Goal: Task Accomplishment & Management: Manage account settings

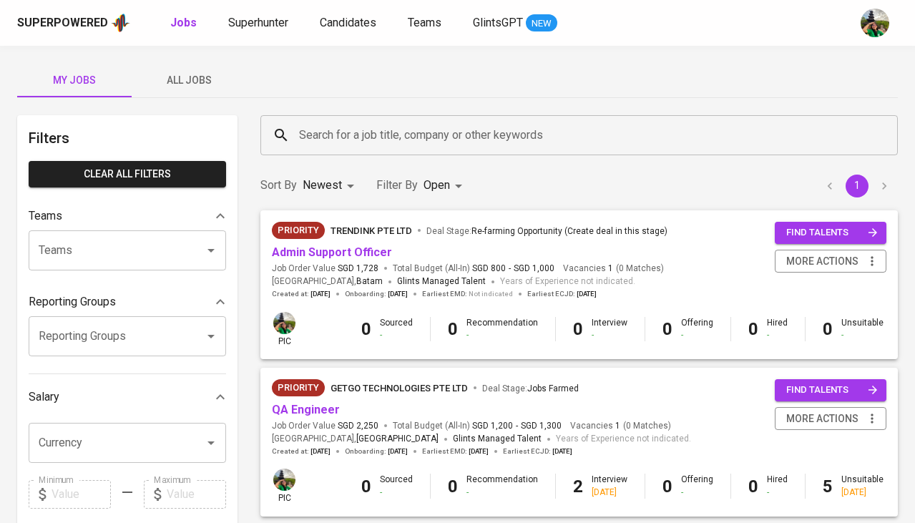
click at [200, 70] on button "All Jobs" at bounding box center [189, 80] width 114 height 34
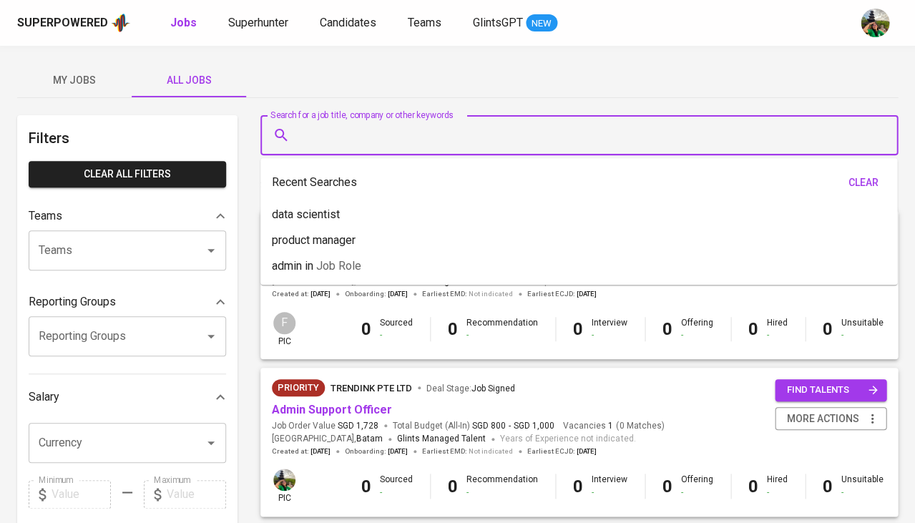
click at [318, 139] on input "Search for a job title, company or other keywords" at bounding box center [582, 135] width 574 height 27
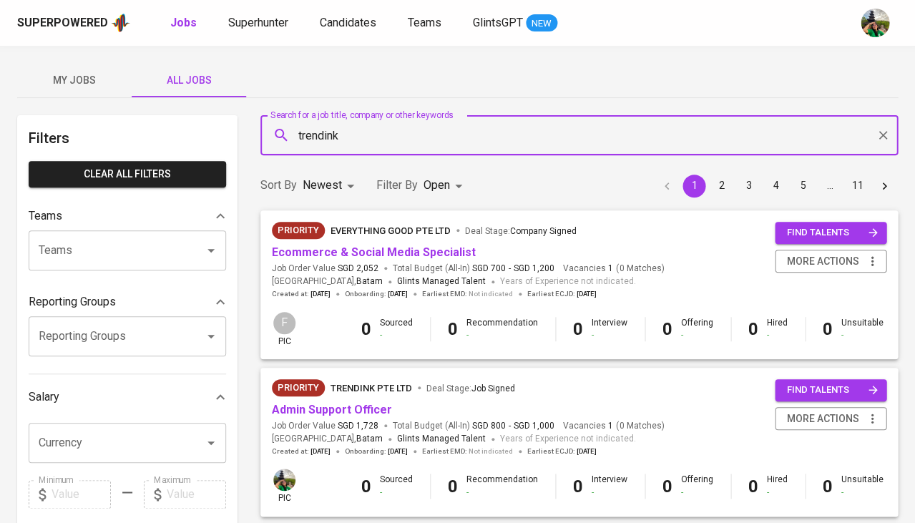
type input "trendink"
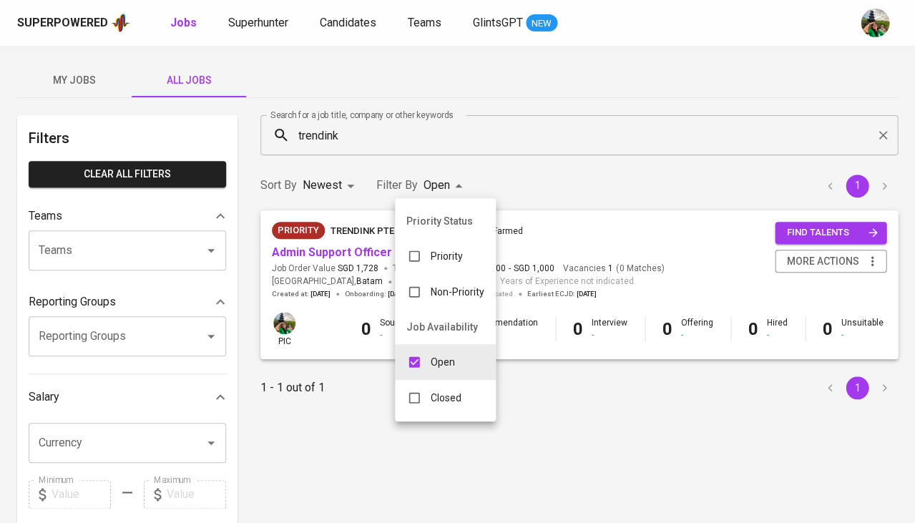
click at [439, 176] on body "Superpowered Jobs Superhunter Candidates Teams GlintsGPT NEW My Jobs All Jobs F…" at bounding box center [457, 488] width 915 height 976
click at [415, 391] on input "checkbox" at bounding box center [414, 397] width 27 height 27
checkbox input "true"
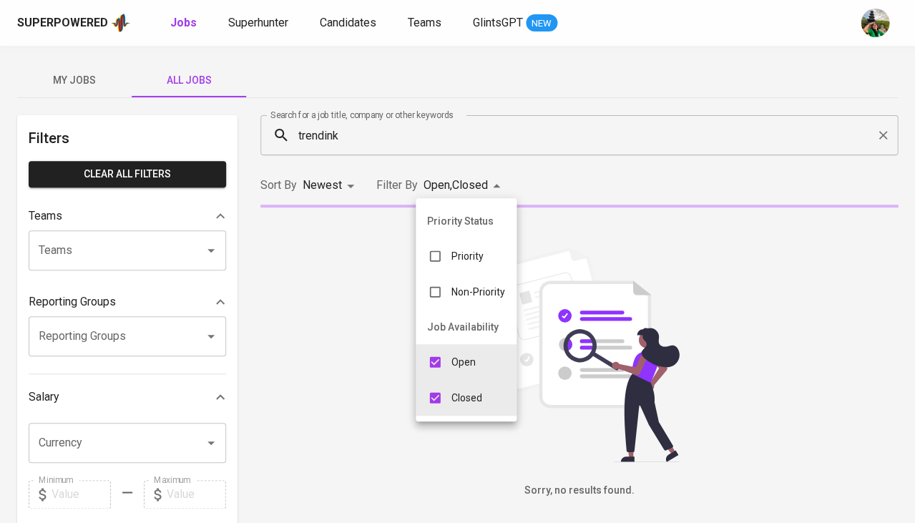
type input "OPEN,CLOSE"
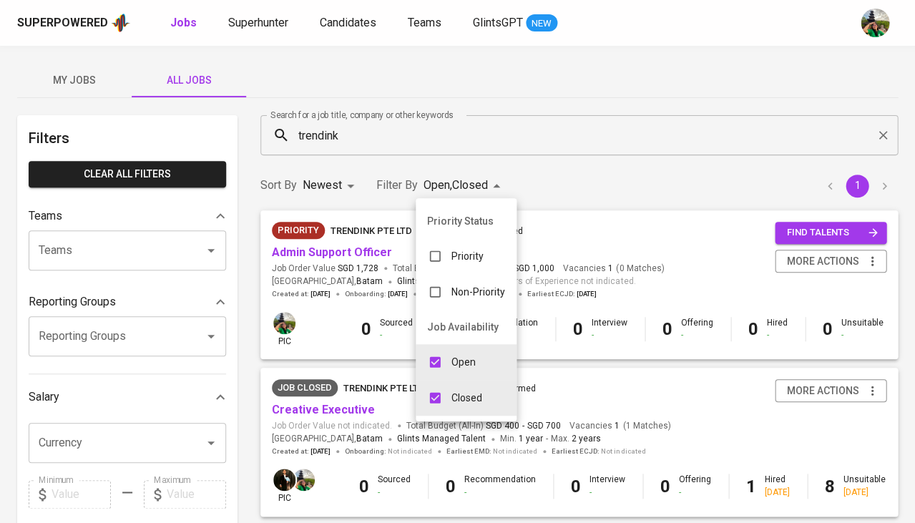
click at [349, 293] on div at bounding box center [457, 261] width 915 height 523
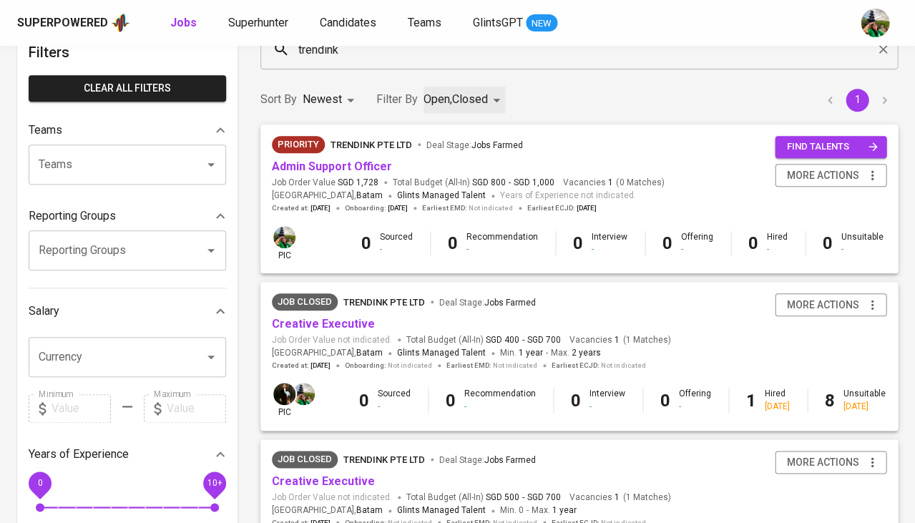
scroll to position [87, 0]
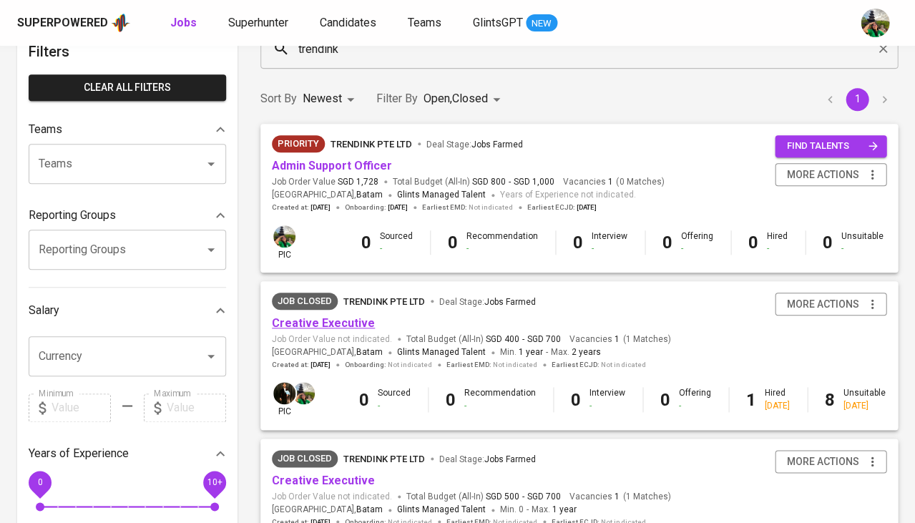
click at [331, 324] on link "Creative Executive" at bounding box center [323, 323] width 103 height 14
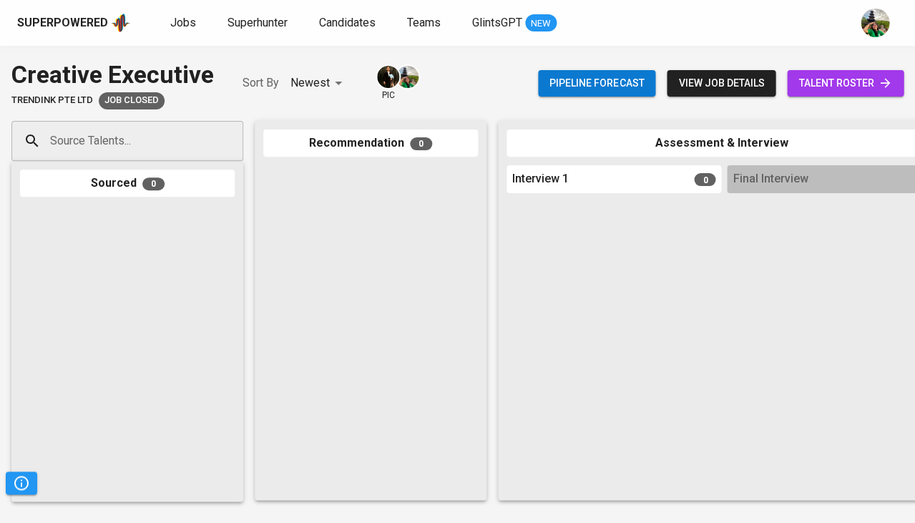
click at [858, 84] on span "talent roster" at bounding box center [845, 83] width 94 height 18
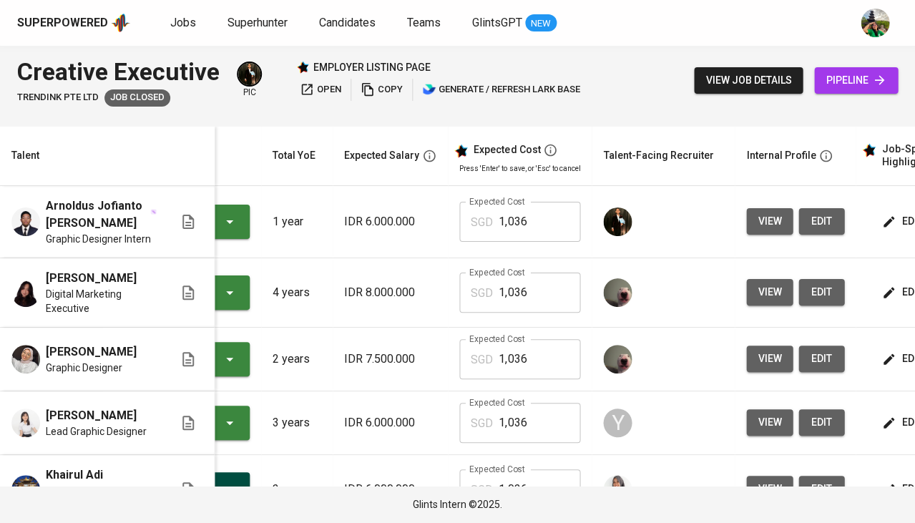
scroll to position [0, 127]
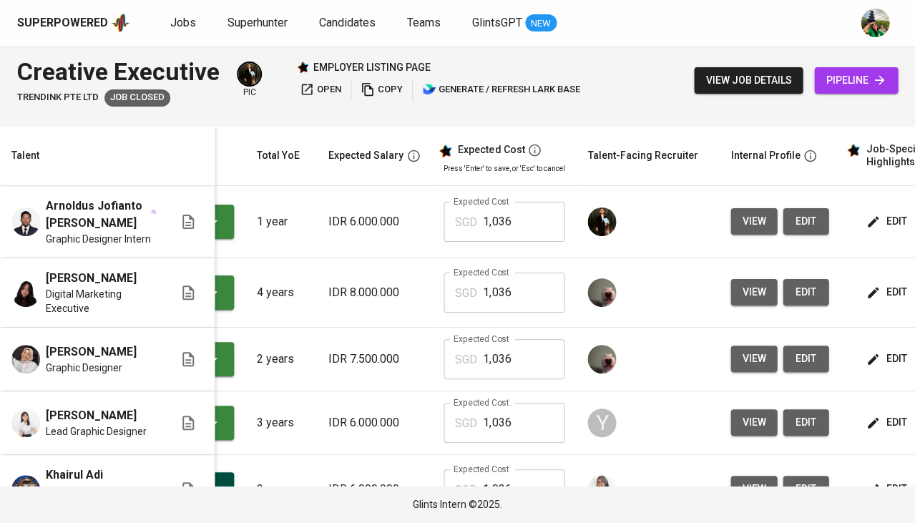
click at [880, 212] on span "edit" at bounding box center [887, 221] width 38 height 18
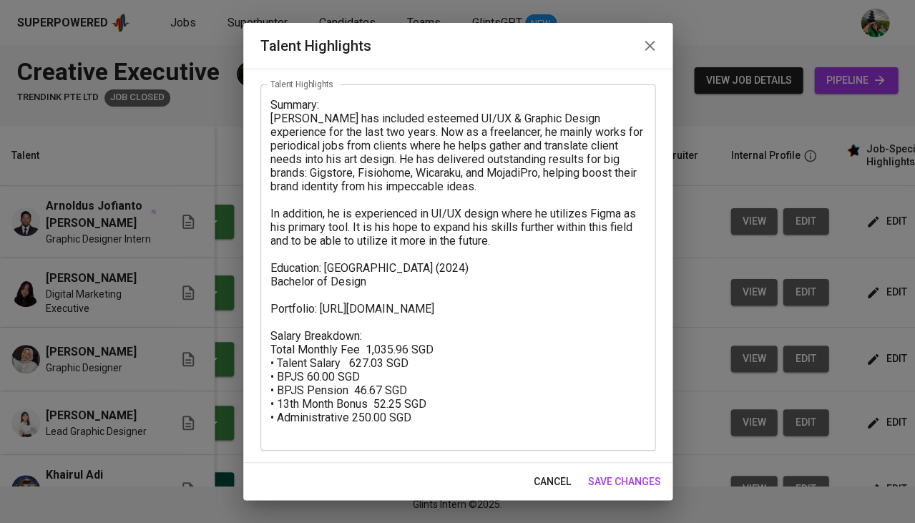
scroll to position [64, 0]
click at [548, 484] on span "cancel" at bounding box center [552, 482] width 37 height 18
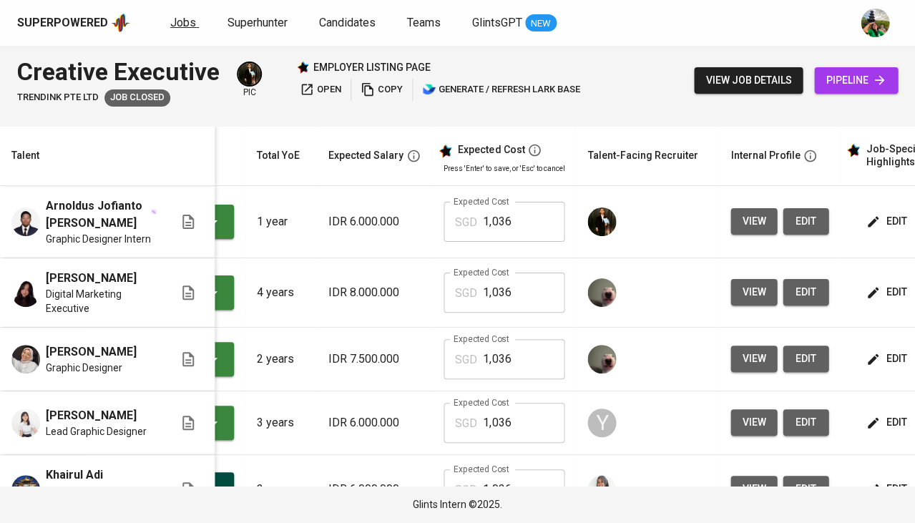
click at [190, 29] on link "Jobs" at bounding box center [184, 23] width 29 height 18
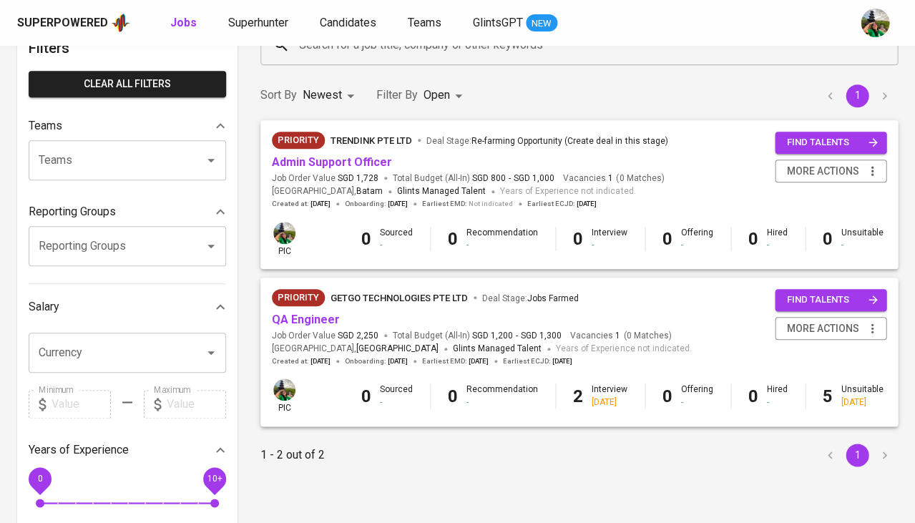
scroll to position [87, 0]
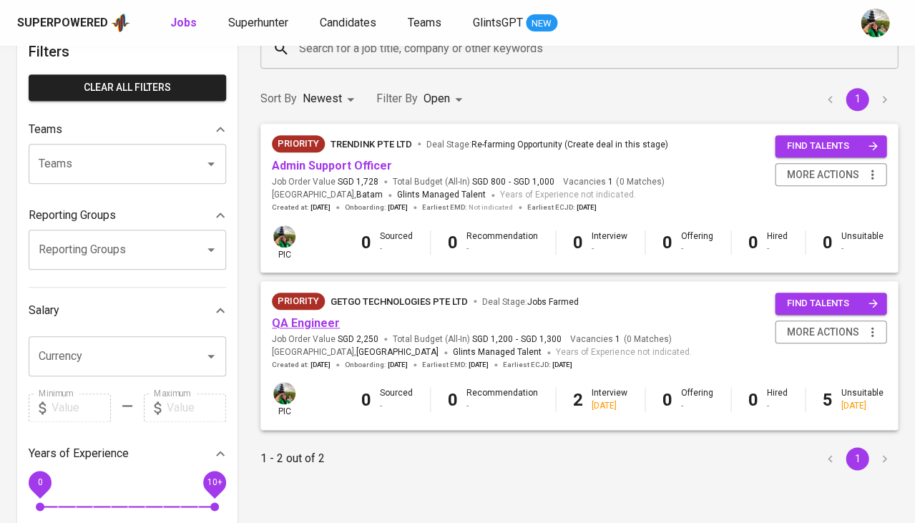
click at [318, 325] on link "QA Engineer" at bounding box center [306, 323] width 68 height 14
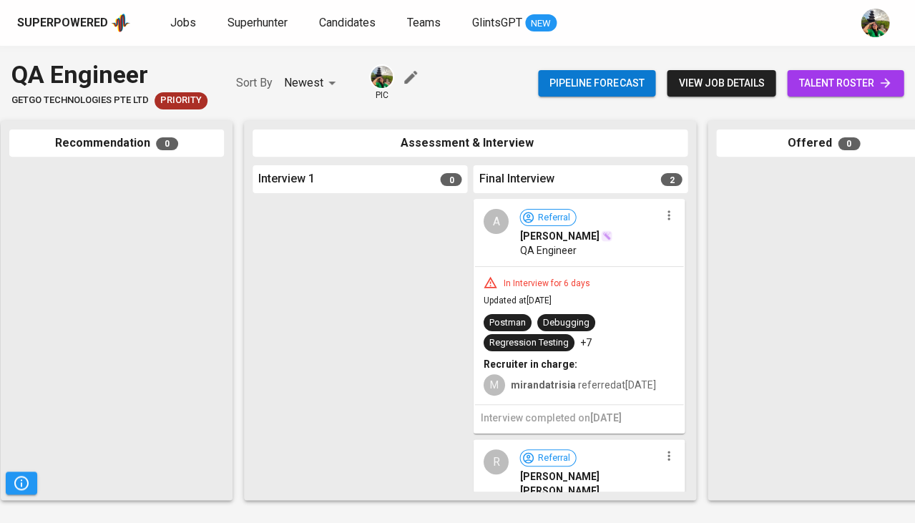
scroll to position [0, 441]
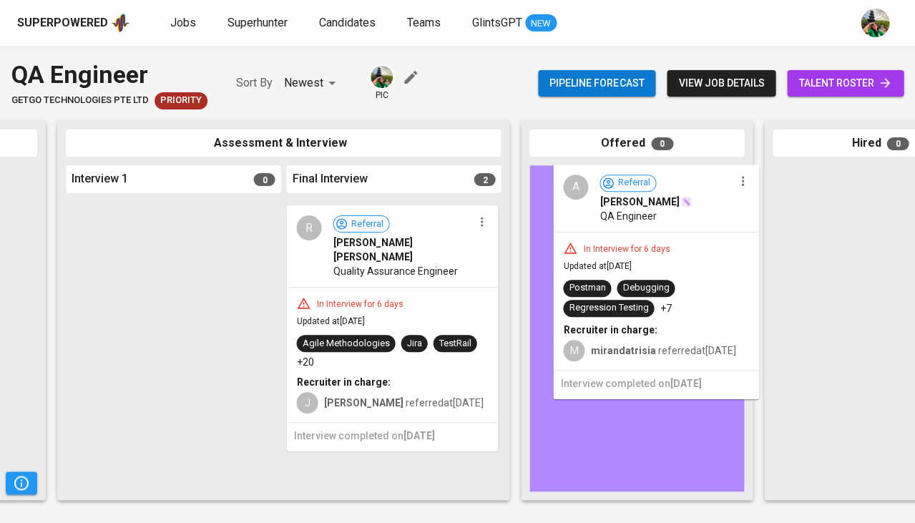
drag, startPoint x: 346, startPoint y: 296, endPoint x: 617, endPoint y: 263, distance: 273.2
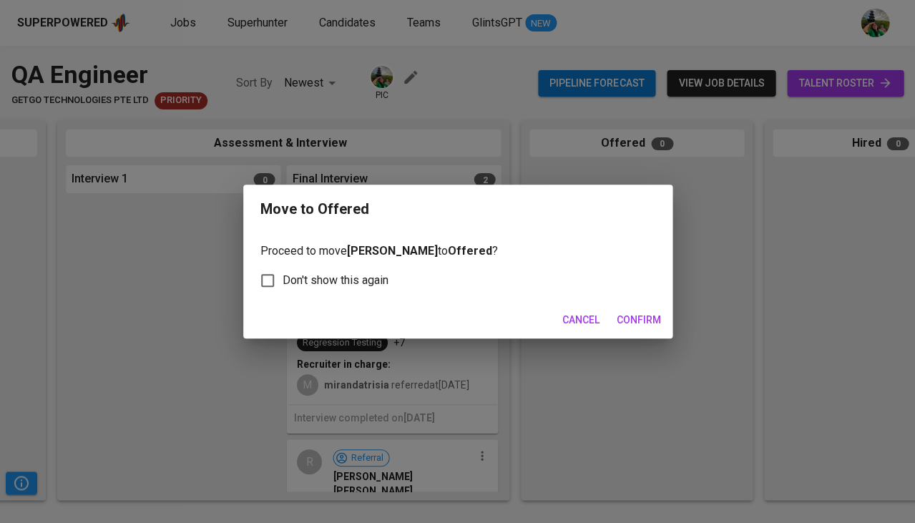
click at [627, 311] on span "Confirm" at bounding box center [639, 320] width 44 height 18
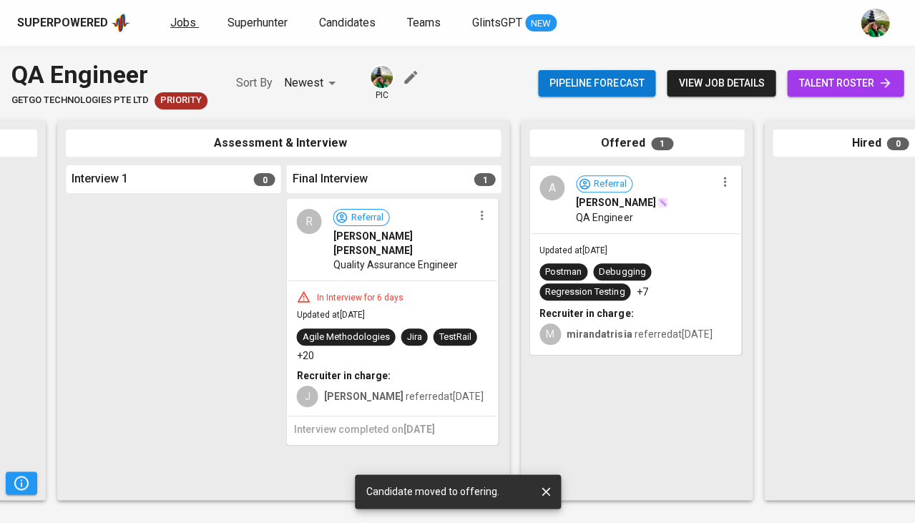
click at [173, 24] on span "Jobs" at bounding box center [183, 23] width 26 height 14
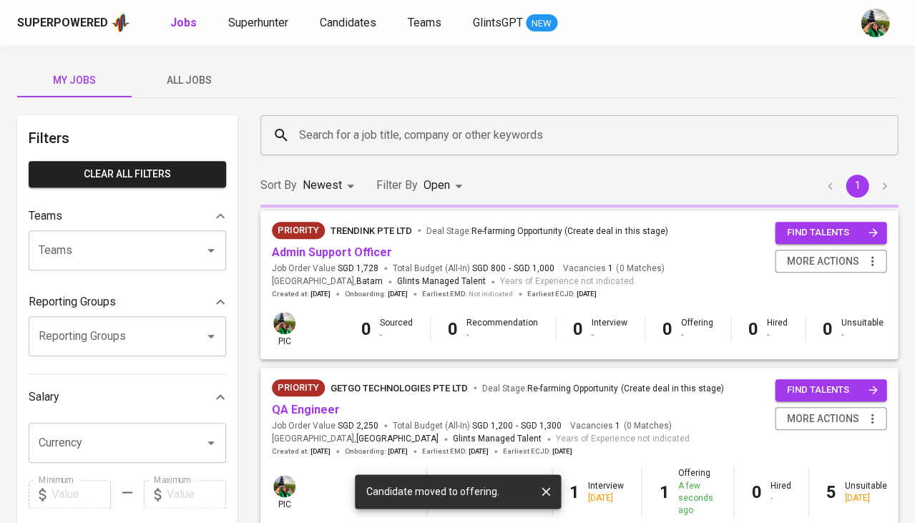
click at [173, 24] on b "Jobs" at bounding box center [183, 23] width 26 height 14
type input "OPEN"
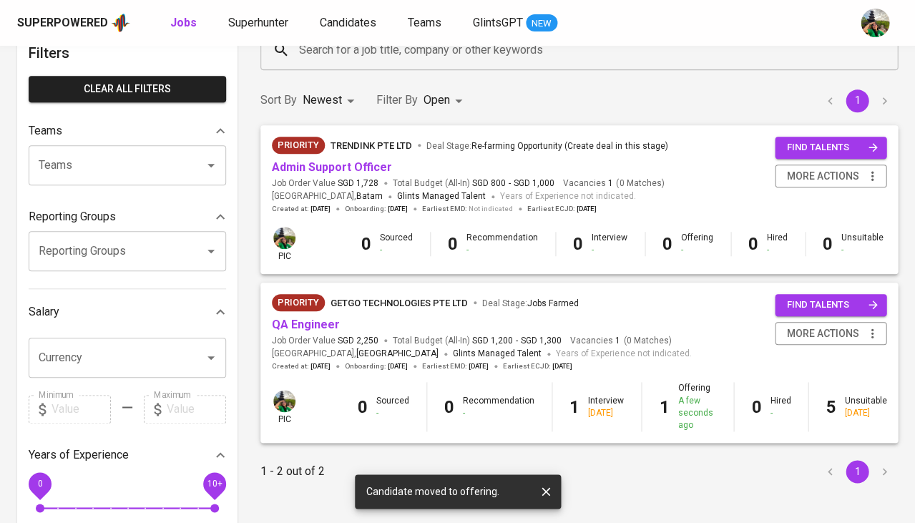
scroll to position [104, 0]
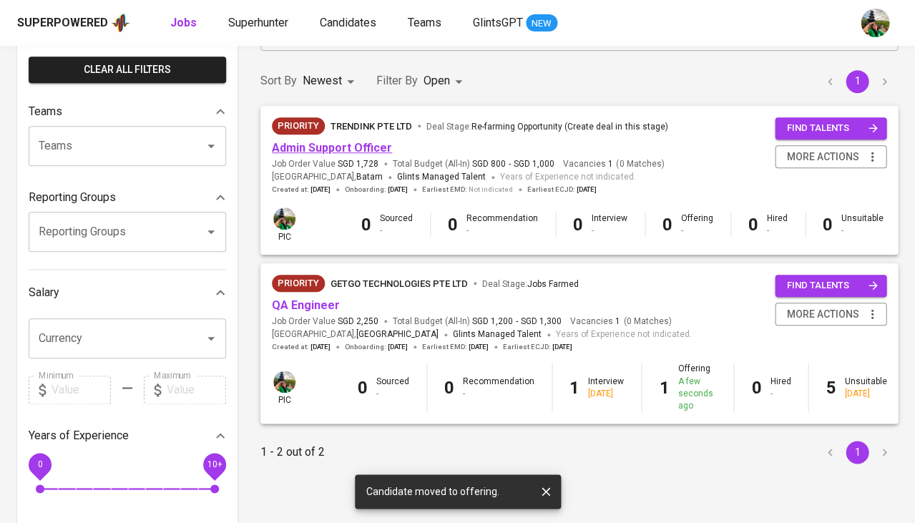
click at [306, 143] on link "Admin Support Officer" at bounding box center [332, 148] width 120 height 14
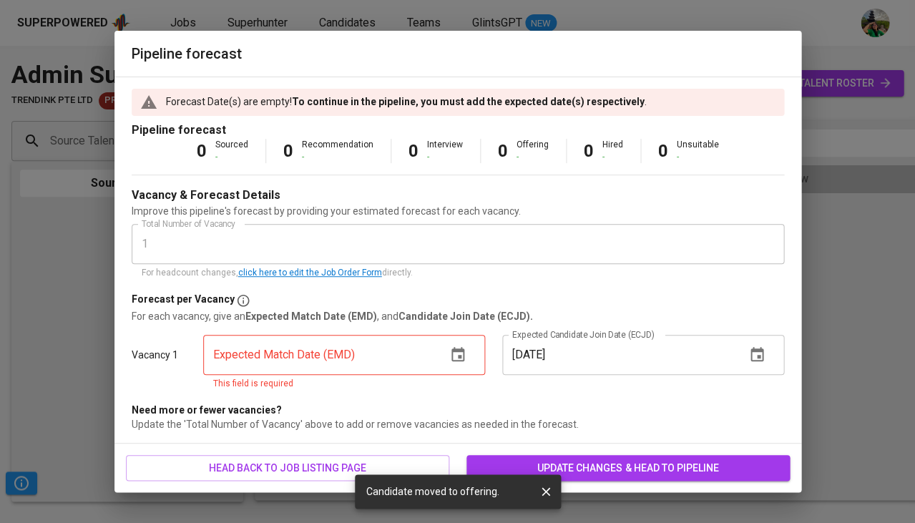
click at [456, 359] on icon "button" at bounding box center [457, 354] width 17 height 17
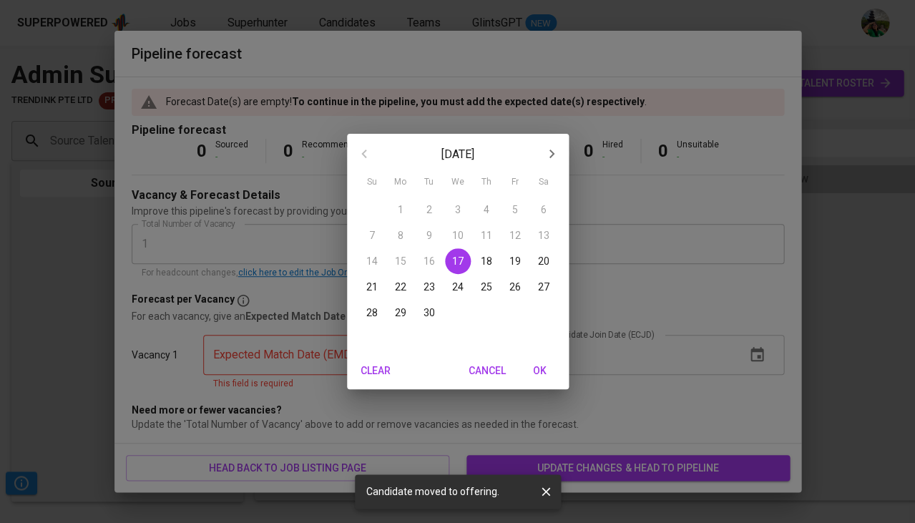
click at [429, 312] on p "30" at bounding box center [428, 312] width 11 height 14
type input "09/30/2025"
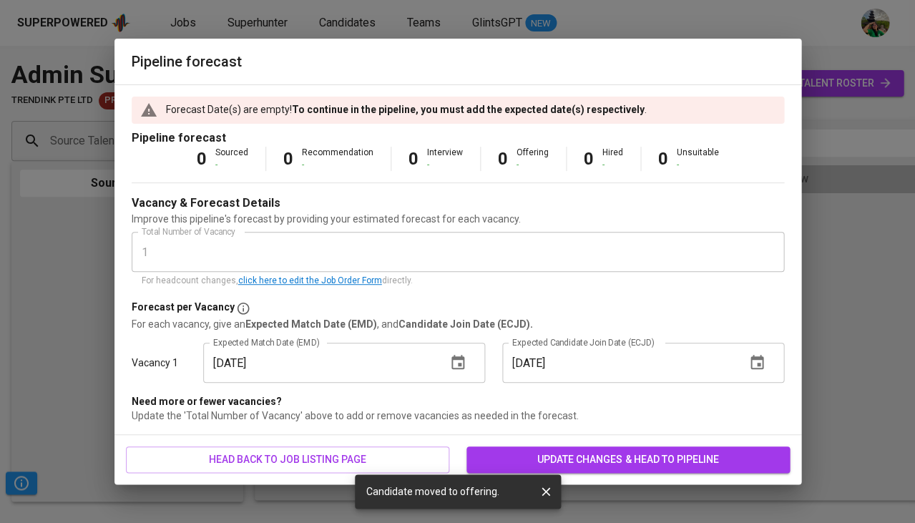
click at [539, 460] on span "update changes & head to pipeline" at bounding box center [628, 460] width 300 height 18
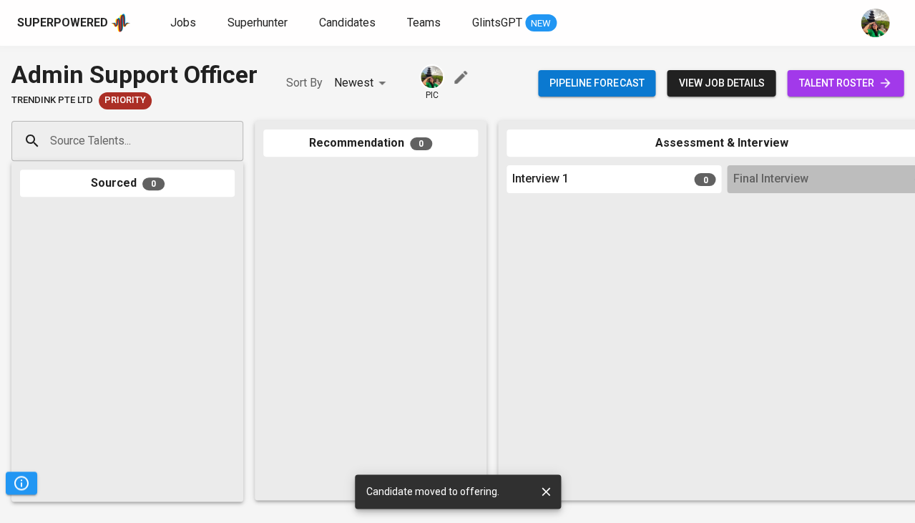
click at [839, 84] on span "talent roster" at bounding box center [845, 83] width 94 height 18
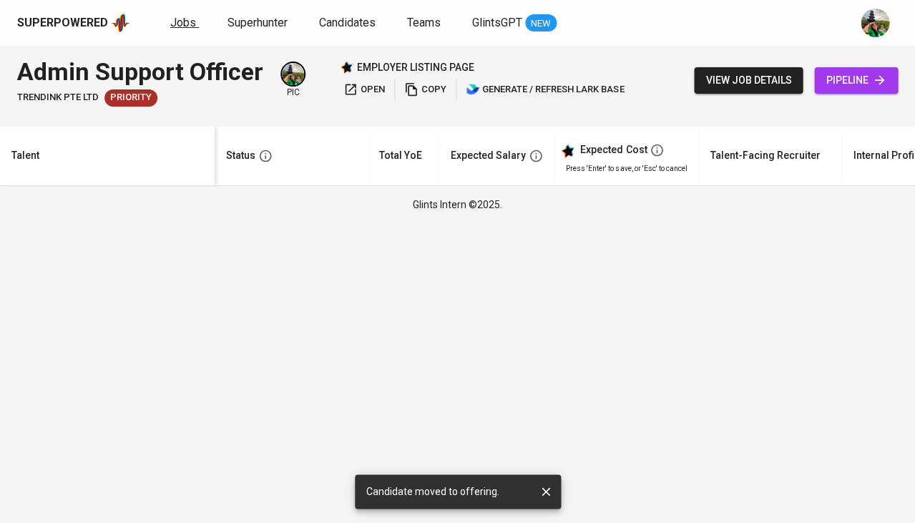
click at [185, 20] on span "Jobs" at bounding box center [183, 23] width 26 height 14
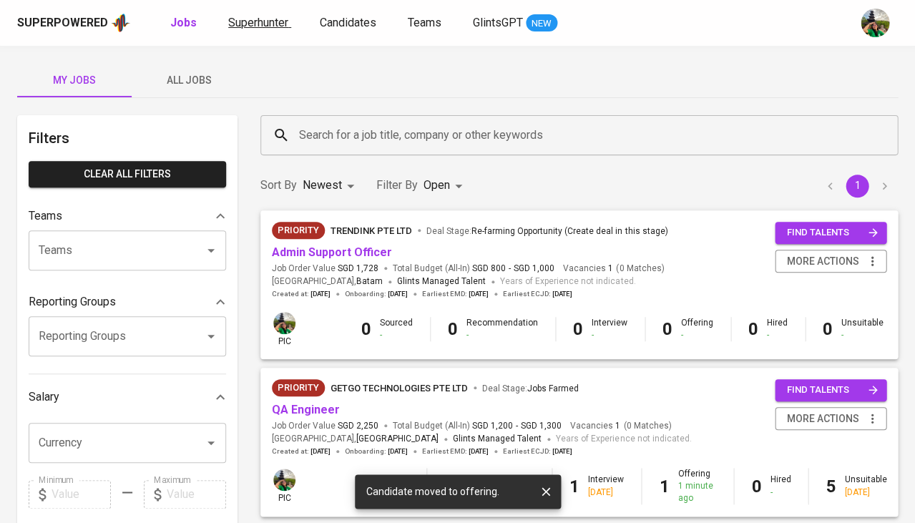
click at [244, 29] on link "Superhunter" at bounding box center [259, 23] width 63 height 18
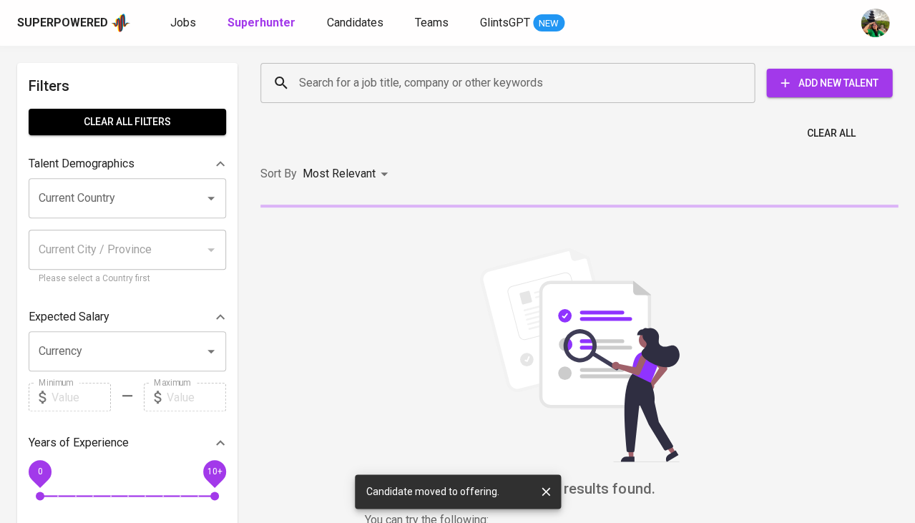
click at [333, 76] on input "Search for a job title, company or other keywords" at bounding box center [510, 82] width 431 height 27
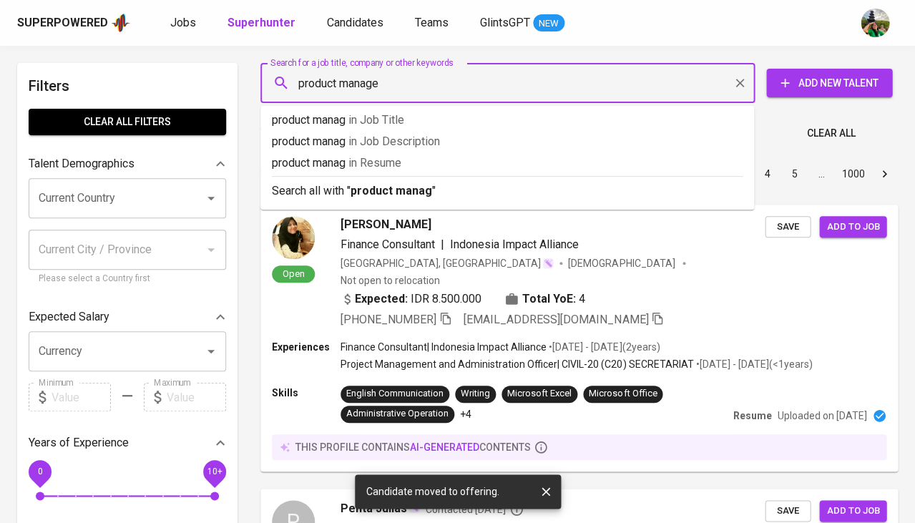
type input "product manager"
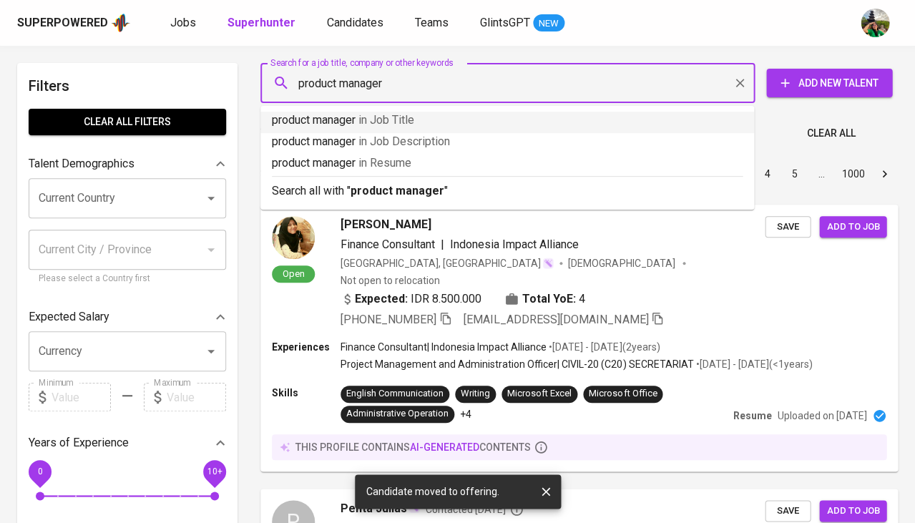
click at [369, 118] on span "in Job Title" at bounding box center [386, 120] width 56 height 14
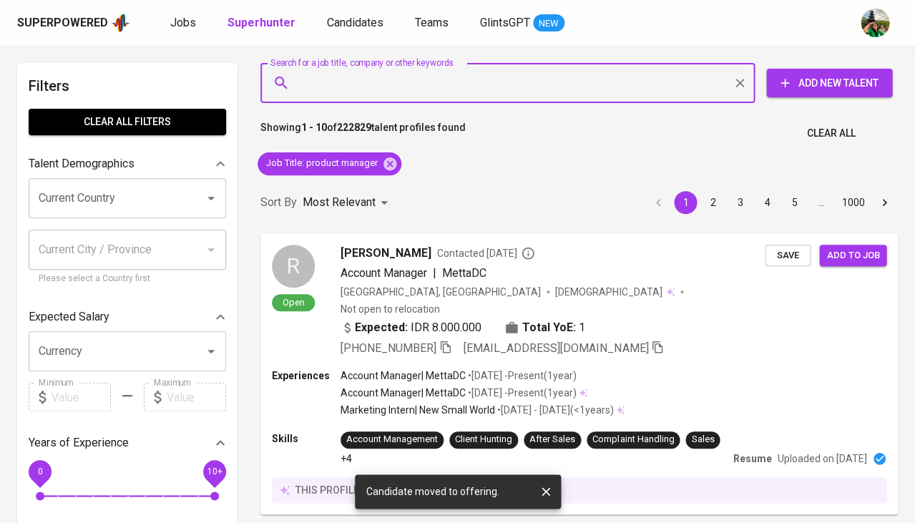
click at [129, 204] on input "Current Country" at bounding box center [107, 198] width 145 height 27
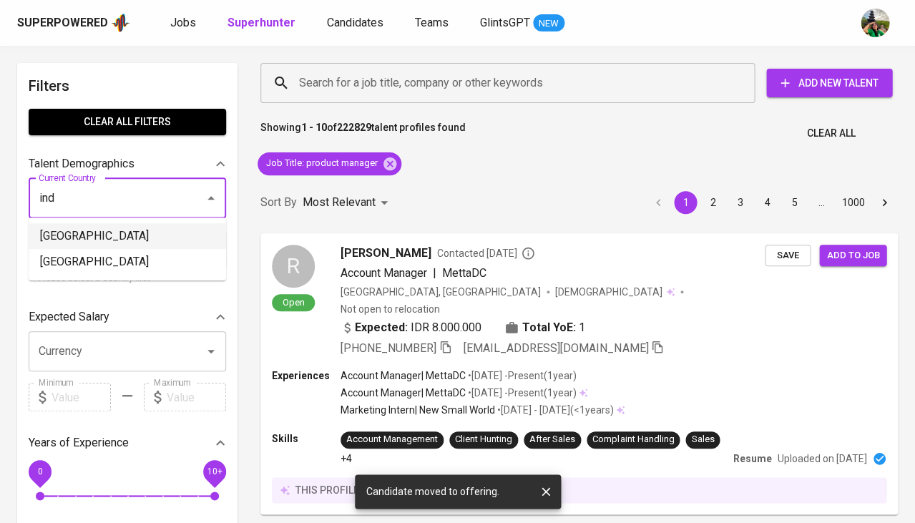
click at [114, 229] on li "[GEOGRAPHIC_DATA]" at bounding box center [127, 236] width 197 height 26
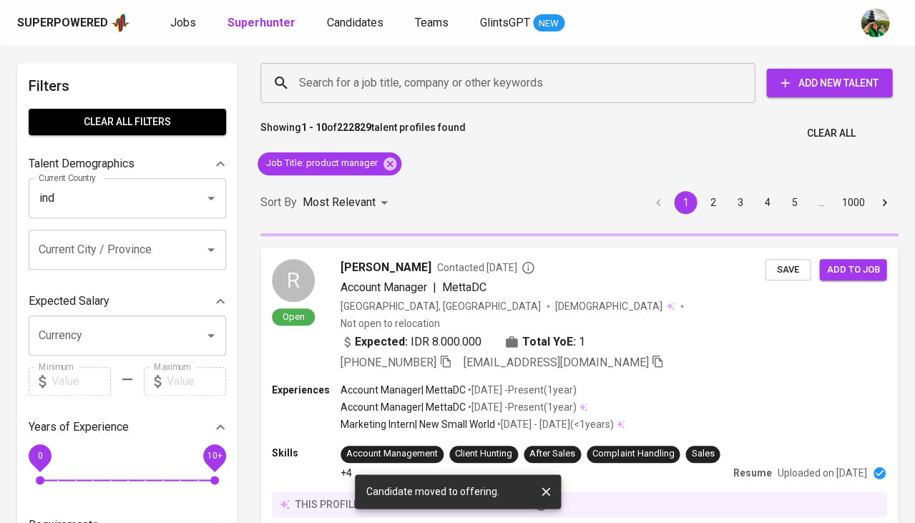
type input "[GEOGRAPHIC_DATA]"
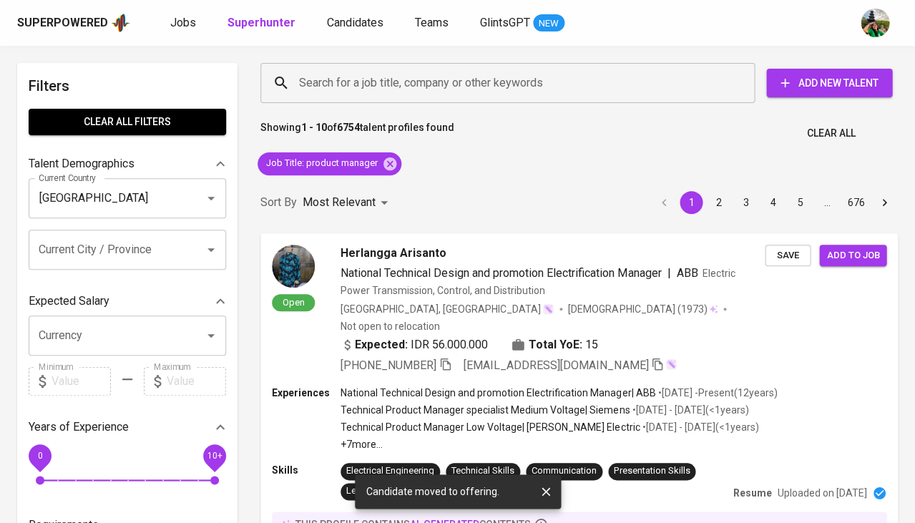
click at [207, 230] on div "Current City / Province" at bounding box center [127, 250] width 197 height 40
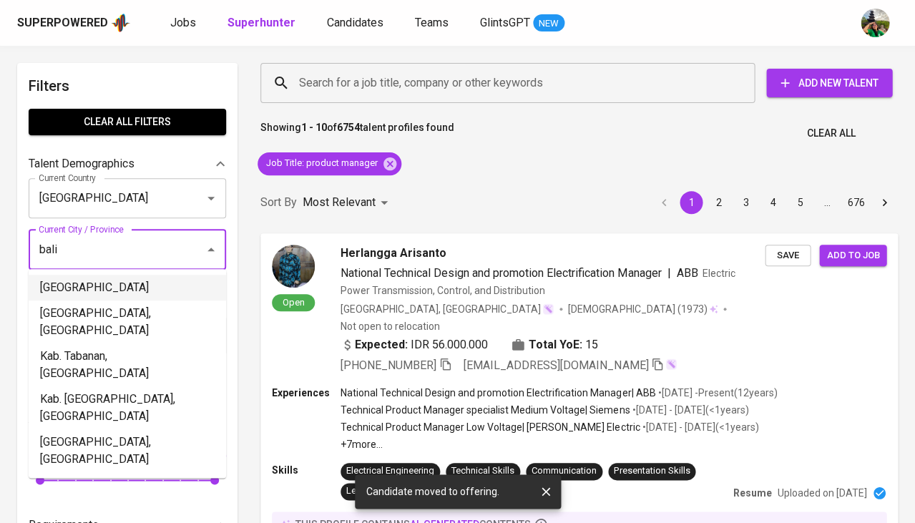
click at [194, 276] on li "Bali" at bounding box center [127, 288] width 197 height 26
type input "bali"
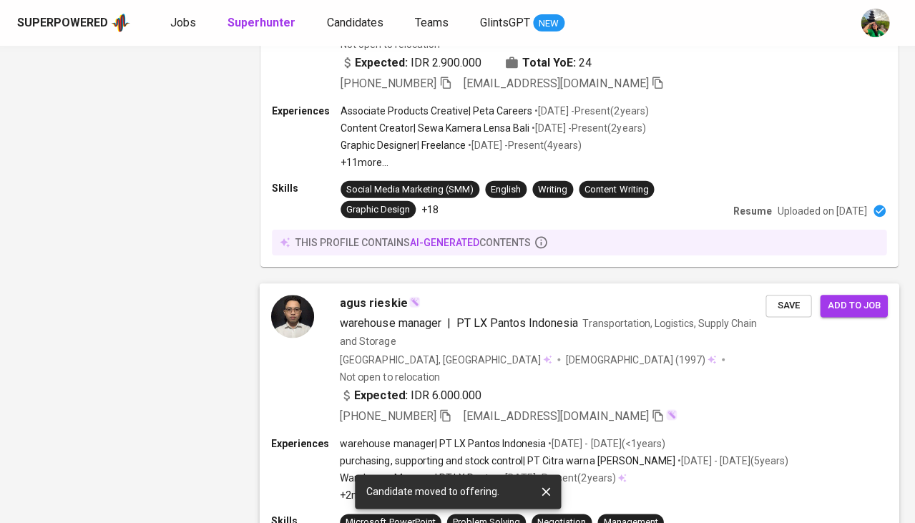
scroll to position [713, 0]
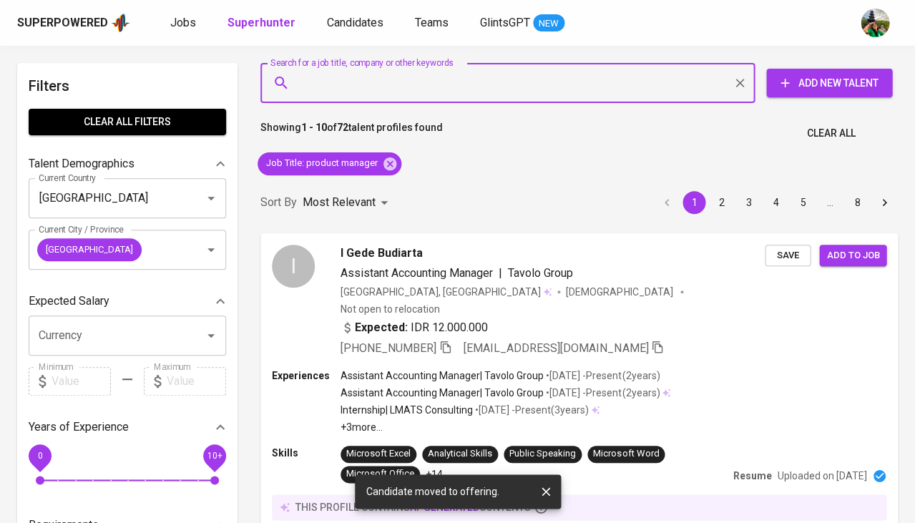
click at [348, 87] on input "Search for a job title, company or other keywords" at bounding box center [510, 82] width 431 height 27
type input "A"
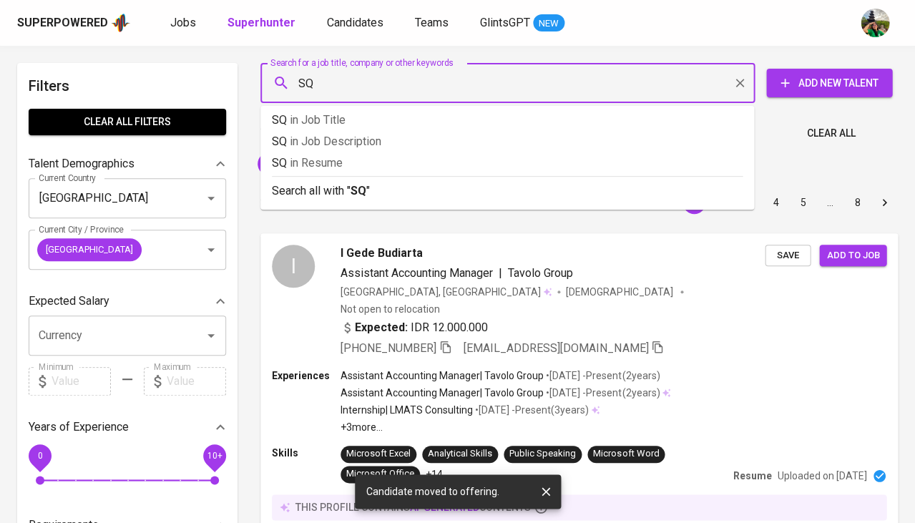
type input "SQL"
click at [356, 160] on p "SQL in Resume" at bounding box center [507, 163] width 471 height 17
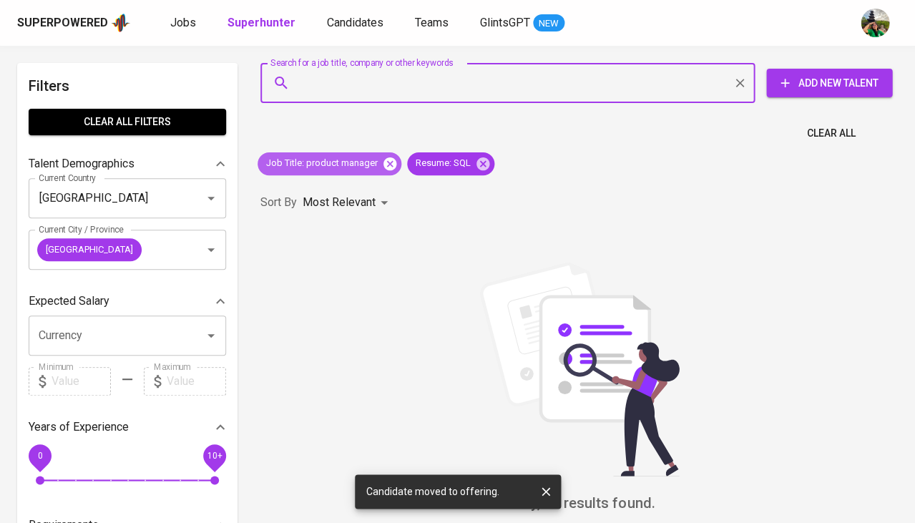
click at [391, 163] on icon at bounding box center [389, 163] width 13 height 13
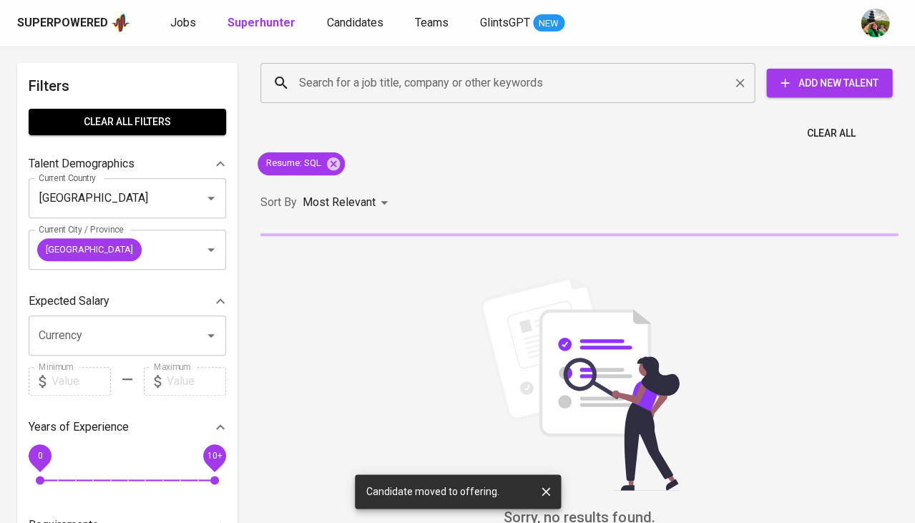
click at [391, 79] on input "Search for a job title, company or other keywords" at bounding box center [510, 82] width 431 height 27
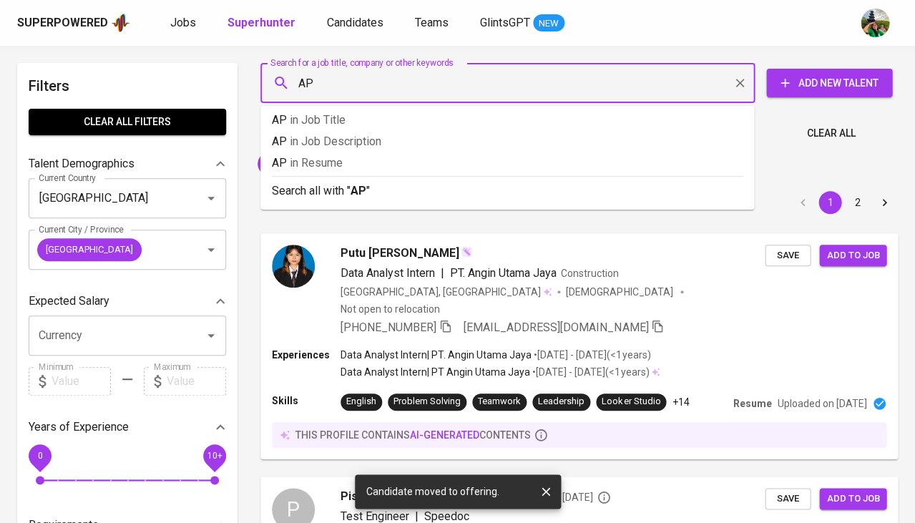
type input "API"
click at [366, 162] on p "API in Resume" at bounding box center [507, 163] width 471 height 17
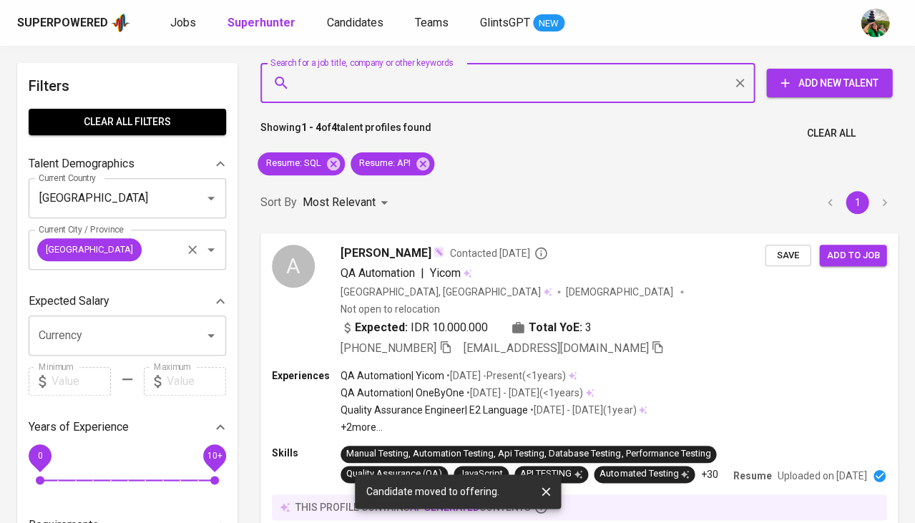
click at [195, 246] on icon "Clear" at bounding box center [192, 250] width 14 height 14
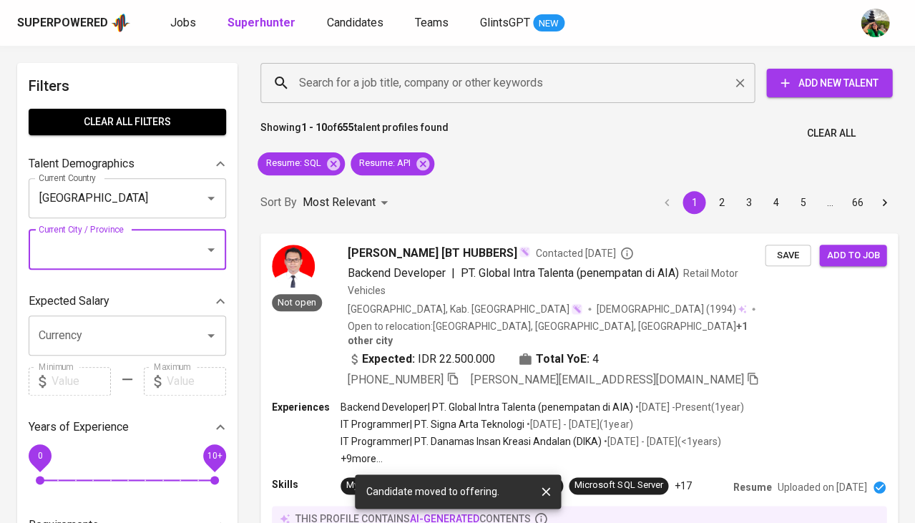
click at [361, 83] on input "Search for a job title, company or other keywords" at bounding box center [510, 82] width 431 height 27
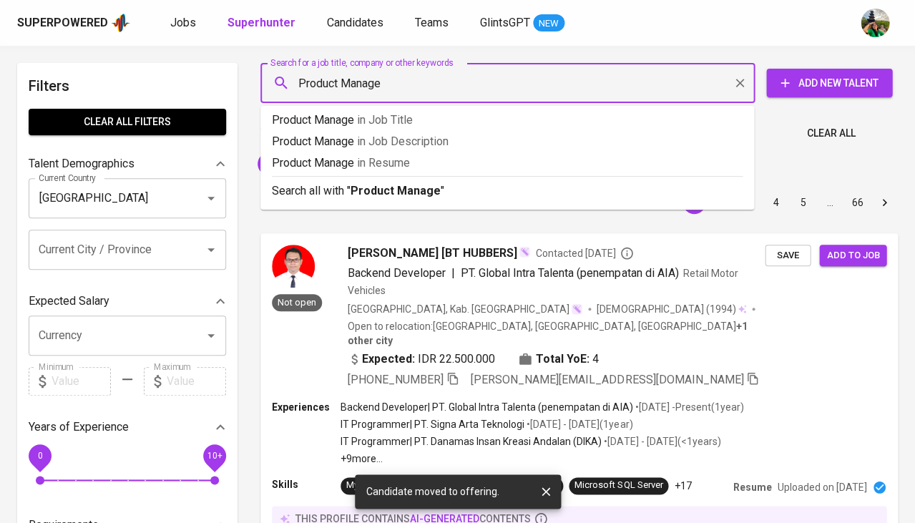
type input "Product Manager"
click at [386, 121] on span "in Job Title" at bounding box center [389, 120] width 56 height 14
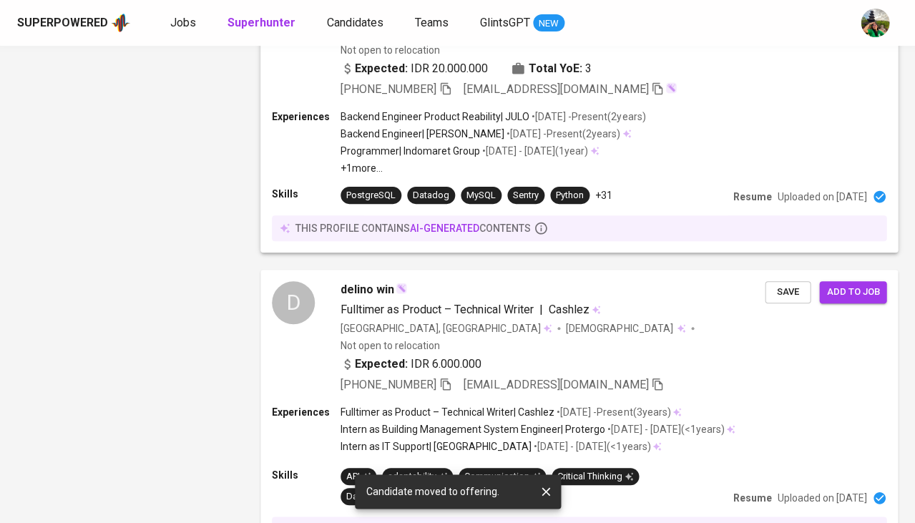
scroll to position [1150, 0]
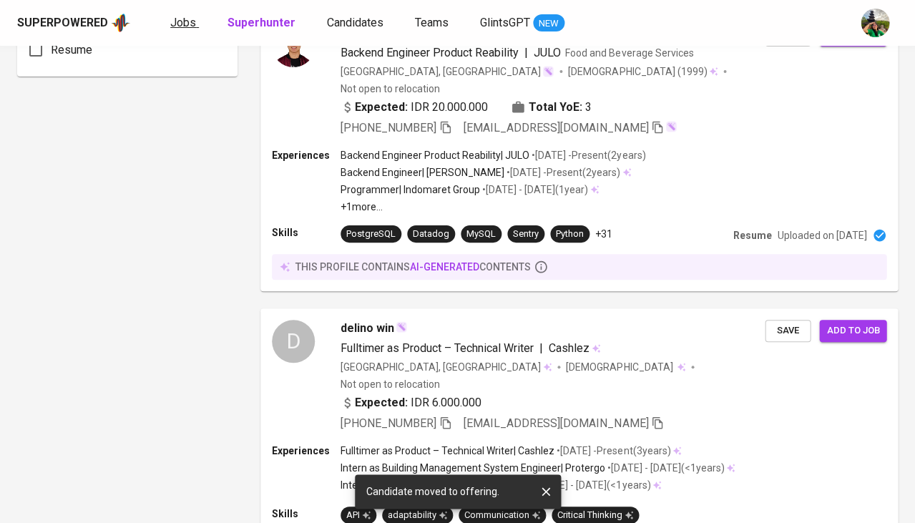
click at [174, 21] on span "Jobs" at bounding box center [183, 23] width 26 height 14
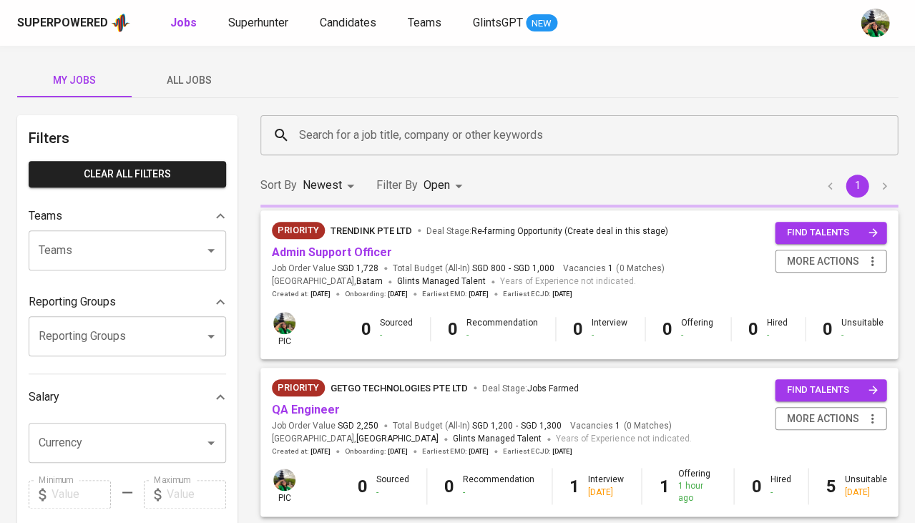
click at [174, 21] on b "Jobs" at bounding box center [183, 23] width 26 height 14
type input "OPEN"
click at [195, 84] on span "All Jobs" at bounding box center [188, 81] width 97 height 18
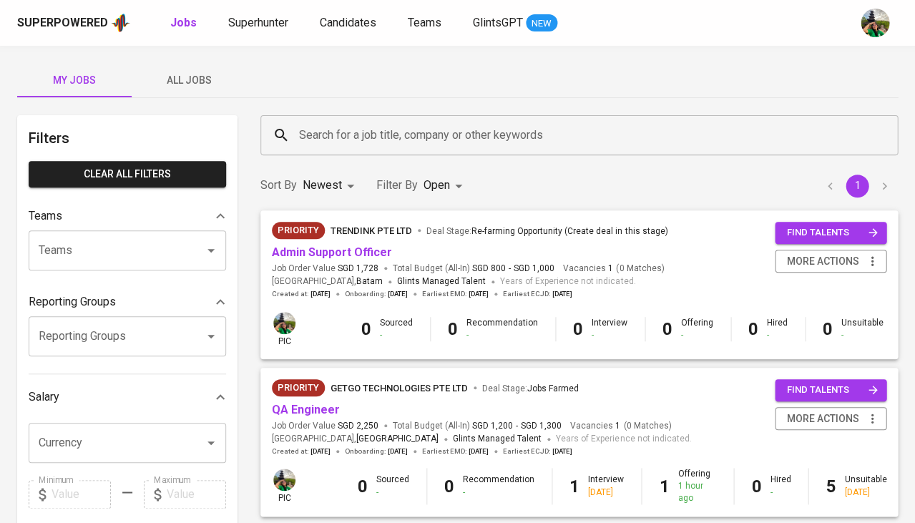
click at [195, 84] on span "All Jobs" at bounding box center [188, 81] width 97 height 18
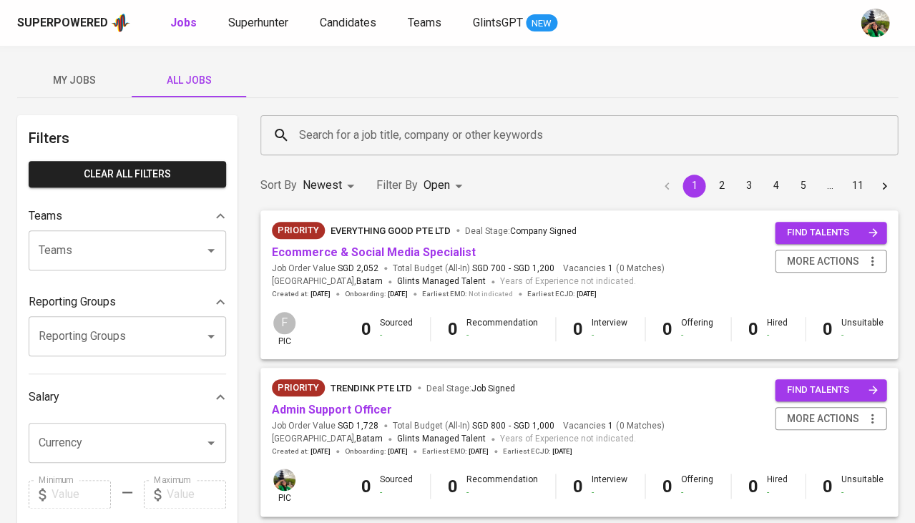
click at [195, 84] on span "All Jobs" at bounding box center [188, 81] width 97 height 18
click at [327, 137] on input "Search for a job title, company or other keywords" at bounding box center [582, 135] width 574 height 27
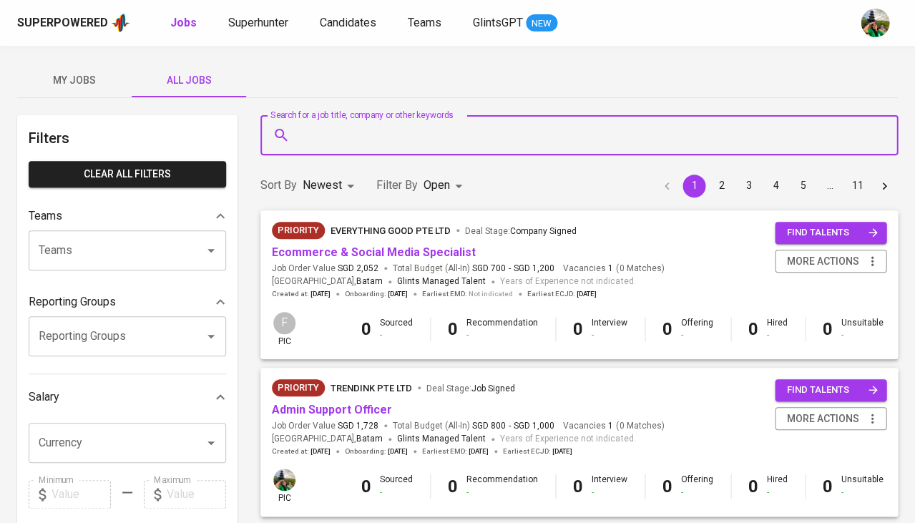
click at [355, 147] on input "Search for a job title, company or other keywords" at bounding box center [582, 135] width 574 height 27
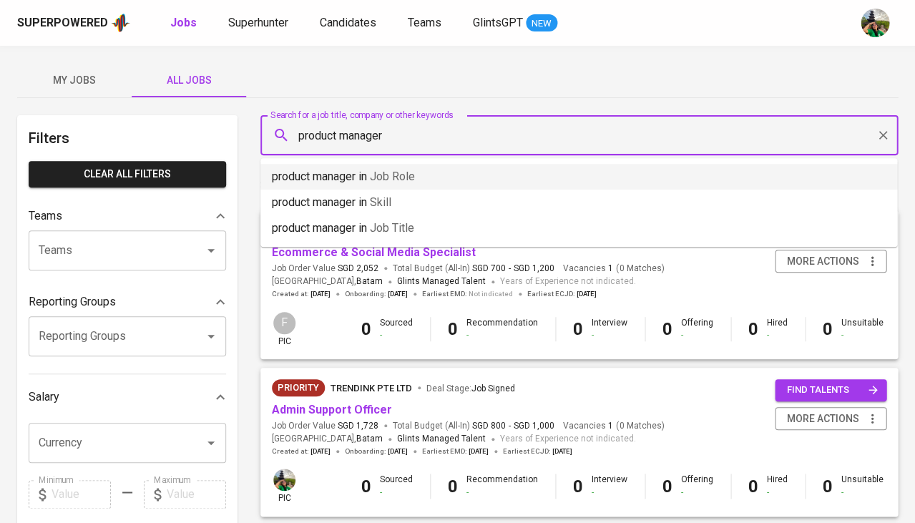
click at [376, 176] on span "Job Role" at bounding box center [392, 177] width 45 height 14
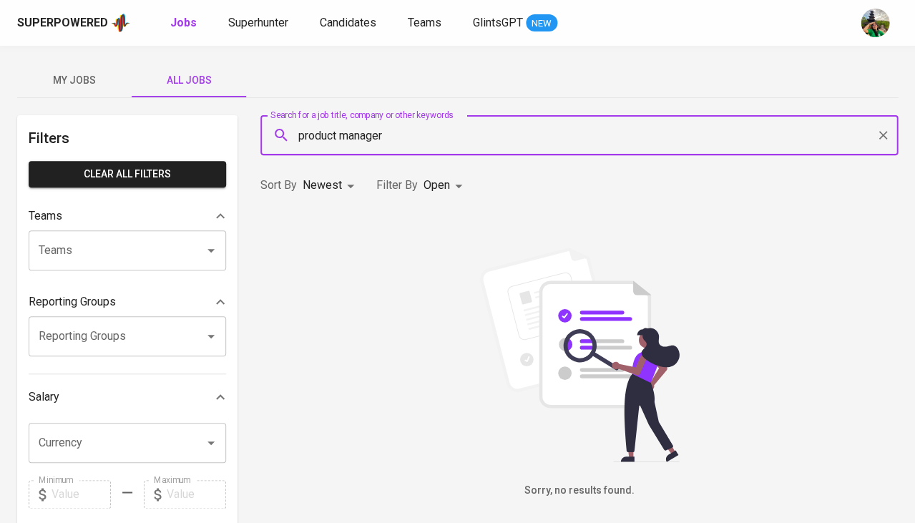
type input "product manager"
click at [451, 185] on body "Superpowered Jobs Superhunter Candidates Teams GlintsGPT NEW My Jobs All Jobs F…" at bounding box center [457, 488] width 915 height 976
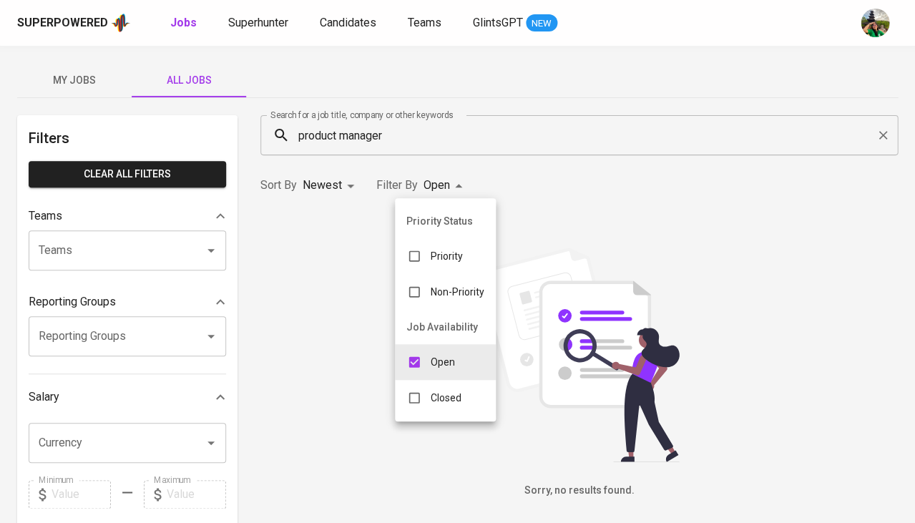
click at [441, 384] on div "Closed" at bounding box center [434, 397] width 78 height 27
type input "OPEN,CLOSE"
checkbox input "true"
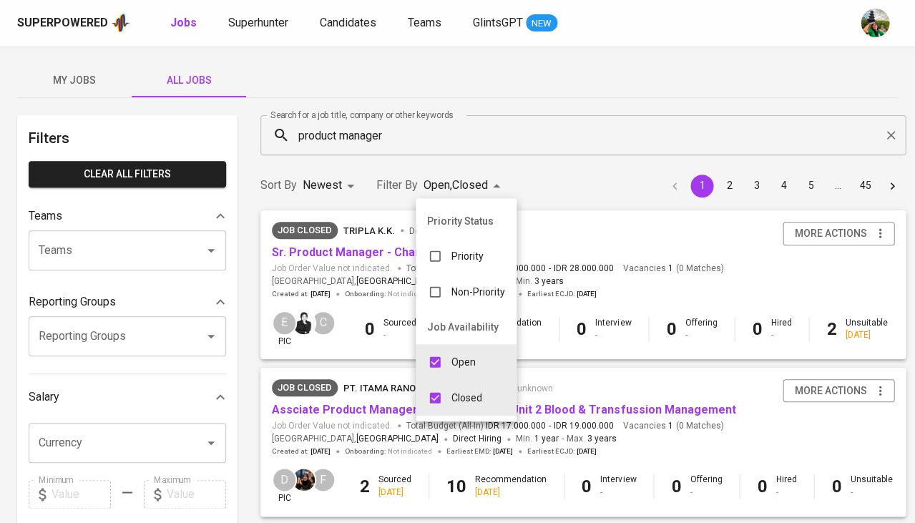
click at [455, 362] on p "Open" at bounding box center [463, 362] width 24 height 14
type input "CLOSE"
checkbox input "false"
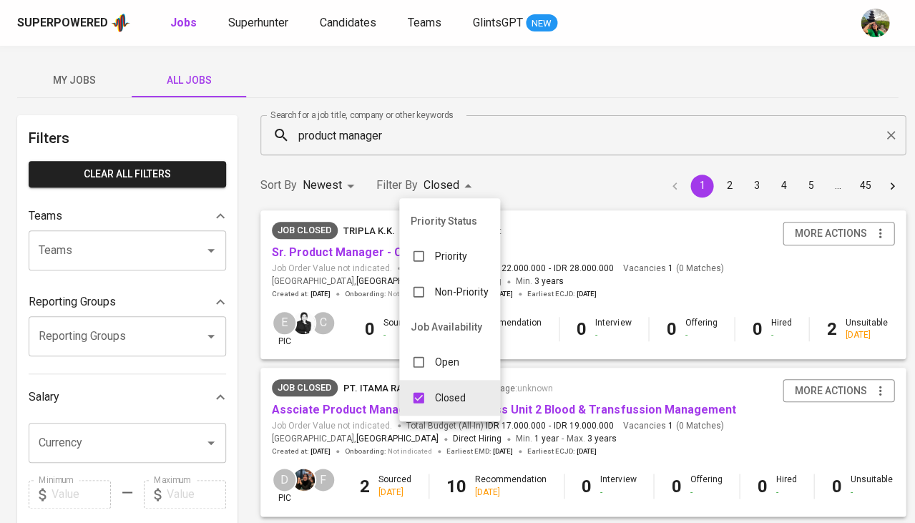
click at [553, 196] on div at bounding box center [457, 261] width 915 height 523
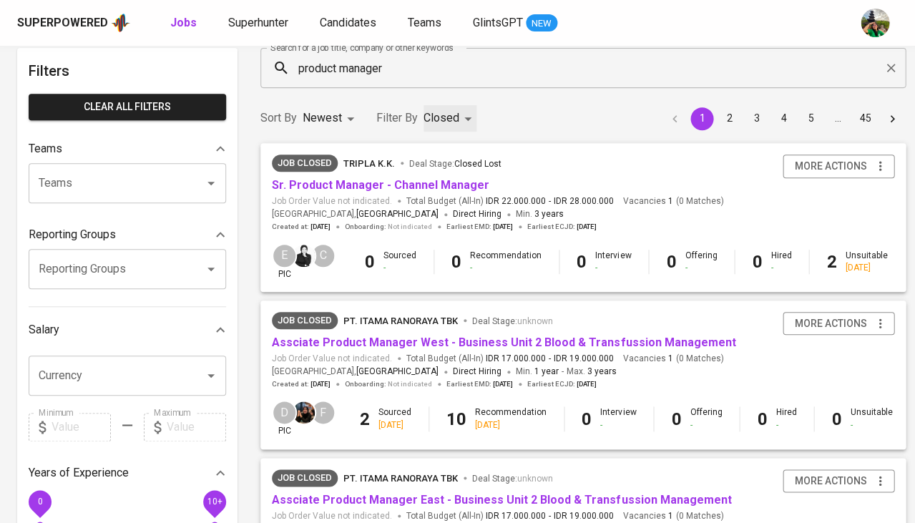
scroll to position [69, 0]
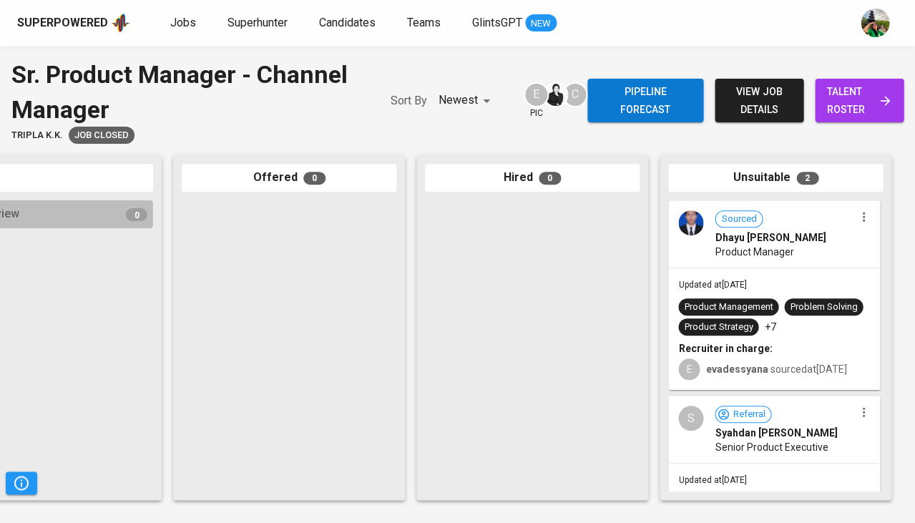
click at [793, 356] on div "E evadessyana sourced at May 07, 2025" at bounding box center [774, 368] width 192 height 24
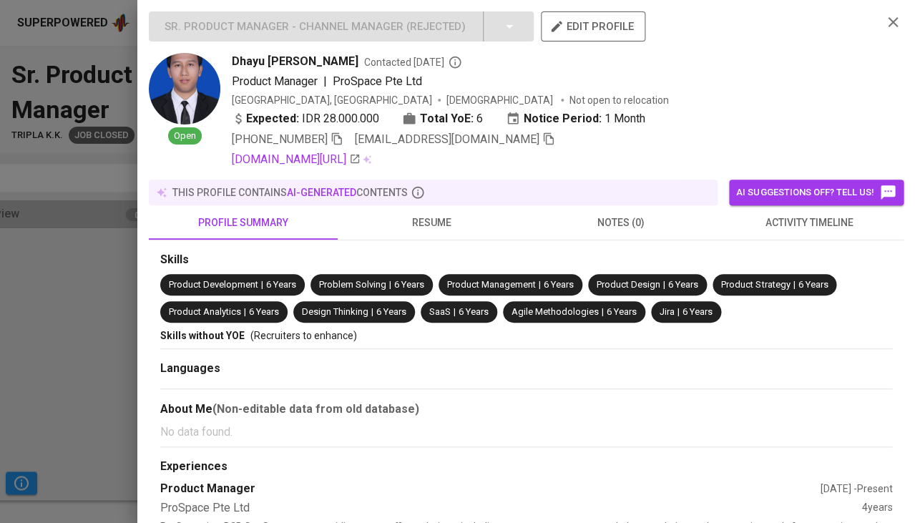
click at [792, 221] on span "activity timeline" at bounding box center [809, 223] width 172 height 18
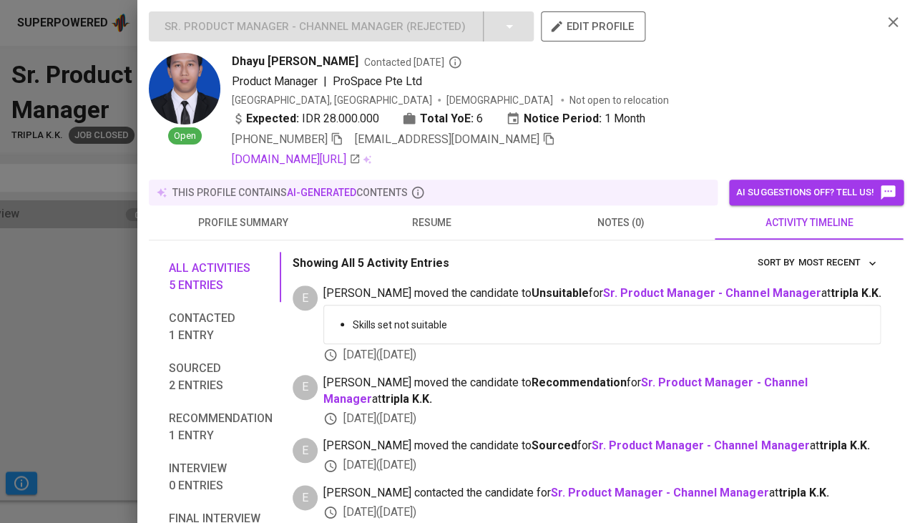
click at [439, 214] on span "resume" at bounding box center [432, 223] width 172 height 18
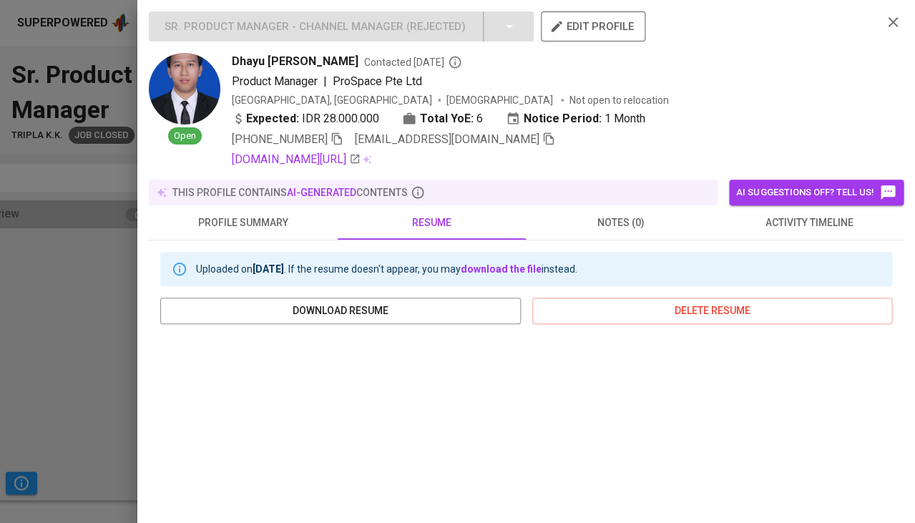
click at [306, 65] on span "Dhayu Anggi SETYOKO" at bounding box center [295, 61] width 127 height 17
click at [303, 156] on link "linkedin.com/in/dhayu-setyoko" at bounding box center [296, 159] width 129 height 17
click at [104, 353] on div at bounding box center [457, 261] width 915 height 523
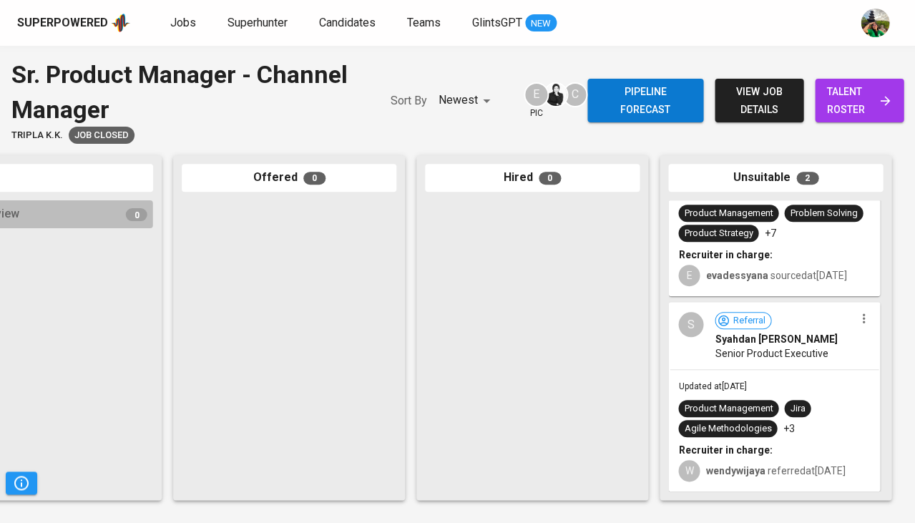
scroll to position [104, 0]
click at [796, 370] on div "Updated at May 21, 2025 Product Management Jira Agile Methodologies +3 Recruite…" at bounding box center [774, 430] width 209 height 120
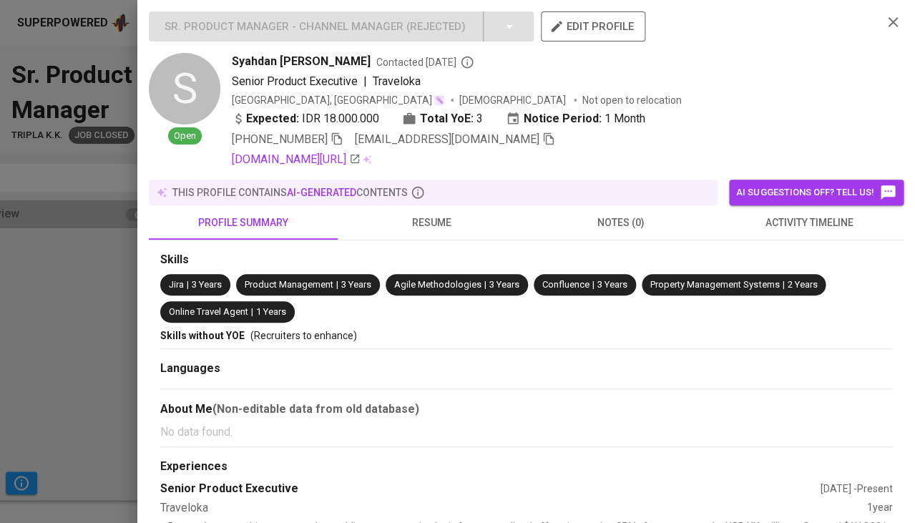
click at [794, 222] on span "activity timeline" at bounding box center [809, 223] width 172 height 18
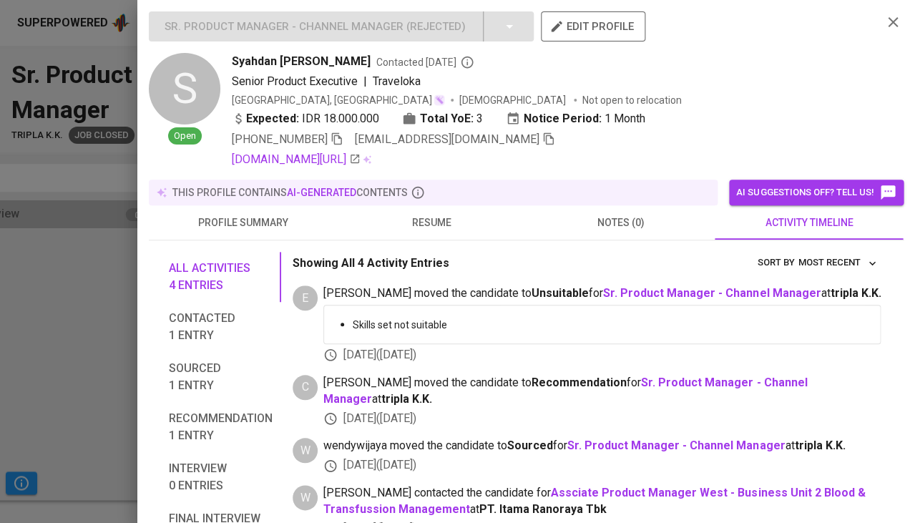
click at [431, 224] on span "resume" at bounding box center [432, 223] width 172 height 18
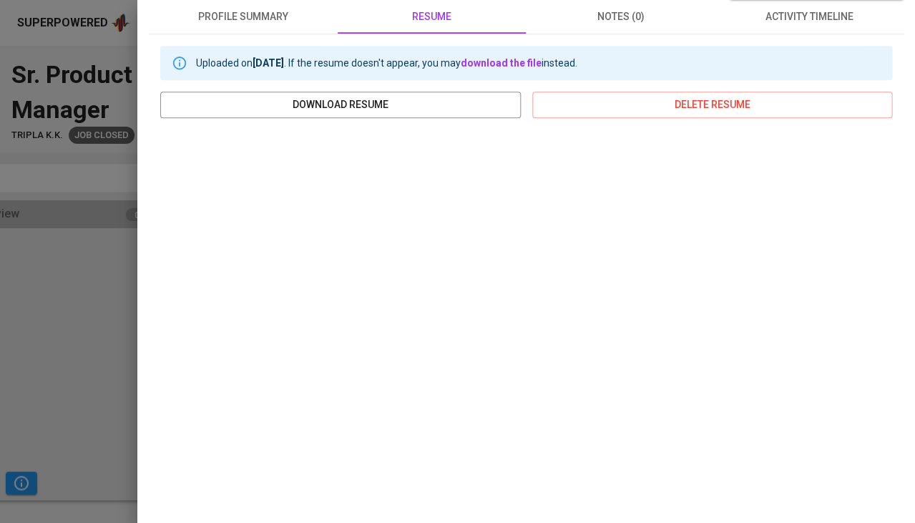
scroll to position [219, 0]
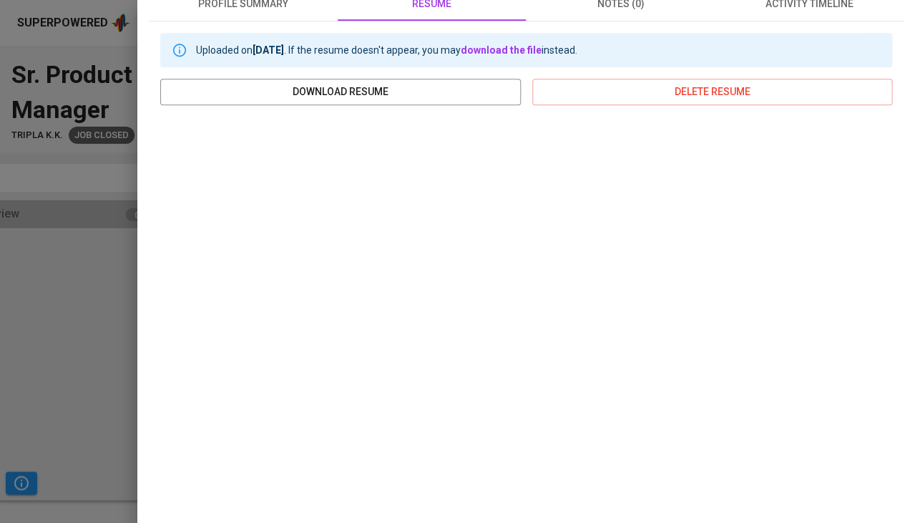
click at [104, 392] on div at bounding box center [457, 261] width 915 height 523
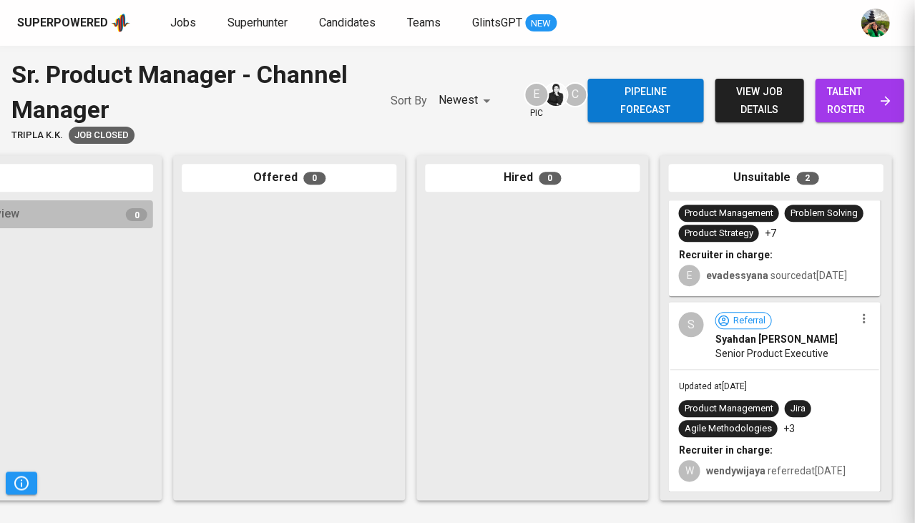
scroll to position [0, 0]
click at [758, 403] on div "Product Management" at bounding box center [728, 409] width 89 height 14
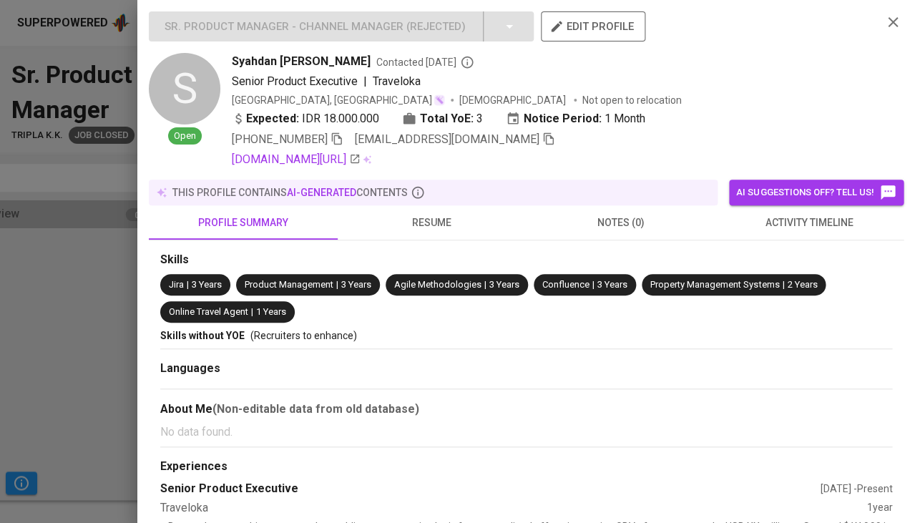
click at [449, 227] on button "resume" at bounding box center [432, 222] width 189 height 34
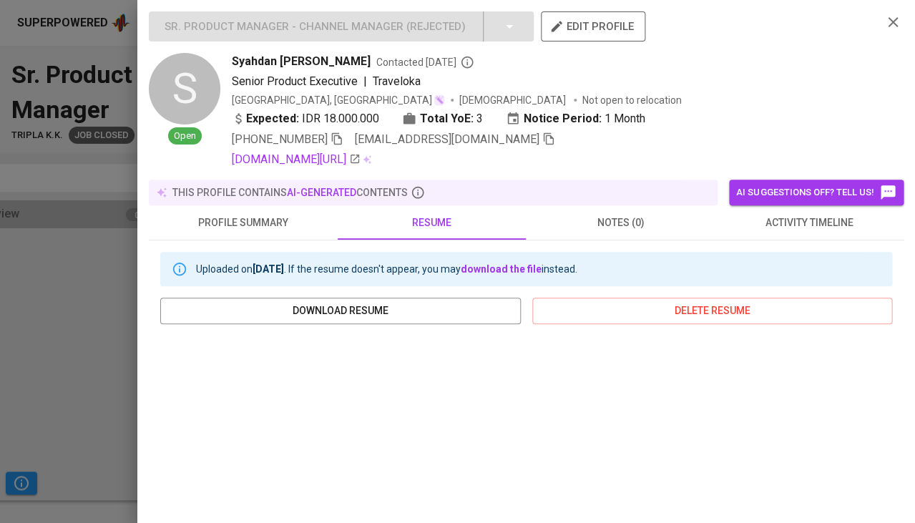
click at [342, 136] on icon "button" at bounding box center [337, 139] width 10 height 12
click at [542, 142] on span at bounding box center [548, 139] width 13 height 14
click at [84, 298] on div at bounding box center [457, 261] width 915 height 523
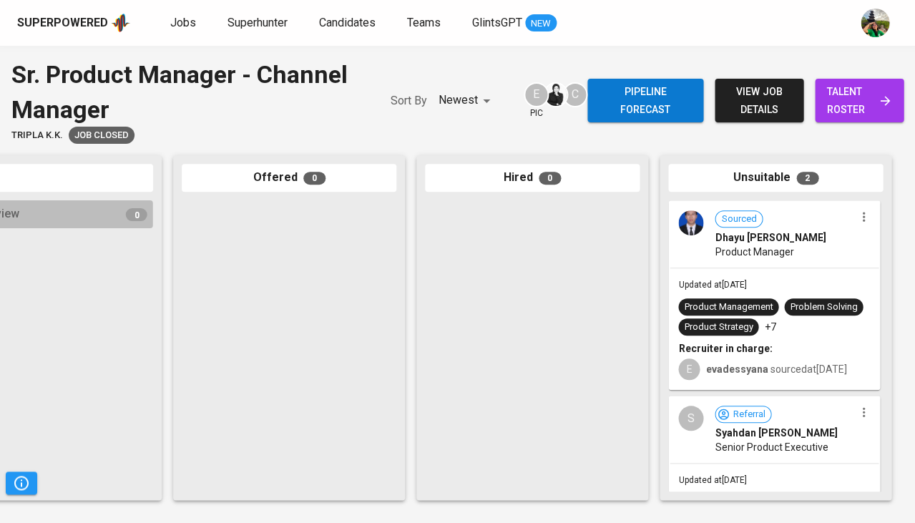
click at [724, 283] on span "Updated at May 21, 2025" at bounding box center [712, 285] width 68 height 10
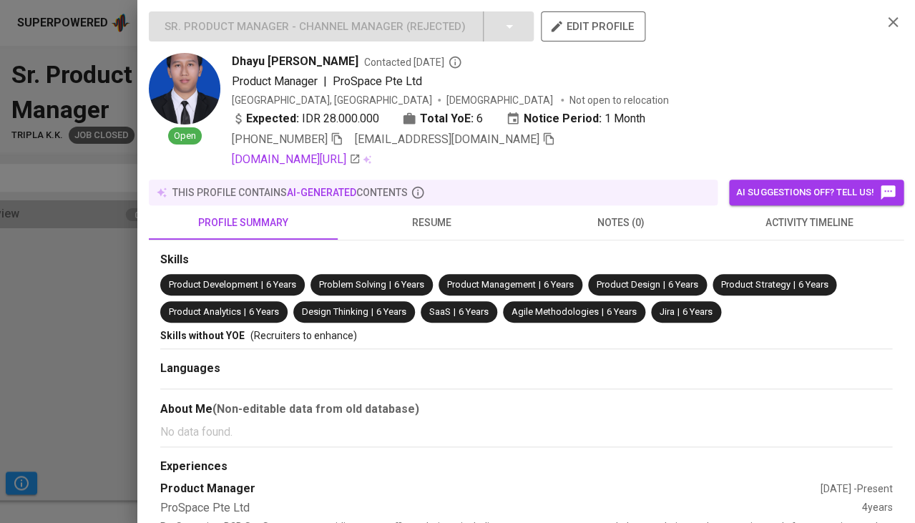
click at [796, 224] on span "activity timeline" at bounding box center [809, 223] width 172 height 18
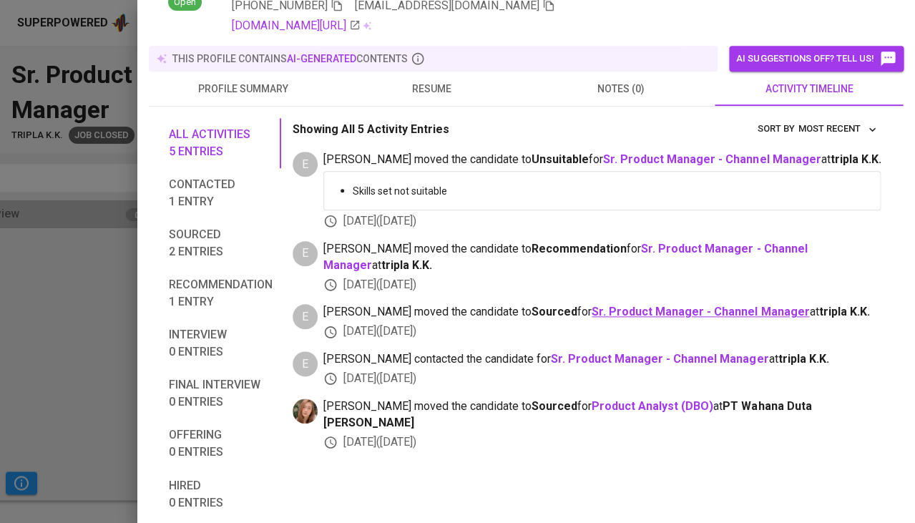
scroll to position [136, 0]
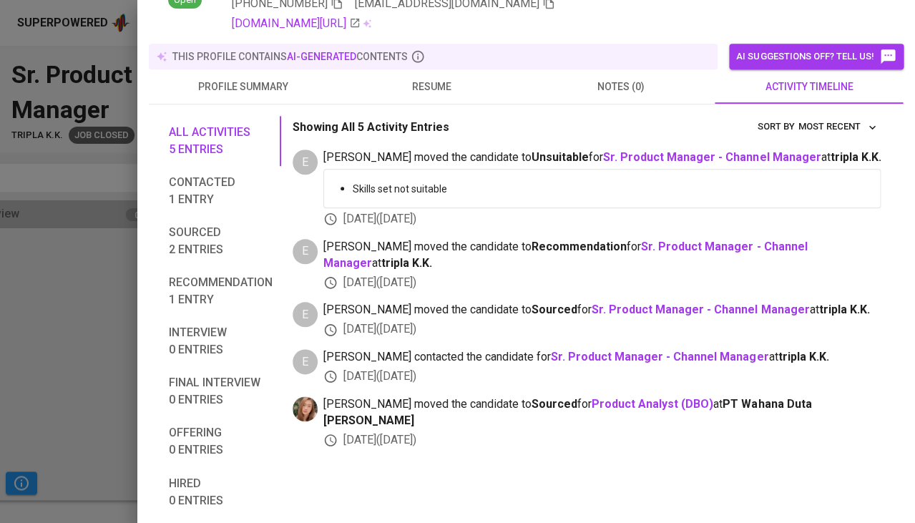
click at [436, 86] on span "resume" at bounding box center [432, 87] width 172 height 18
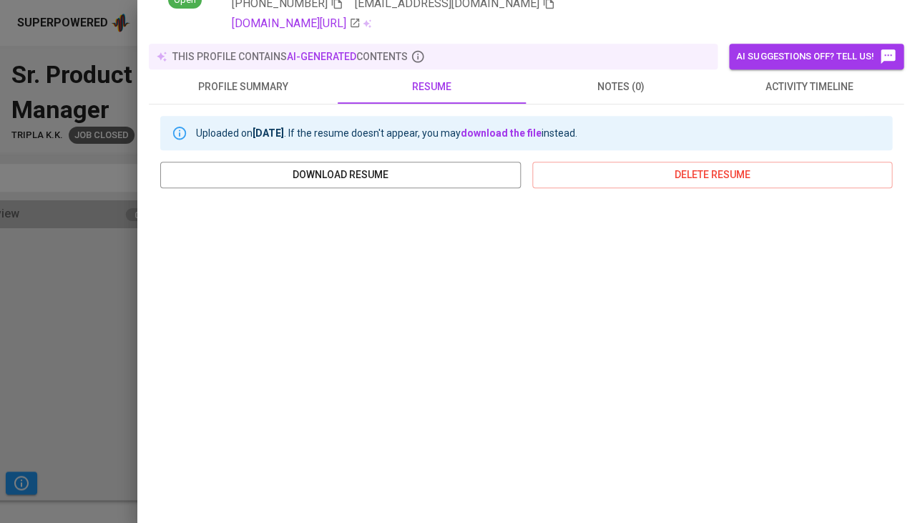
click at [60, 310] on div at bounding box center [457, 261] width 915 height 523
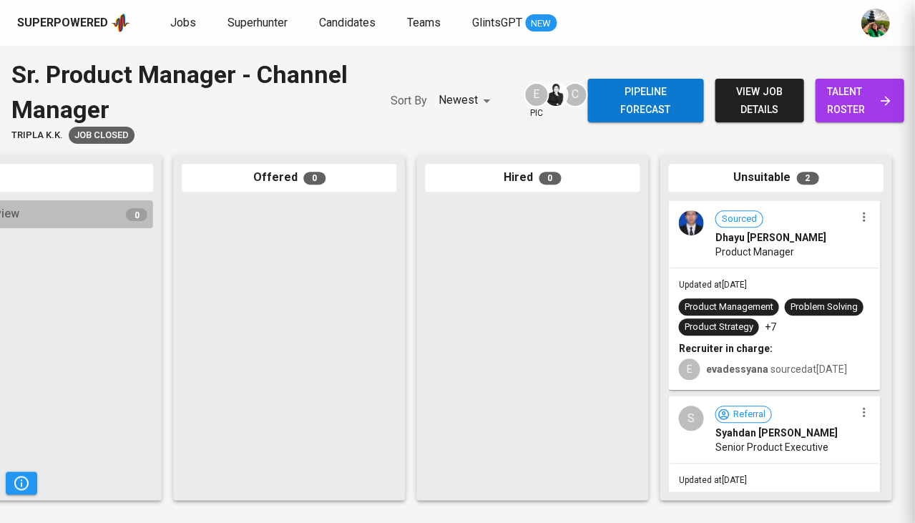
scroll to position [0, 0]
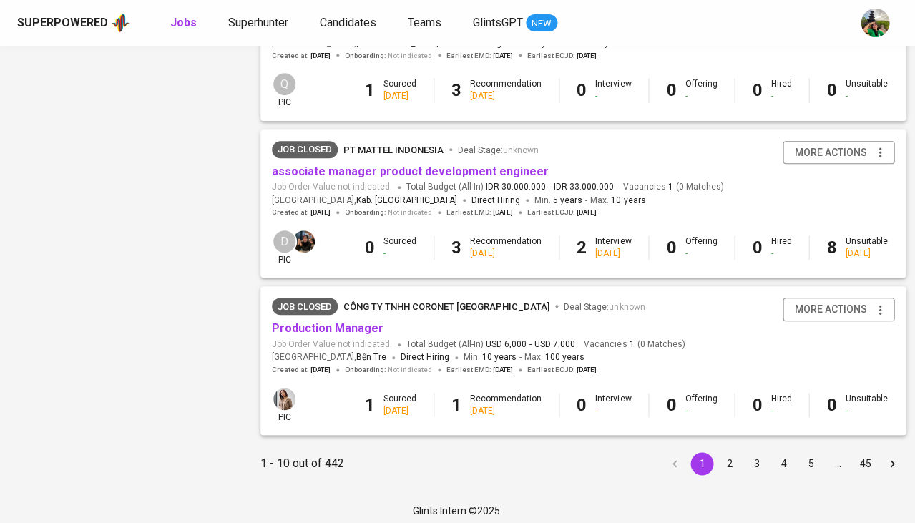
scroll to position [1338, 0]
click at [720, 453] on button "2" at bounding box center [729, 464] width 23 height 23
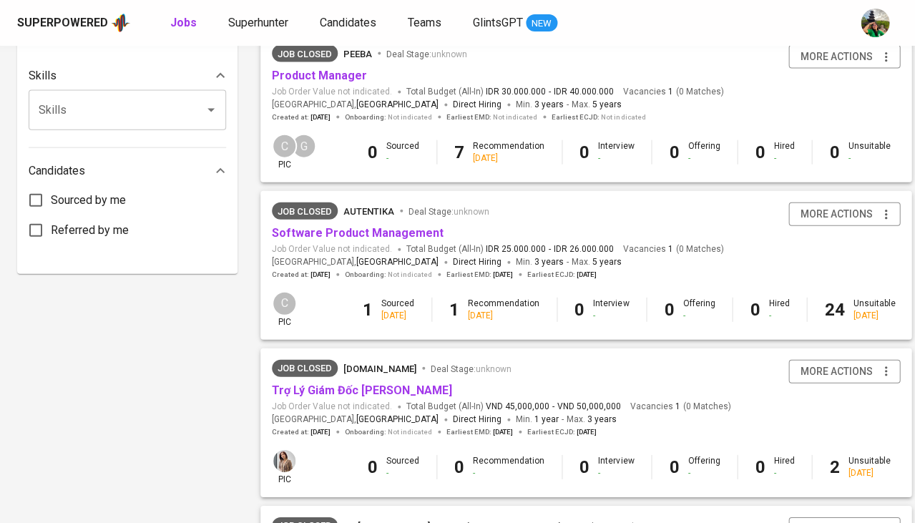
scroll to position [652, 0]
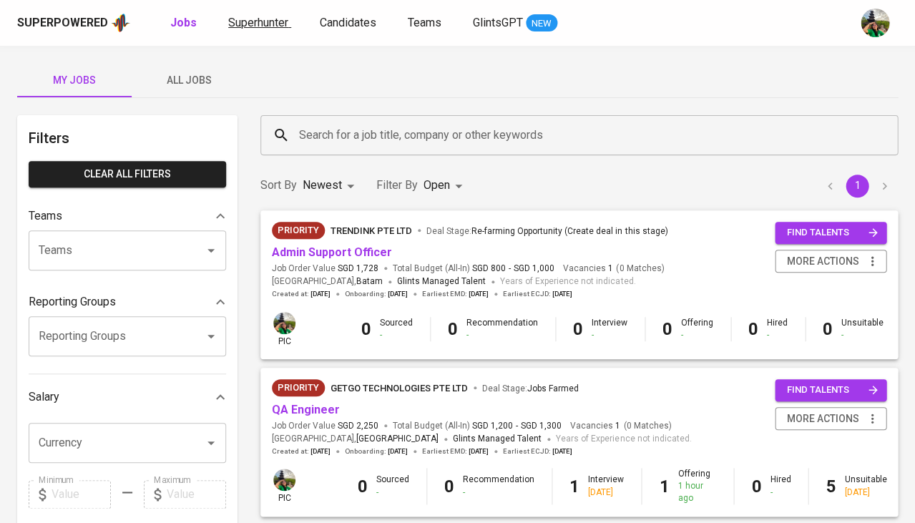
click at [272, 20] on span "Superhunter" at bounding box center [258, 23] width 60 height 14
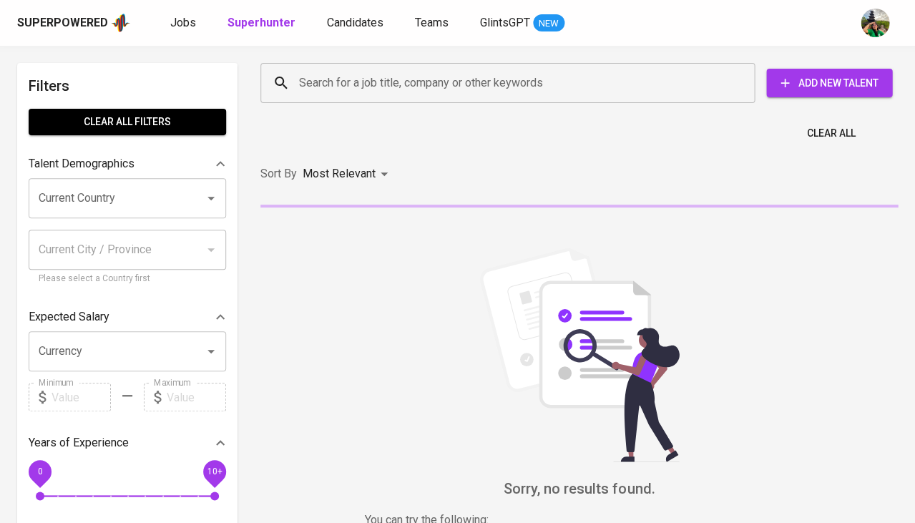
click at [362, 103] on div "Search for a job title, company or other keywords Search for a job title, compa…" at bounding box center [576, 83] width 637 height 46
click at [367, 82] on input "Search for a job title, company or other keywords" at bounding box center [510, 82] width 431 height 27
paste input "[EMAIL_ADDRESS][DOMAIN_NAME]"
type input "[EMAIL_ADDRESS][DOMAIN_NAME]"
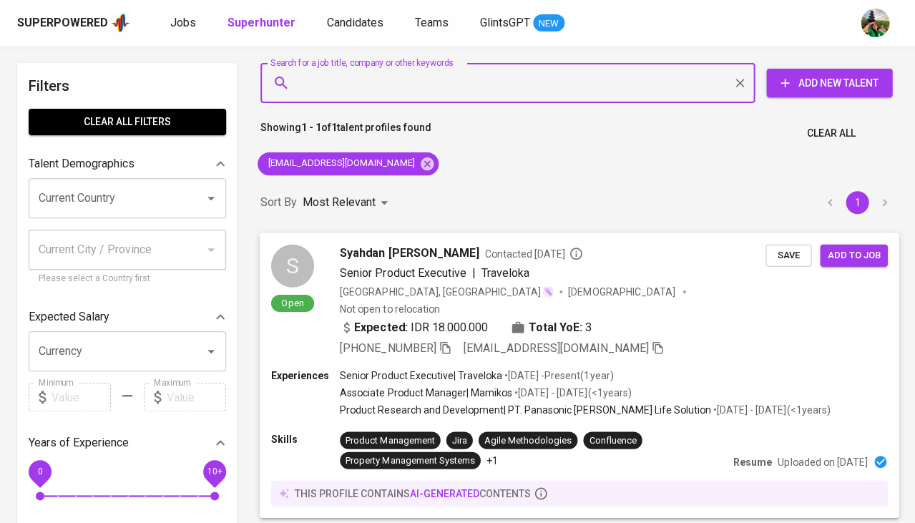
click at [775, 253] on span "Save" at bounding box center [788, 255] width 31 height 16
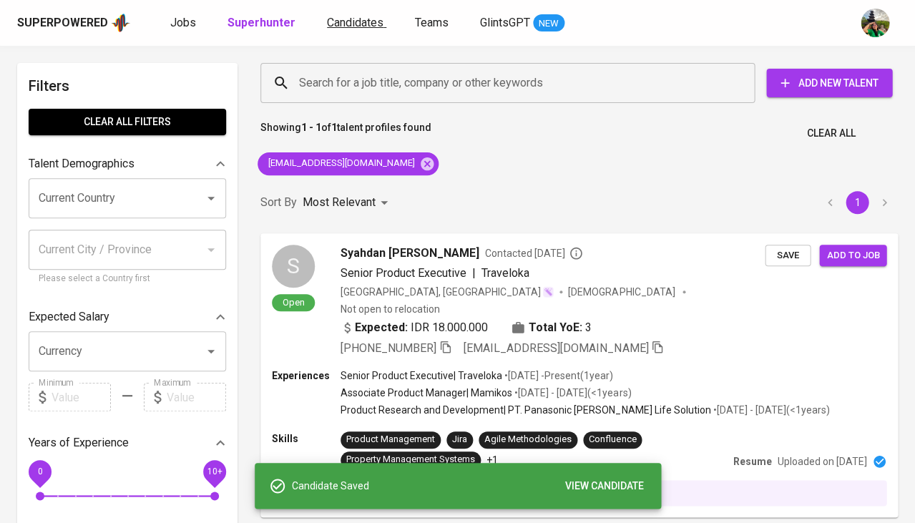
click at [338, 28] on span "Candidates" at bounding box center [355, 23] width 57 height 14
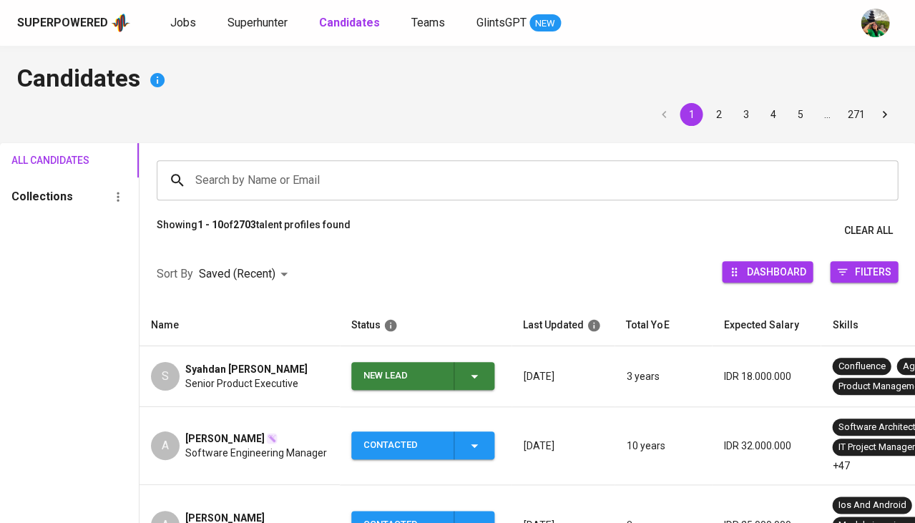
click at [472, 372] on icon "button" at bounding box center [474, 376] width 17 height 17
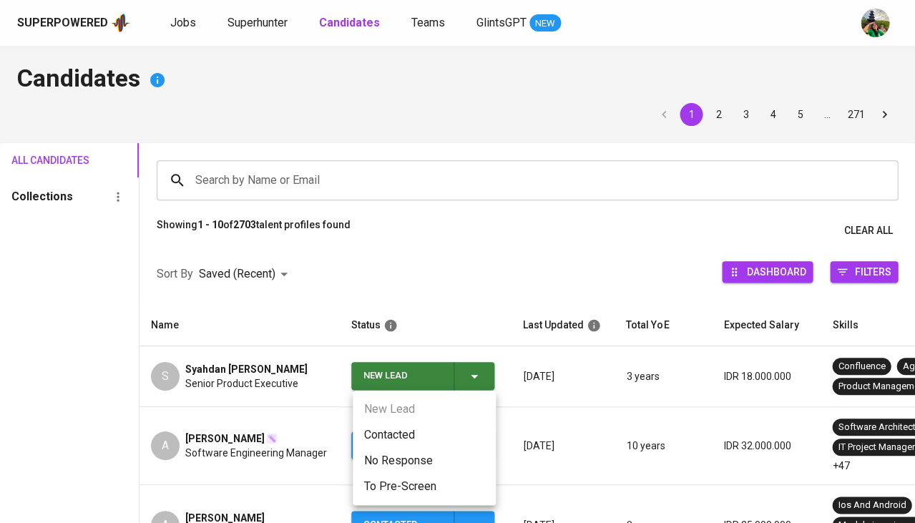
click at [406, 426] on li "Contacted" at bounding box center [424, 435] width 143 height 26
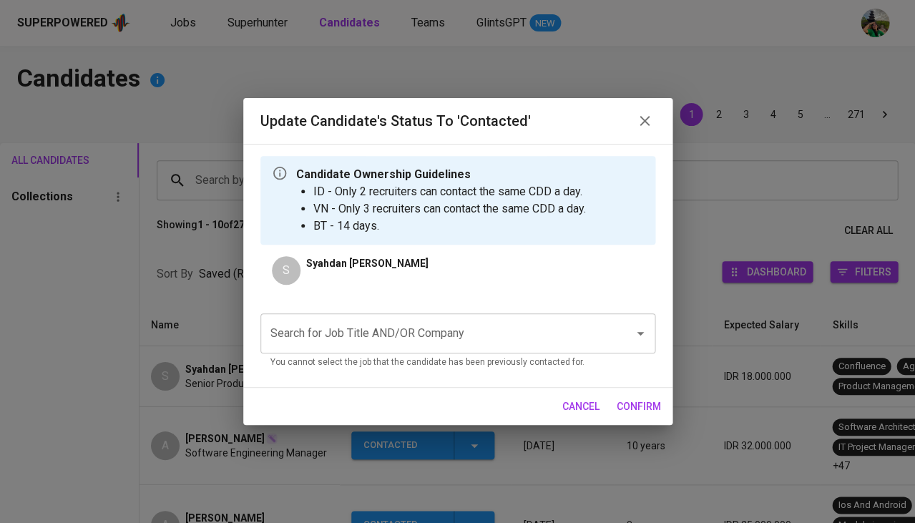
click at [403, 334] on input "Search for Job Title AND/OR Company" at bounding box center [438, 333] width 342 height 27
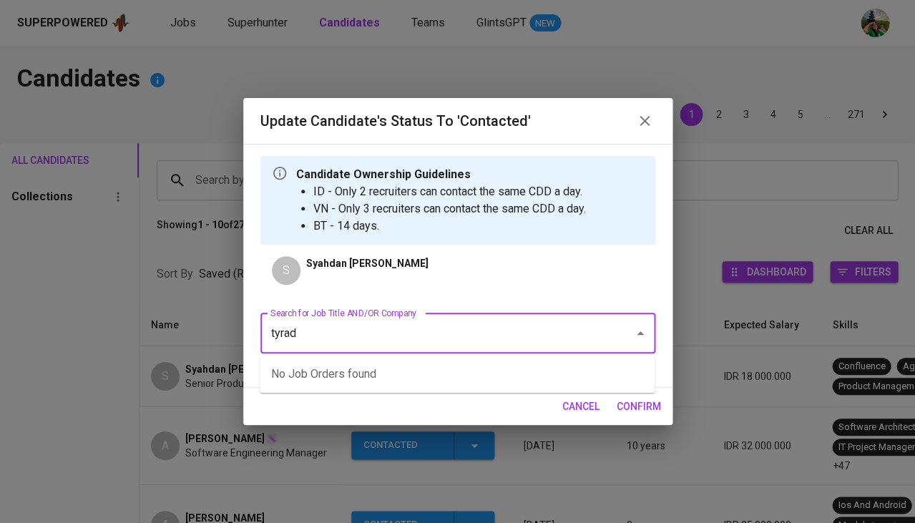
type input "tyrads"
type input "prodcu"
type input "trendink"
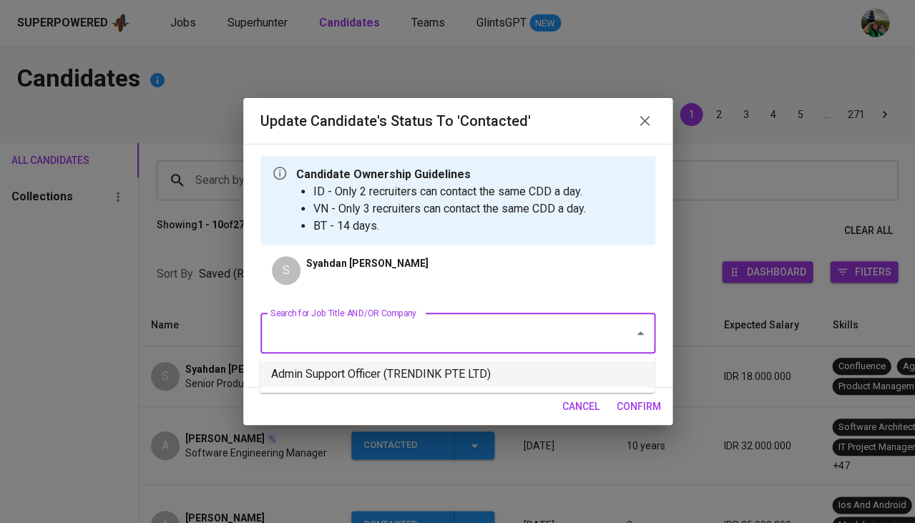
click at [403, 367] on li "Admin Support Officer (TRENDINK PTE LTD)" at bounding box center [457, 374] width 395 height 26
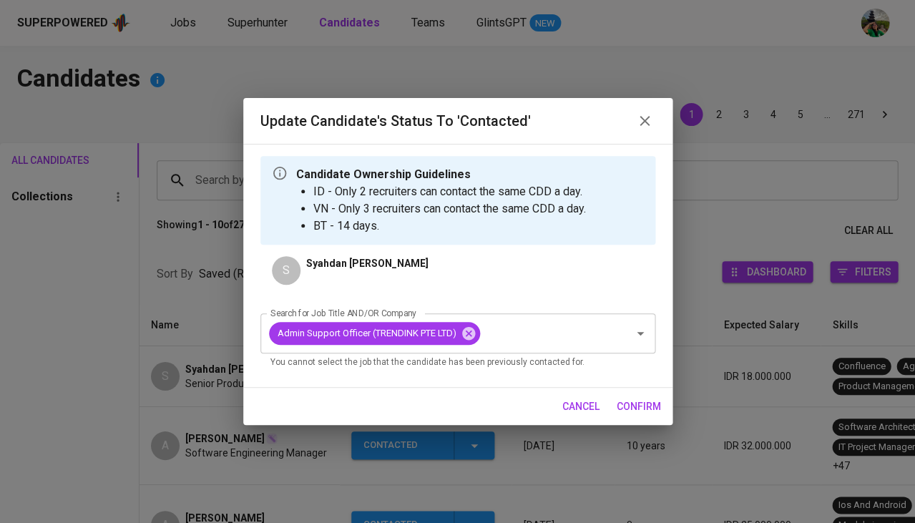
click at [634, 401] on span "confirm" at bounding box center [639, 407] width 44 height 18
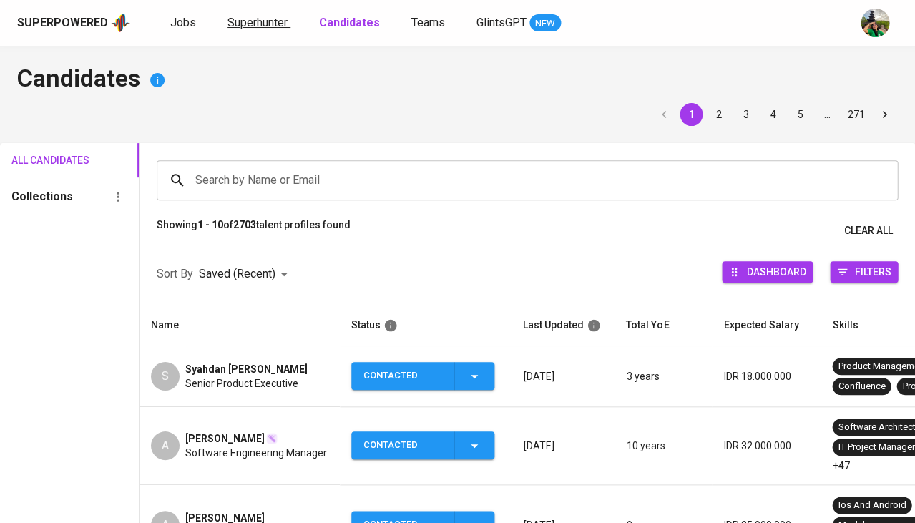
click at [274, 21] on span "Superhunter" at bounding box center [257, 23] width 60 height 14
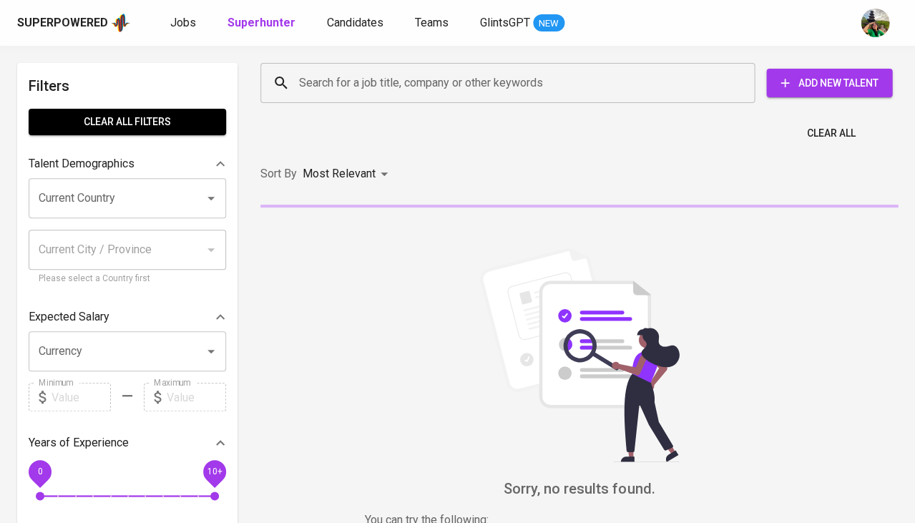
click at [372, 79] on input "Search for a job title, company or other keywords" at bounding box center [510, 82] width 431 height 27
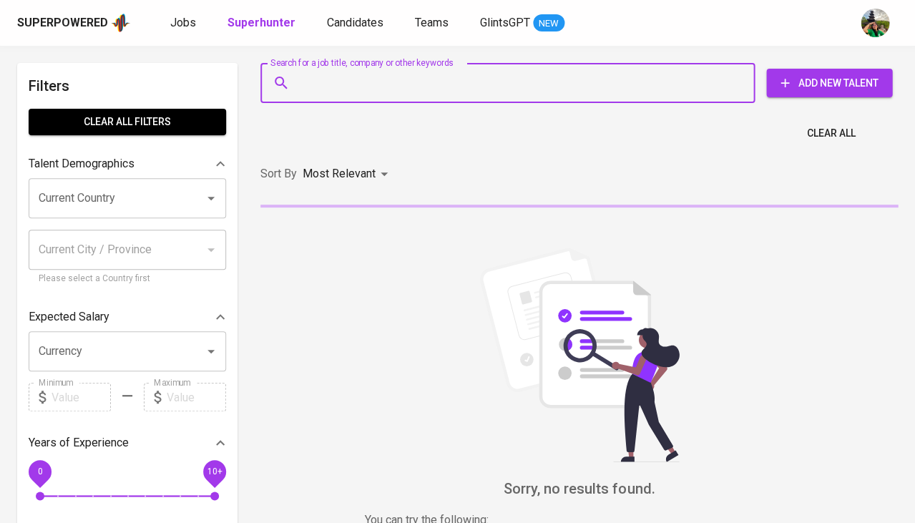
paste input "[EMAIL_ADDRESS][DOMAIN_NAME]"
type input "[EMAIL_ADDRESS][DOMAIN_NAME]"
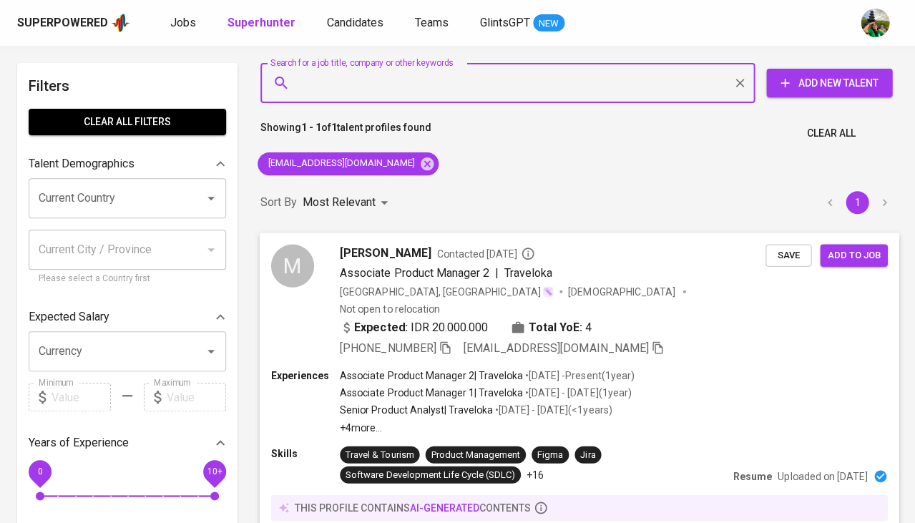
click at [793, 261] on span "Save" at bounding box center [788, 255] width 31 height 16
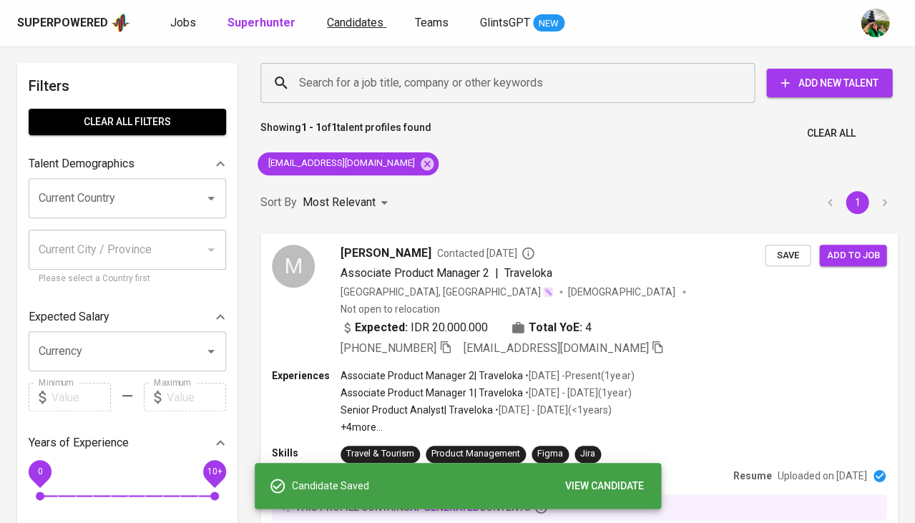
click at [335, 30] on link "Candidates" at bounding box center [356, 23] width 59 height 18
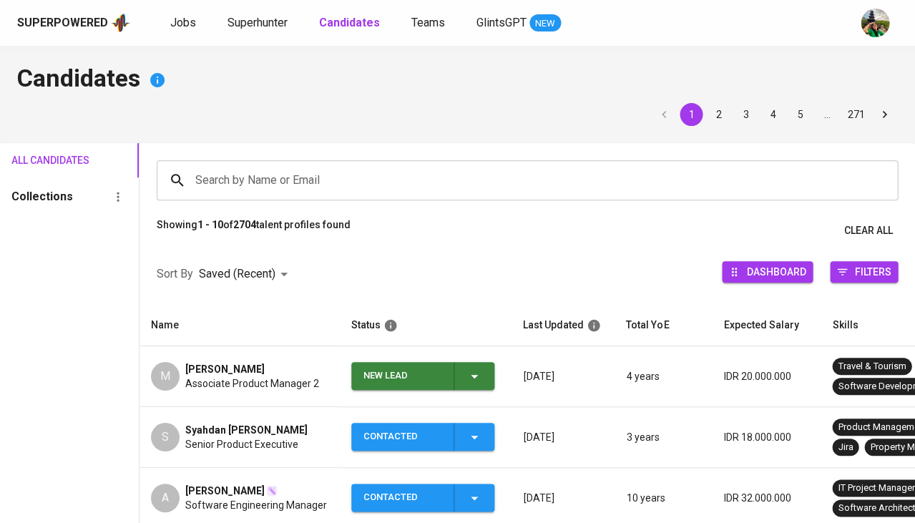
click at [496, 376] on td "New Lead" at bounding box center [426, 376] width 172 height 61
click at [465, 386] on div "New Lead" at bounding box center [422, 376] width 119 height 28
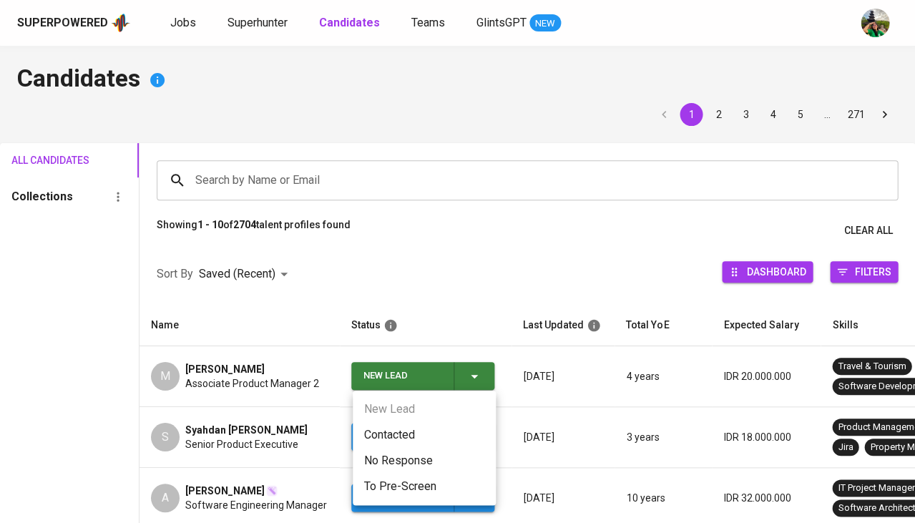
click at [404, 424] on li "Contacted" at bounding box center [424, 435] width 143 height 26
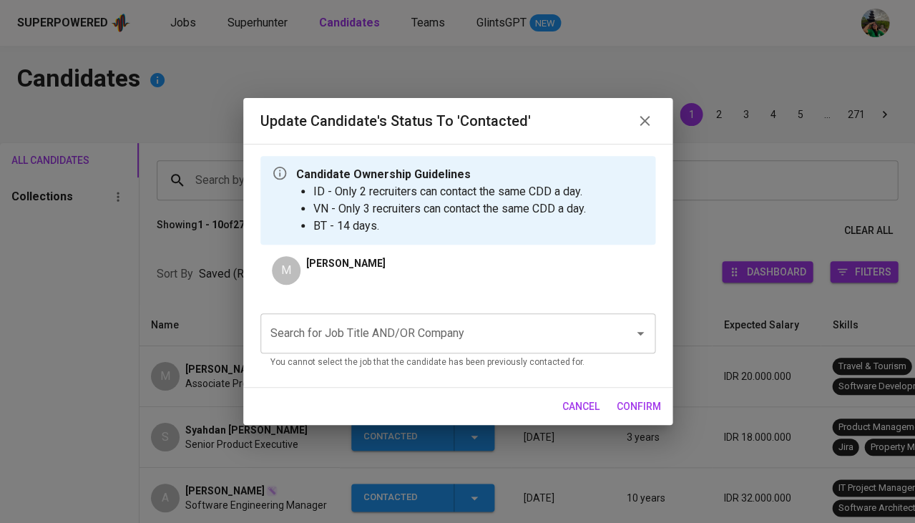
click at [390, 323] on input "Search for Job Title AND/OR Company" at bounding box center [438, 333] width 342 height 27
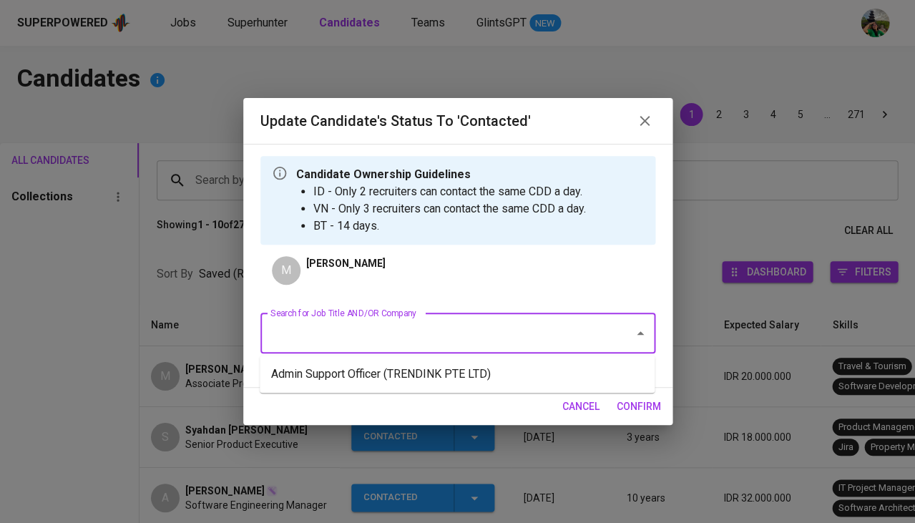
click at [378, 360] on ul "Admin Support Officer (TRENDINK PTE LTD)" at bounding box center [457, 374] width 395 height 37
click at [376, 372] on li "Admin Support Officer (TRENDINK PTE LTD)" at bounding box center [457, 374] width 395 height 26
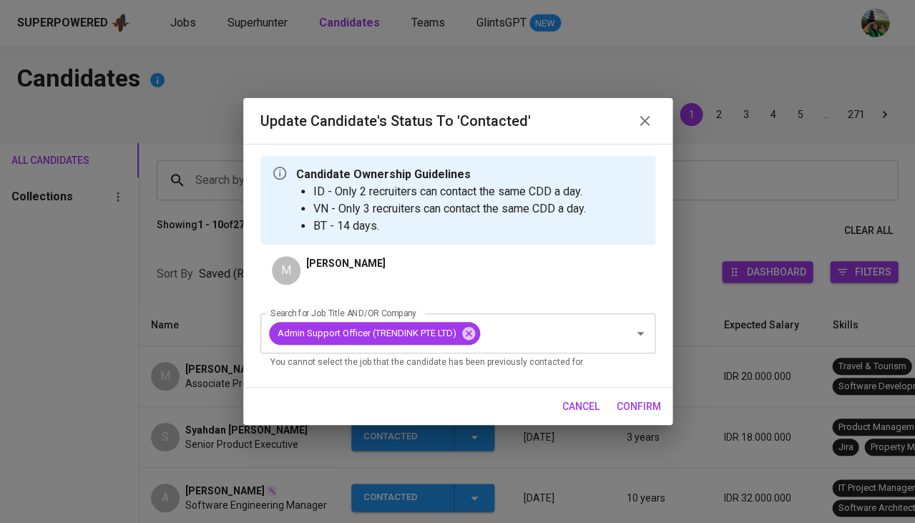
click at [630, 408] on span "confirm" at bounding box center [639, 407] width 44 height 18
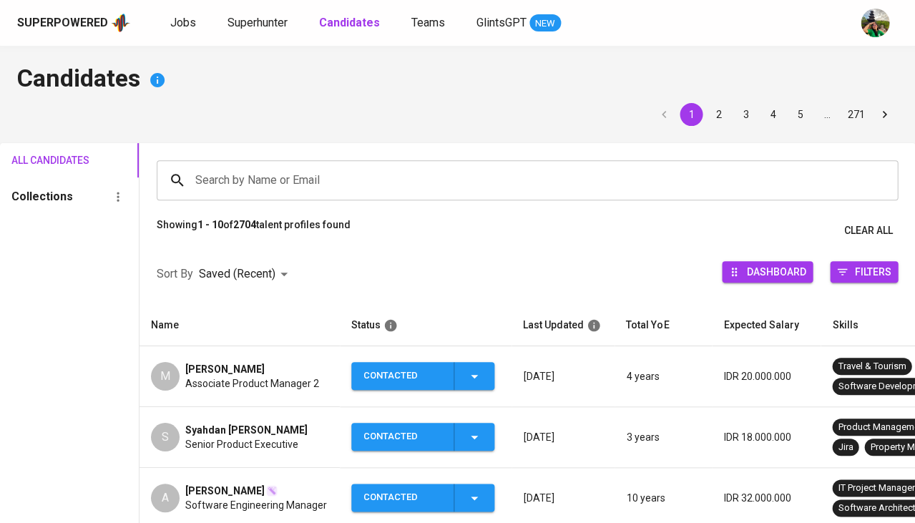
click at [283, 9] on div "Superpowered Jobs Superhunter Candidates Teams GlintsGPT NEW" at bounding box center [457, 23] width 915 height 46
click at [270, 26] on span "Superhunter" at bounding box center [257, 23] width 60 height 14
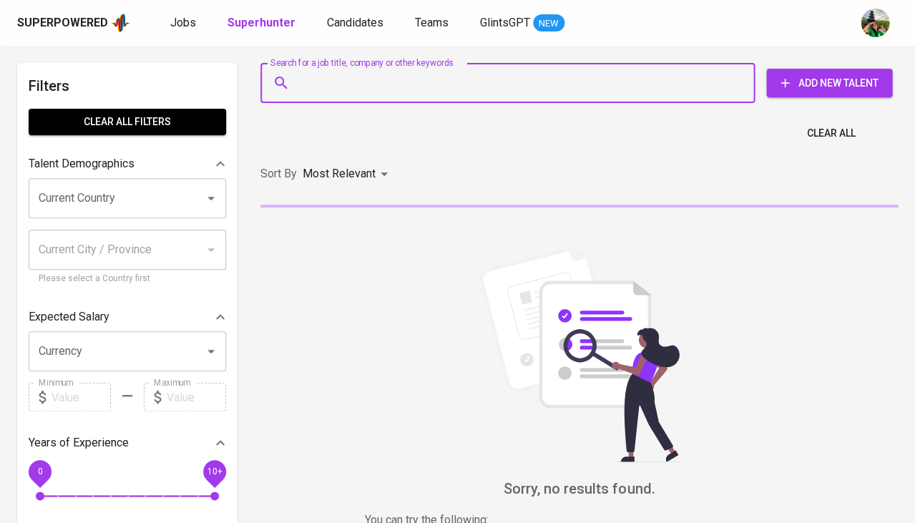
click at [370, 79] on input "Search for a job title, company or other keywords" at bounding box center [510, 82] width 431 height 27
paste input "[EMAIL_ADDRESS][DOMAIN_NAME]"
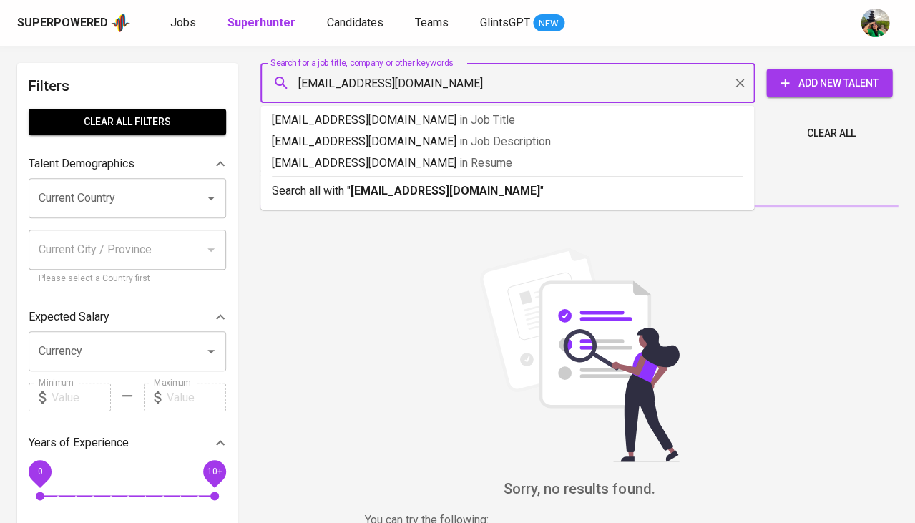
type input "[EMAIL_ADDRESS][DOMAIN_NAME]"
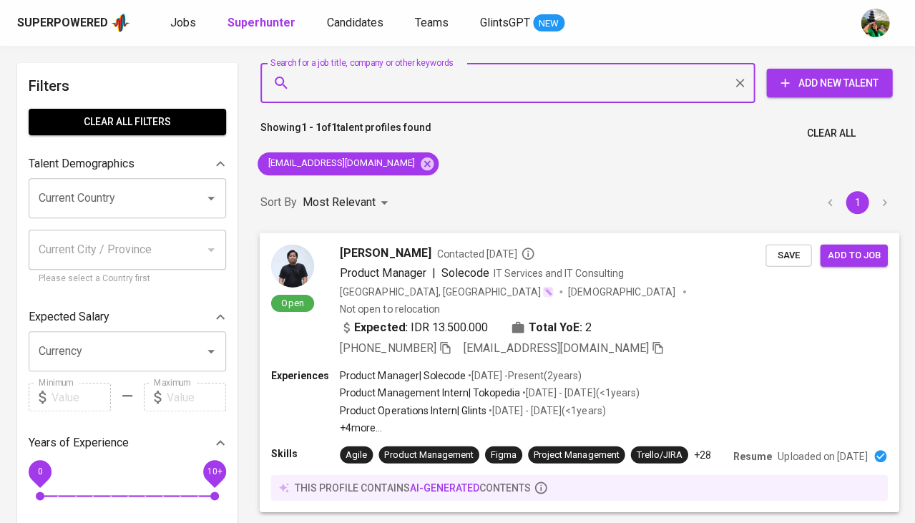
click at [795, 244] on button "Save" at bounding box center [788, 255] width 46 height 22
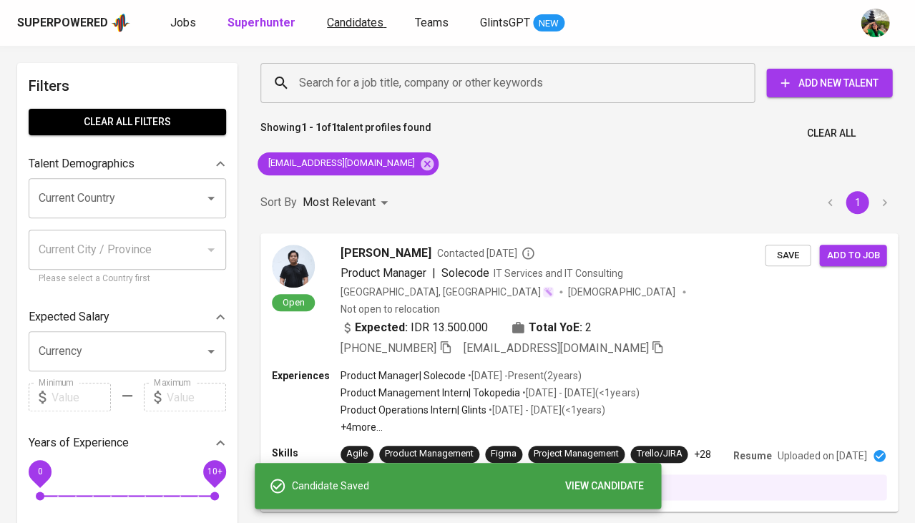
click at [358, 22] on span "Candidates" at bounding box center [355, 23] width 57 height 14
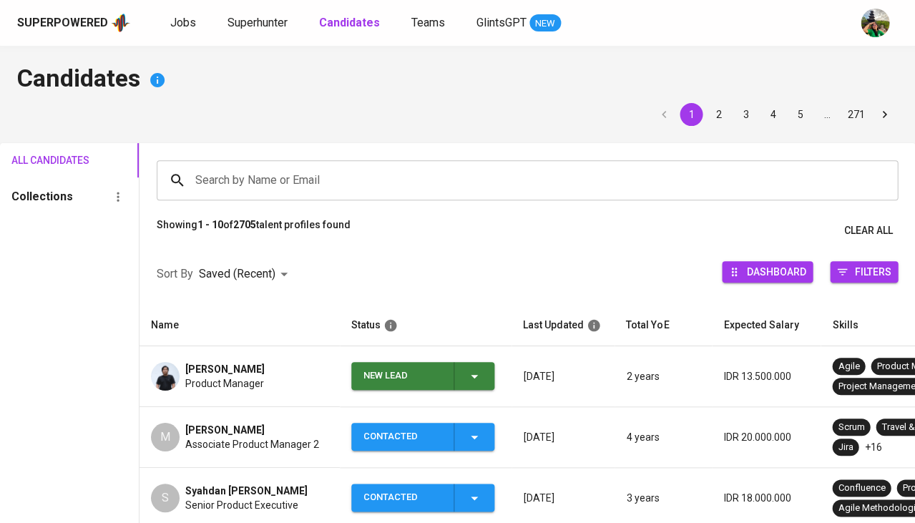
click at [476, 394] on td "New Lead" at bounding box center [426, 376] width 172 height 61
click at [473, 383] on div "New Lead" at bounding box center [422, 376] width 119 height 28
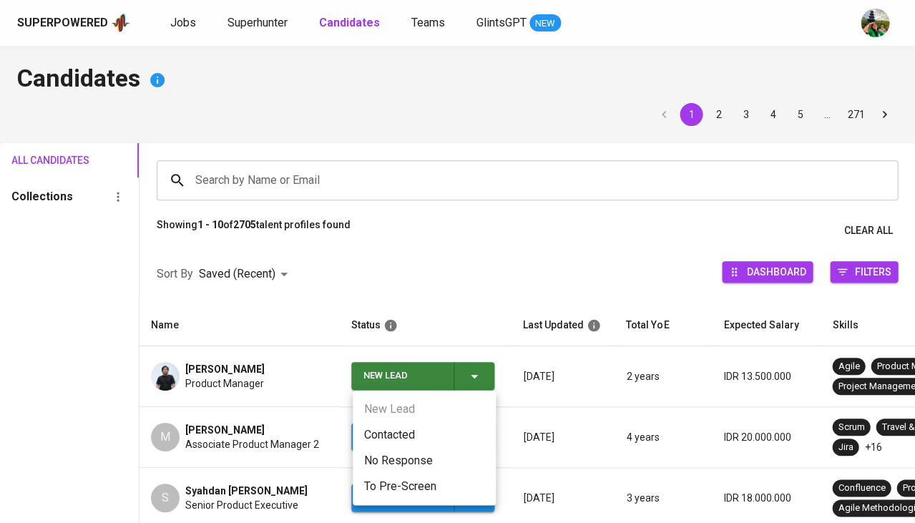
click at [410, 434] on li "Contacted" at bounding box center [424, 435] width 143 height 26
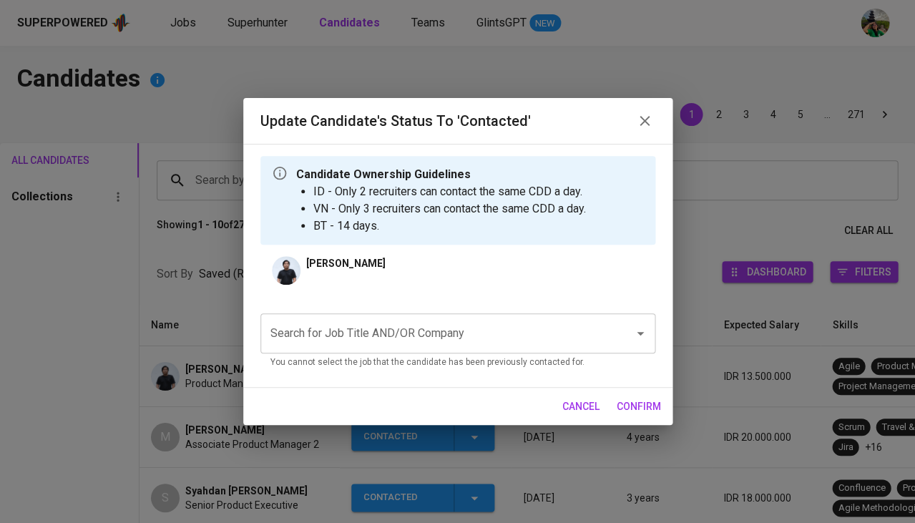
click at [416, 396] on div "cancel confirm" at bounding box center [457, 407] width 429 height 38
click at [419, 348] on div "Search for Job Title AND/OR Company" at bounding box center [457, 333] width 395 height 40
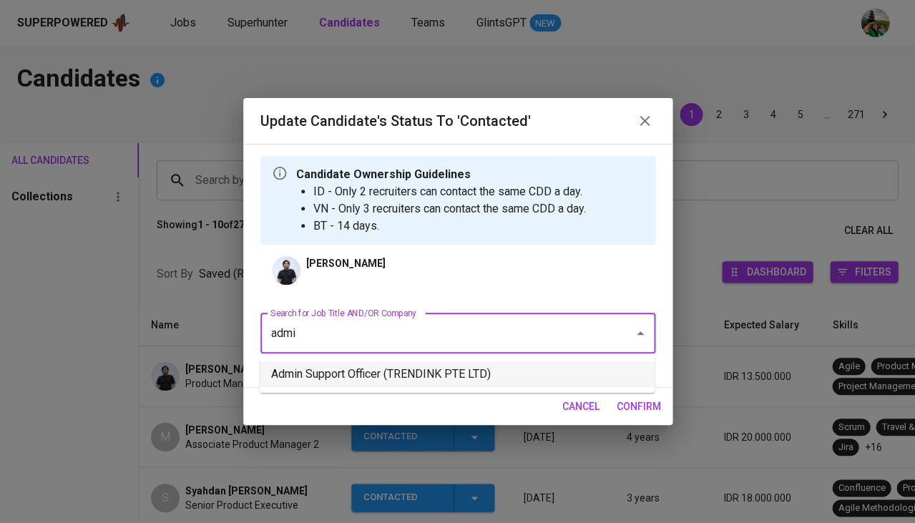
click at [405, 376] on li "Admin Support Officer (TRENDINK PTE LTD)" at bounding box center [457, 374] width 395 height 26
type input "admi"
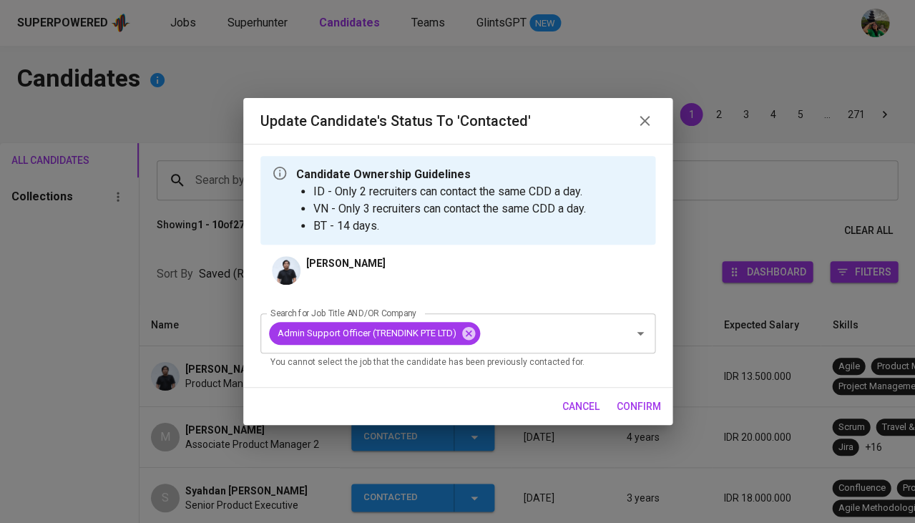
click at [641, 419] on div "cancel confirm" at bounding box center [457, 407] width 429 height 38
click at [644, 408] on span "confirm" at bounding box center [639, 407] width 44 height 18
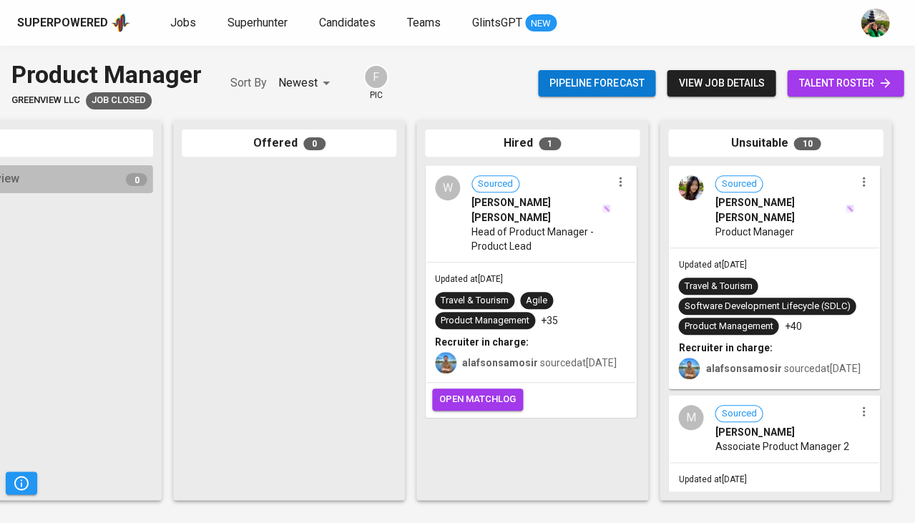
scroll to position [0, 789]
click at [570, 292] on div "Travel & Tourism Agile Product Management +35" at bounding box center [531, 310] width 192 height 37
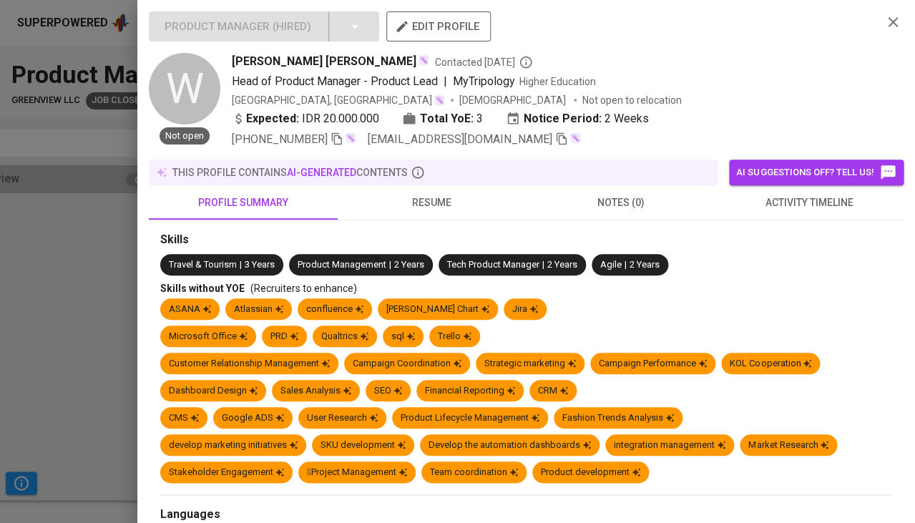
click at [768, 197] on span "activity timeline" at bounding box center [809, 203] width 172 height 18
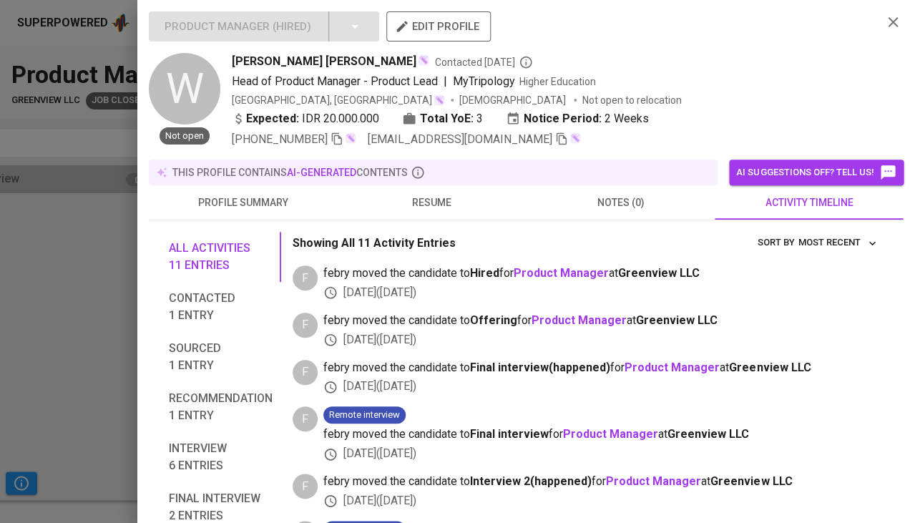
click at [431, 208] on button "resume" at bounding box center [432, 202] width 189 height 34
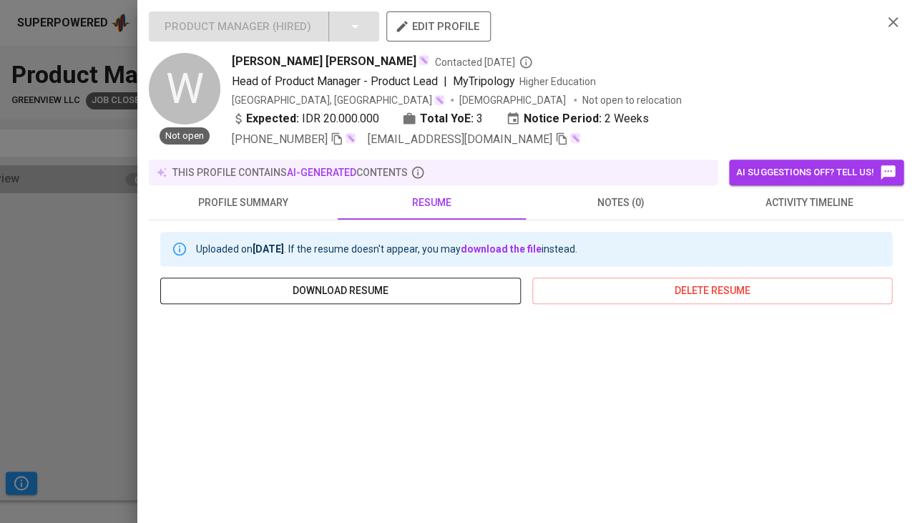
click at [113, 288] on div at bounding box center [457, 261] width 915 height 523
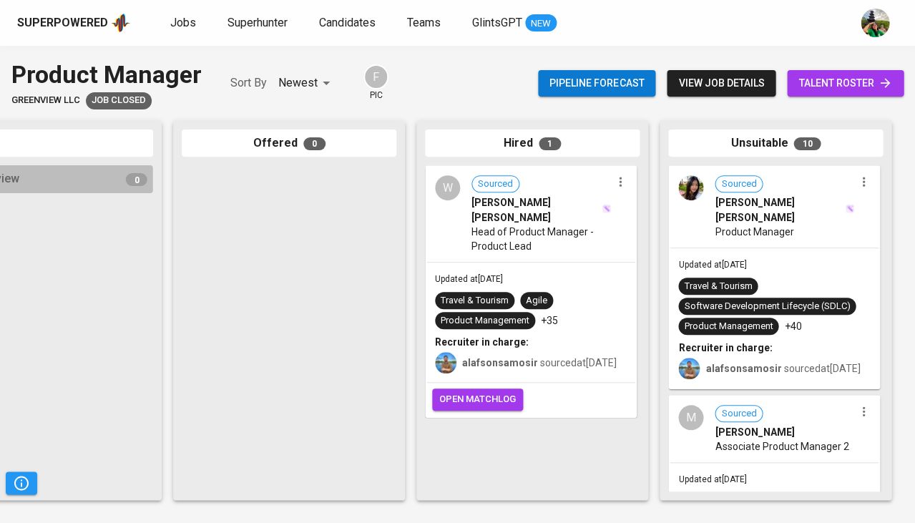
scroll to position [0, 0]
click at [714, 258] on div "Updated at [DATE] Travel & Tourism Software Development Lifecycle (SDLC) Produc…" at bounding box center [774, 318] width 209 height 140
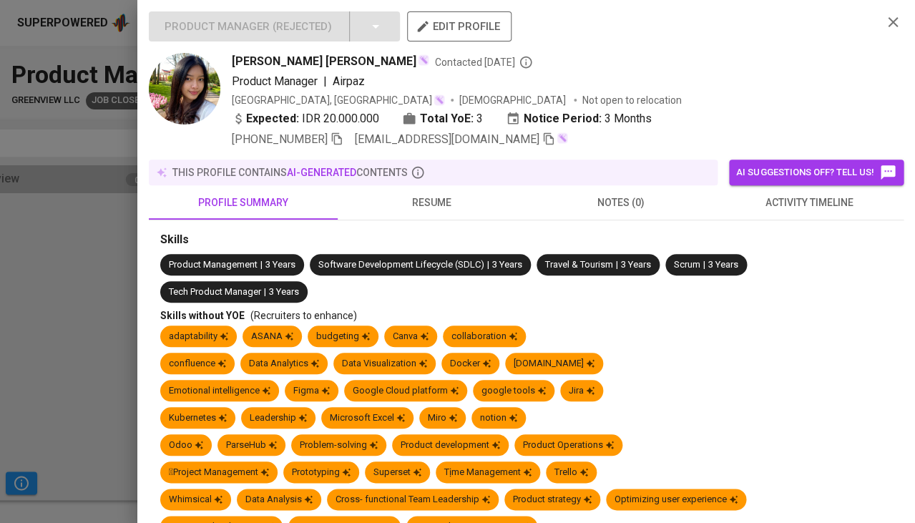
click at [790, 207] on span "activity timeline" at bounding box center [809, 203] width 172 height 18
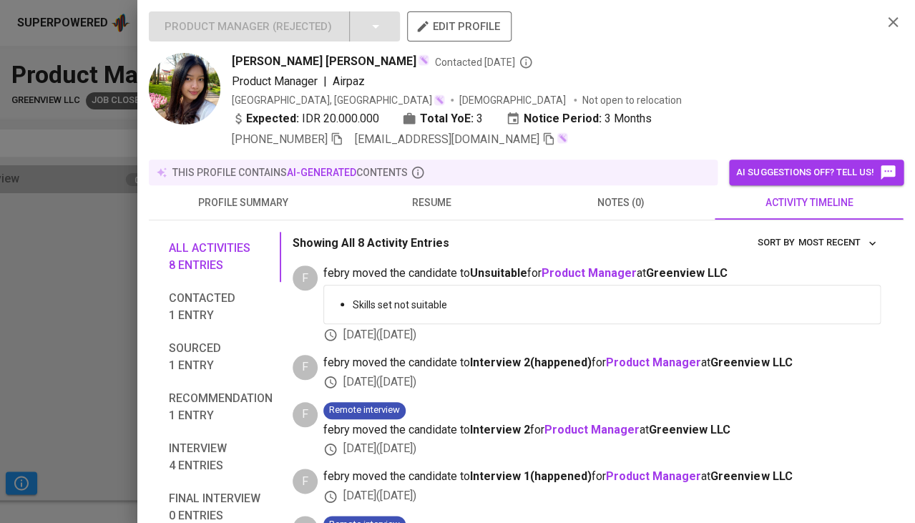
click at [29, 351] on div at bounding box center [457, 261] width 915 height 523
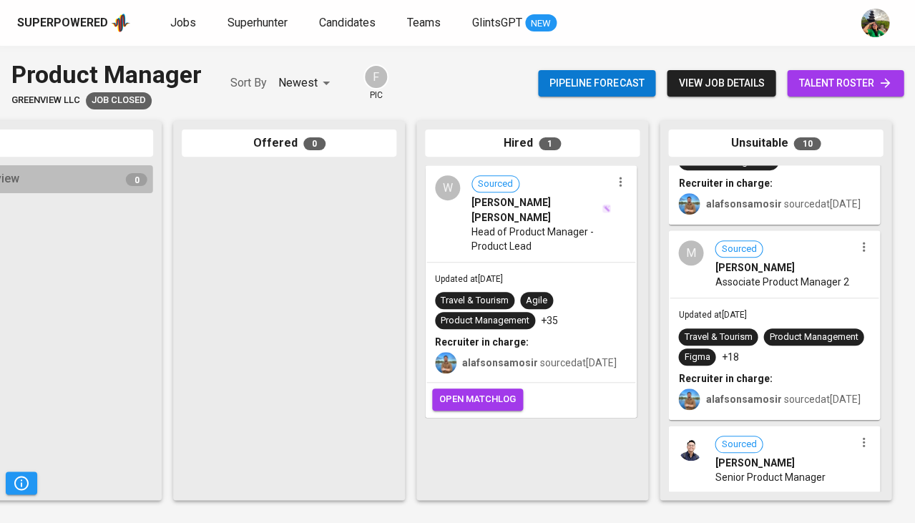
scroll to position [167, 0]
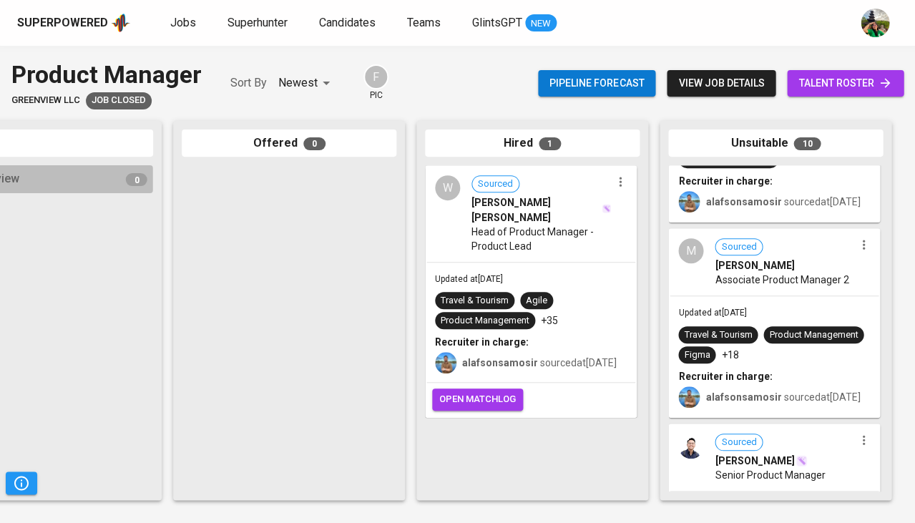
click at [787, 296] on div "Updated at Feb 28, 2025 Travel & Tourism Product Management Figma +18 Recruiter…" at bounding box center [774, 356] width 209 height 120
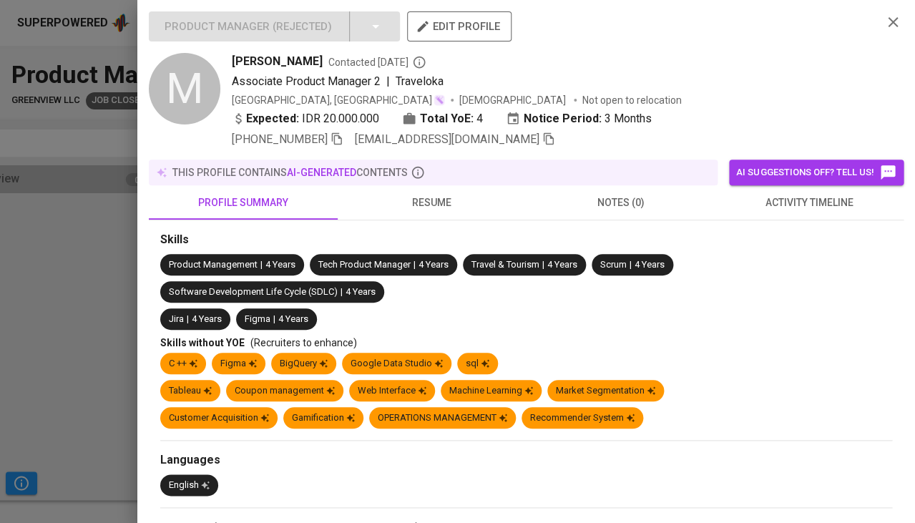
click at [788, 206] on span "activity timeline" at bounding box center [809, 203] width 172 height 18
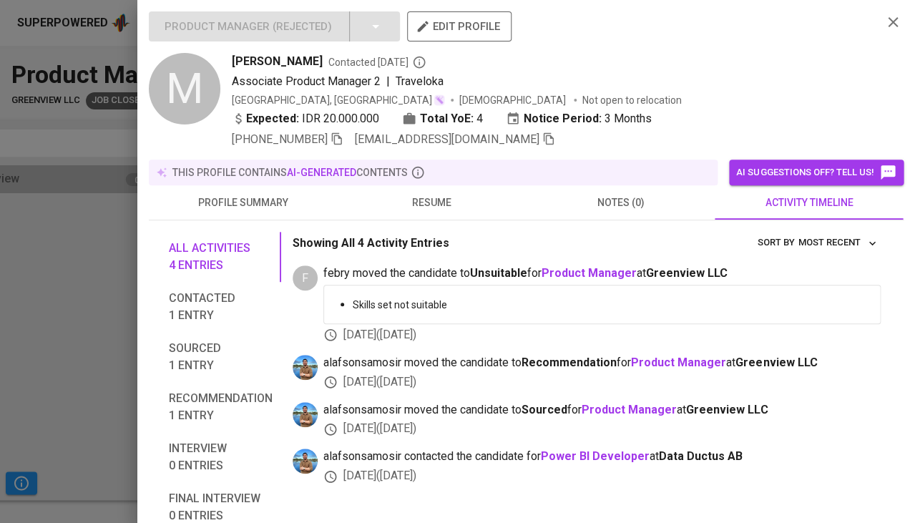
click at [420, 200] on span "resume" at bounding box center [432, 203] width 172 height 18
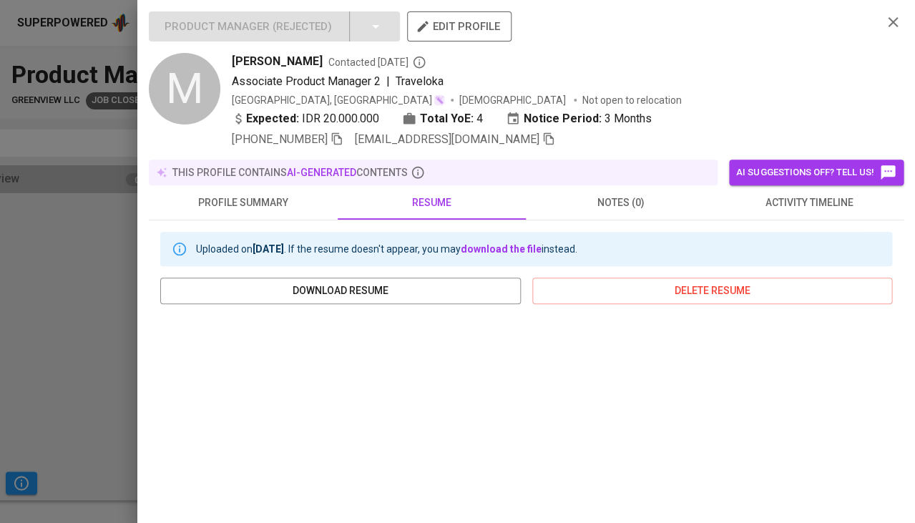
scroll to position [0, 0]
click at [338, 135] on icon "button" at bounding box center [336, 138] width 13 height 13
click at [542, 139] on icon "button" at bounding box center [548, 138] width 13 height 13
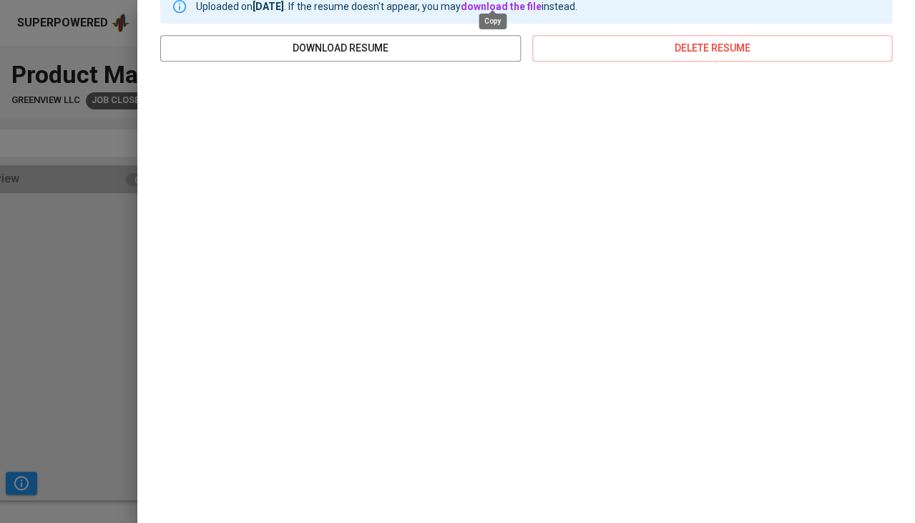
scroll to position [242, 0]
click at [113, 213] on div at bounding box center [457, 261] width 915 height 523
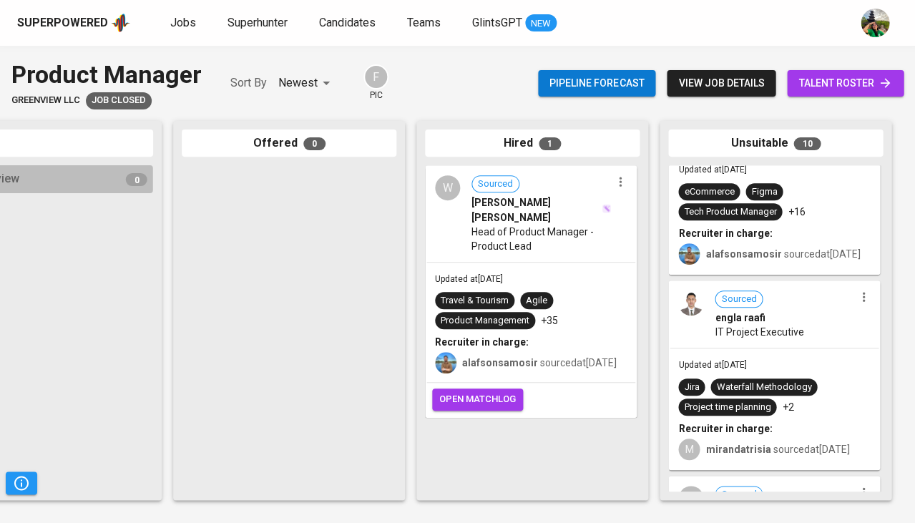
scroll to position [707, 0]
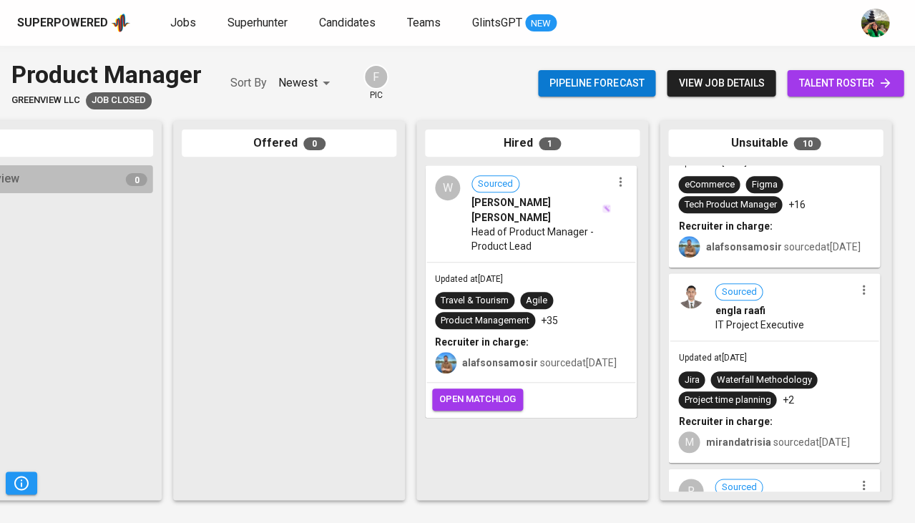
click at [813, 182] on div "eCommerce Figma Tech Product Manager +16" at bounding box center [774, 194] width 192 height 37
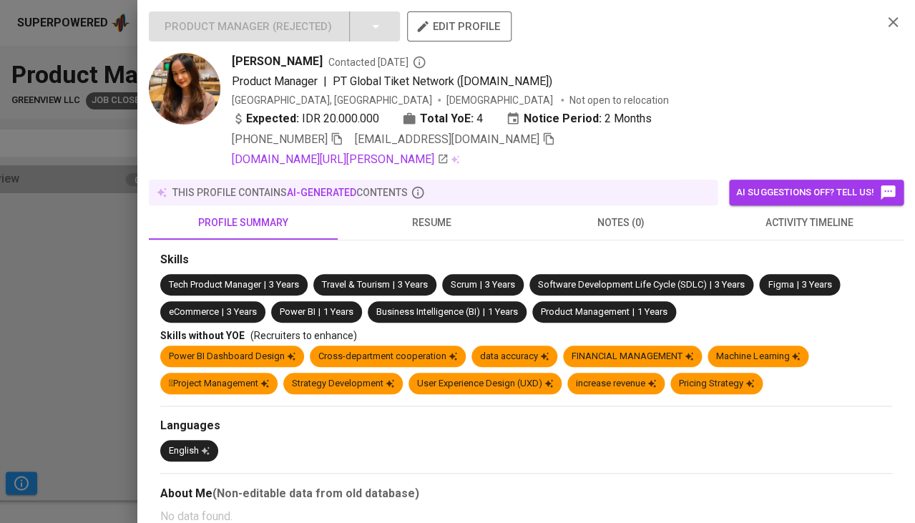
click at [90, 250] on div at bounding box center [457, 261] width 915 height 523
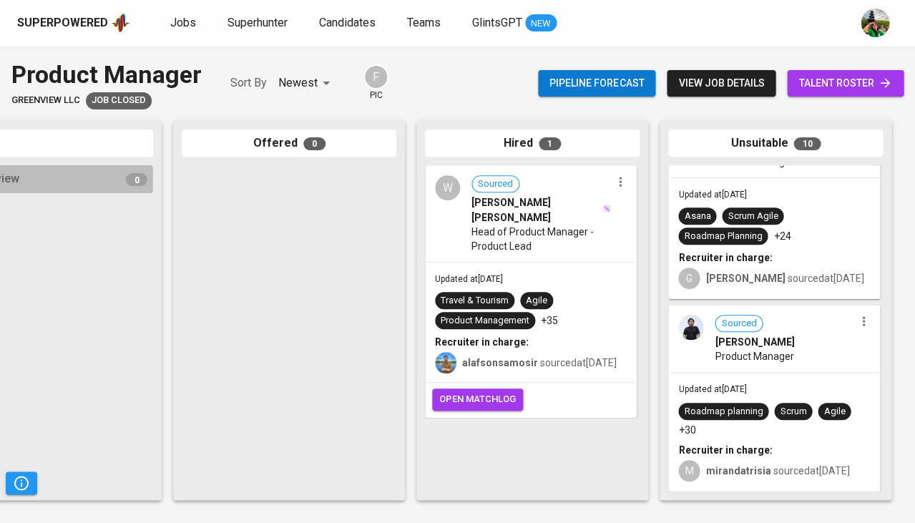
scroll to position [0, 0]
click at [746, 384] on span "Updated at Feb 21, 2025" at bounding box center [712, 389] width 68 height 10
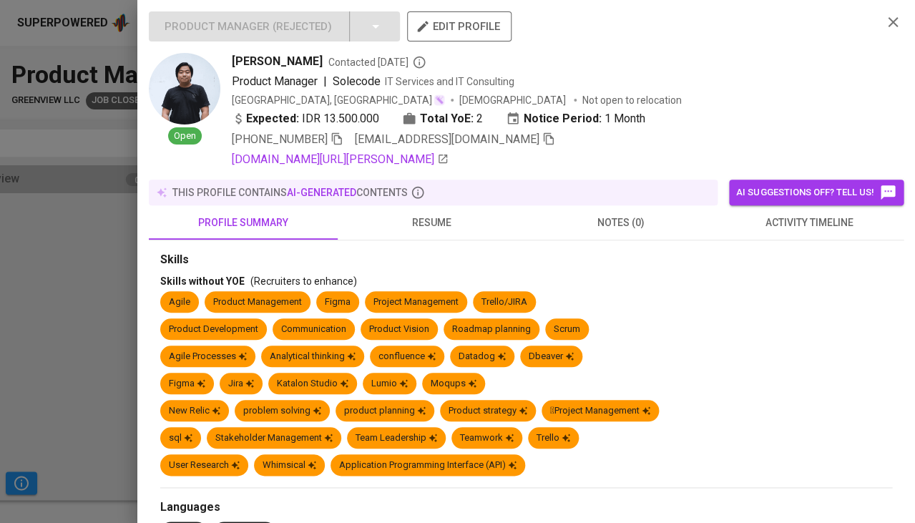
click at [783, 227] on button "activity timeline" at bounding box center [809, 222] width 189 height 34
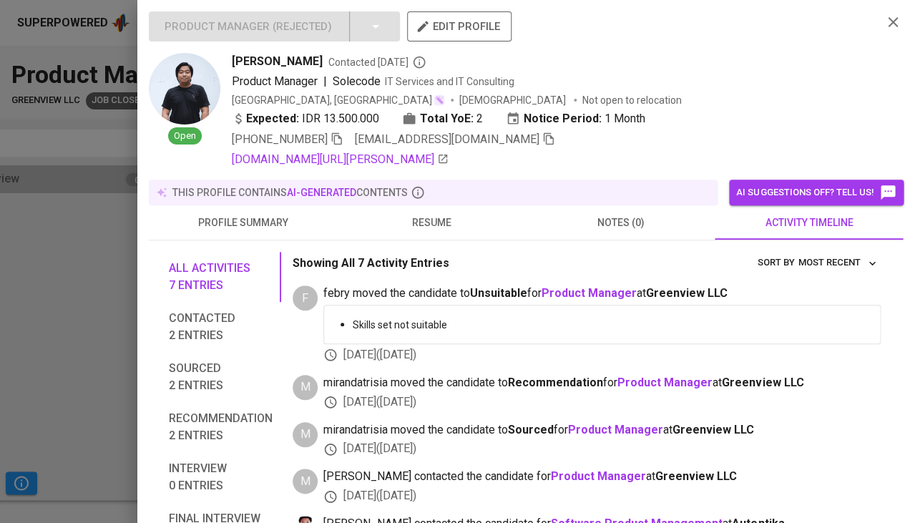
click at [450, 223] on span "resume" at bounding box center [432, 223] width 172 height 18
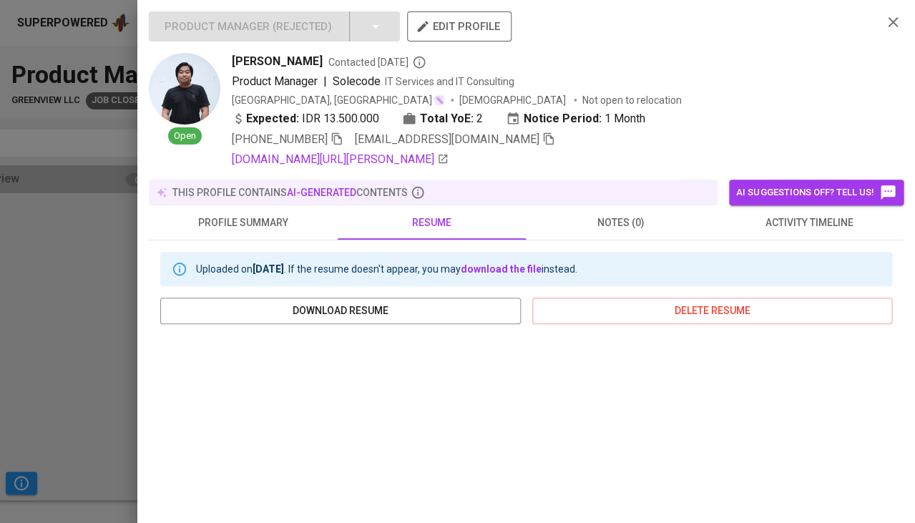
click at [343, 134] on icon "button" at bounding box center [336, 138] width 13 height 13
click at [542, 137] on icon "button" at bounding box center [548, 138] width 13 height 13
click at [87, 295] on div at bounding box center [457, 261] width 915 height 523
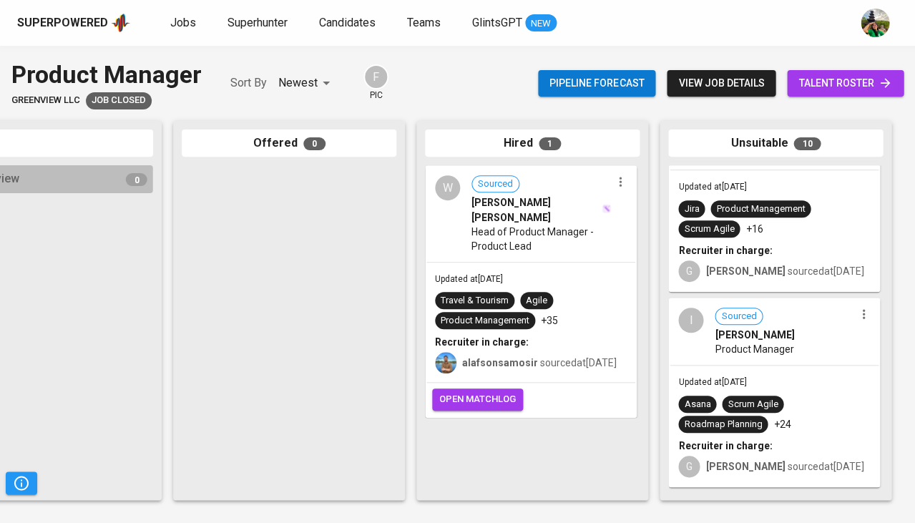
scroll to position [1414, 0]
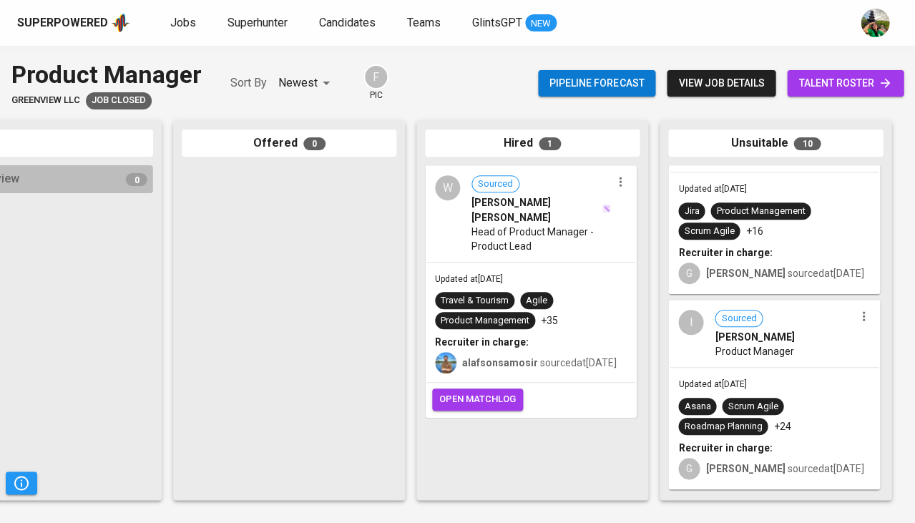
click at [766, 358] on span "Product Manager" at bounding box center [754, 351] width 79 height 14
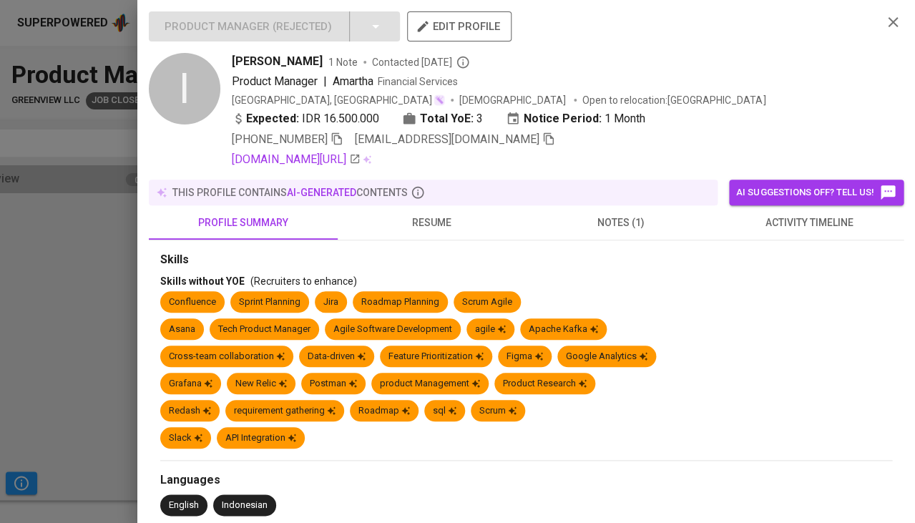
click at [446, 205] on button "resume" at bounding box center [432, 222] width 189 height 34
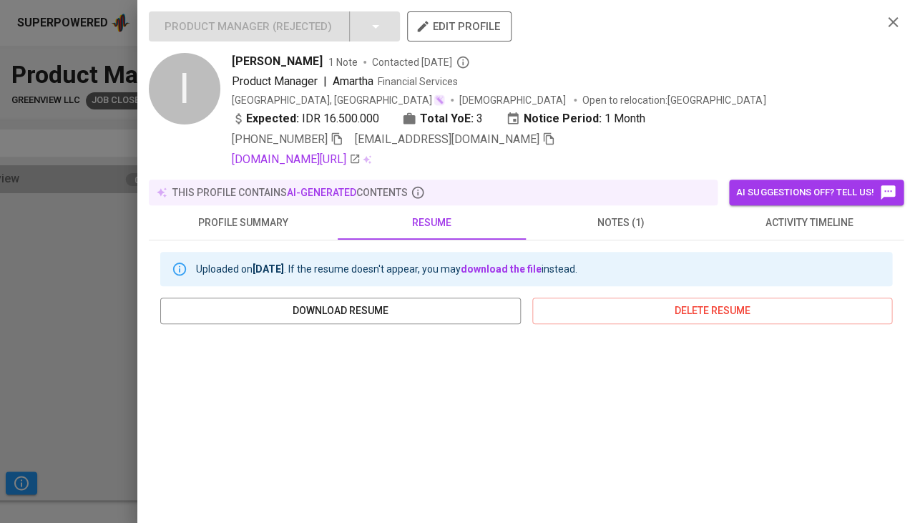
scroll to position [0, 0]
click at [340, 134] on icon "button" at bounding box center [336, 138] width 13 height 13
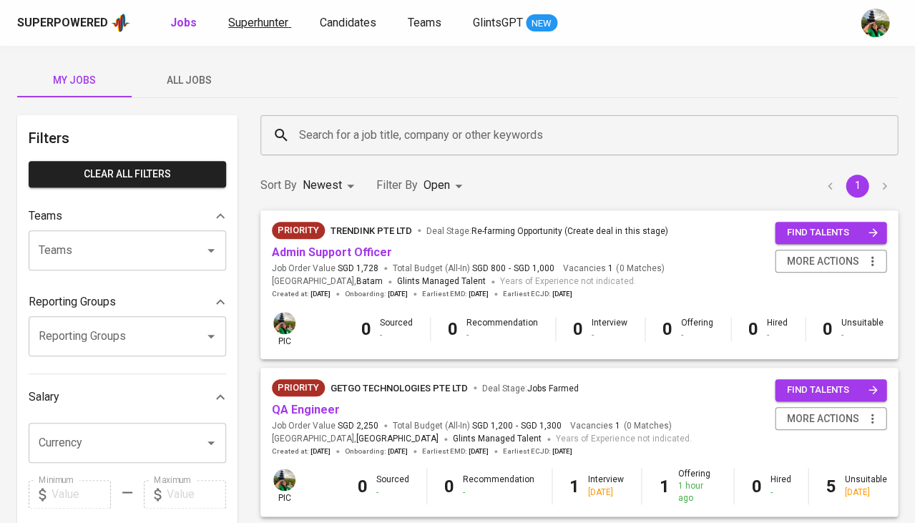
click at [272, 21] on span "Superhunter" at bounding box center [258, 23] width 60 height 14
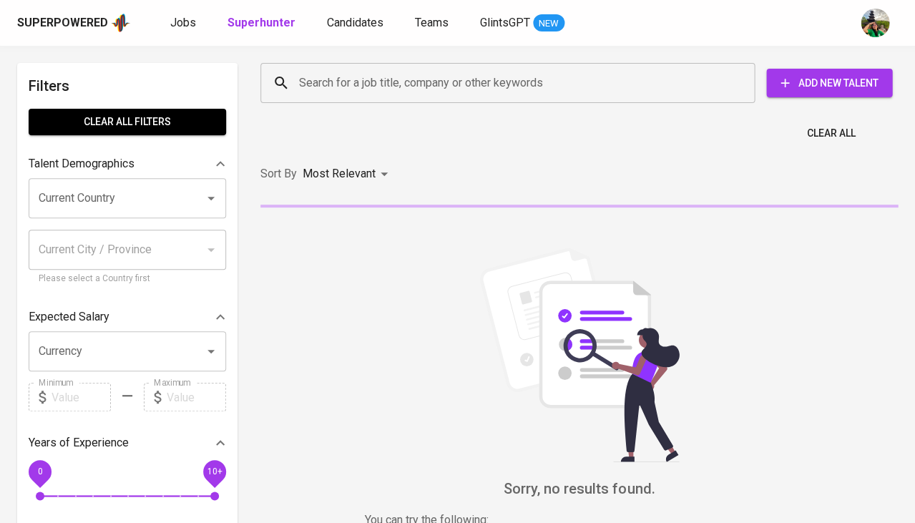
click at [347, 70] on input "Search for a job title, company or other keywords" at bounding box center [510, 82] width 431 height 27
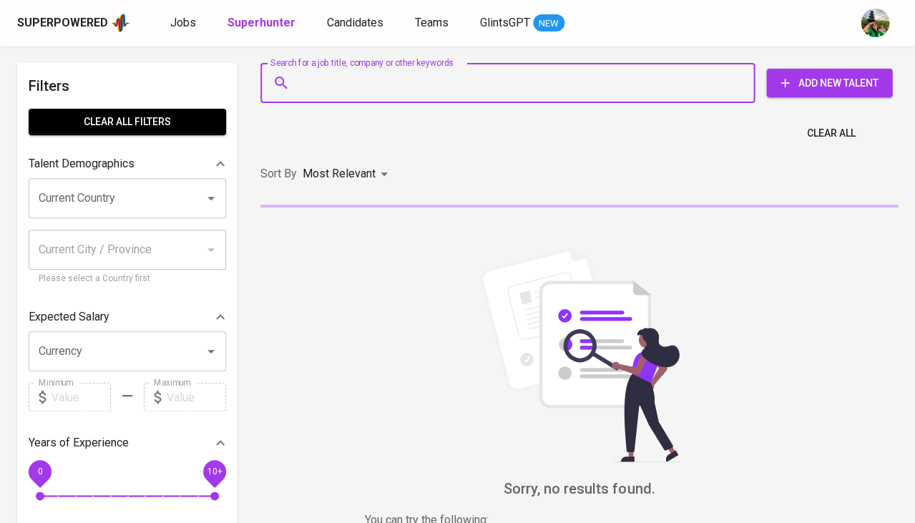
paste input "[EMAIL_ADDRESS][DOMAIN_NAME]"
type input "[EMAIL_ADDRESS][DOMAIN_NAME]"
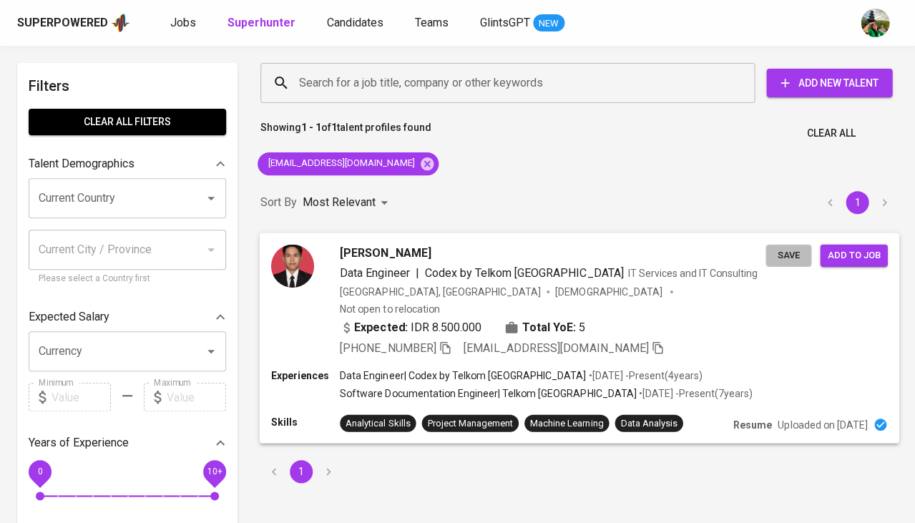
click at [785, 255] on span "Save" at bounding box center [788, 255] width 31 height 16
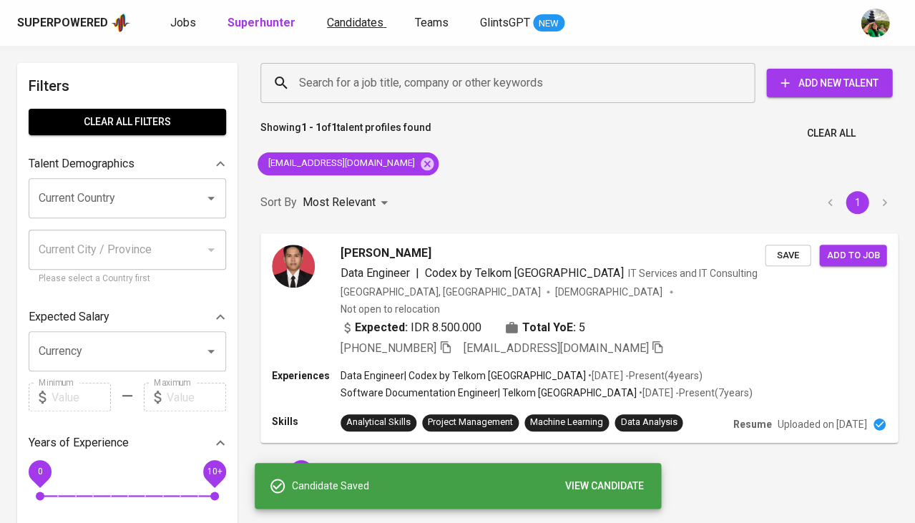
click at [338, 26] on span "Candidates" at bounding box center [355, 23] width 57 height 14
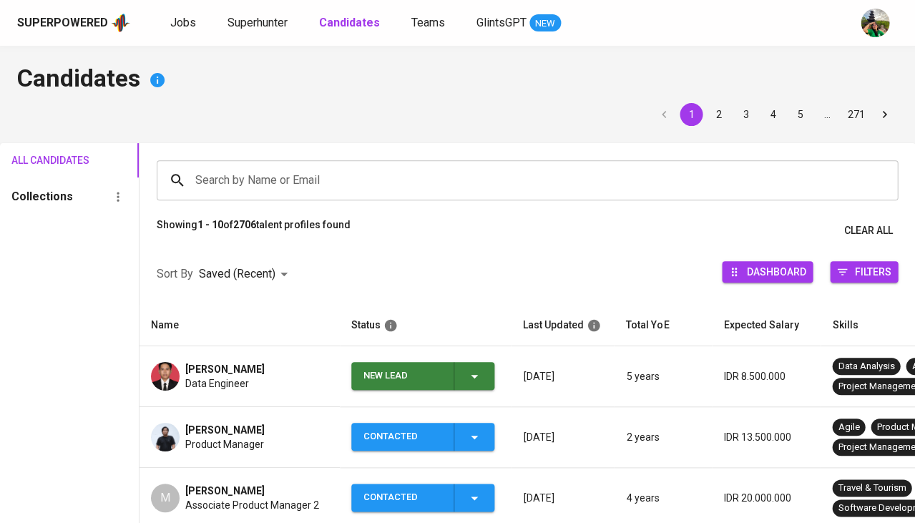
click at [480, 373] on icon "button" at bounding box center [474, 376] width 17 height 17
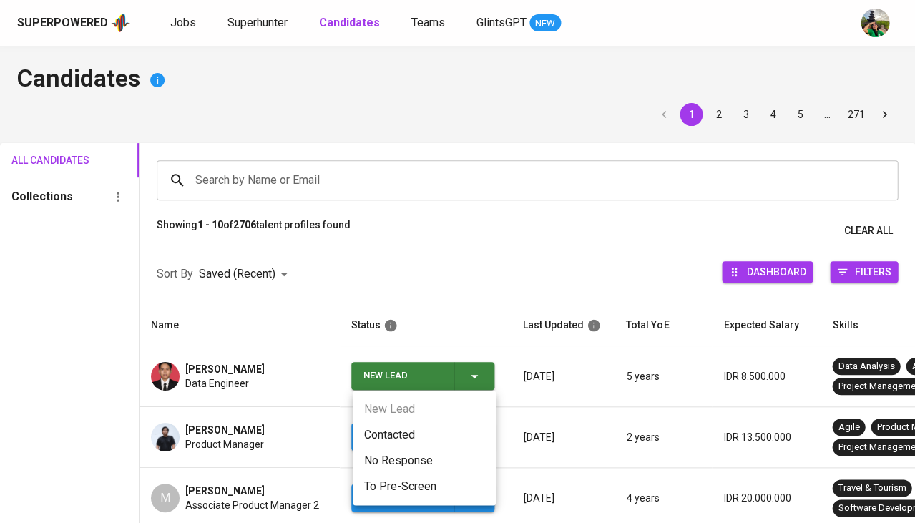
click at [415, 422] on li "Contacted" at bounding box center [424, 435] width 143 height 26
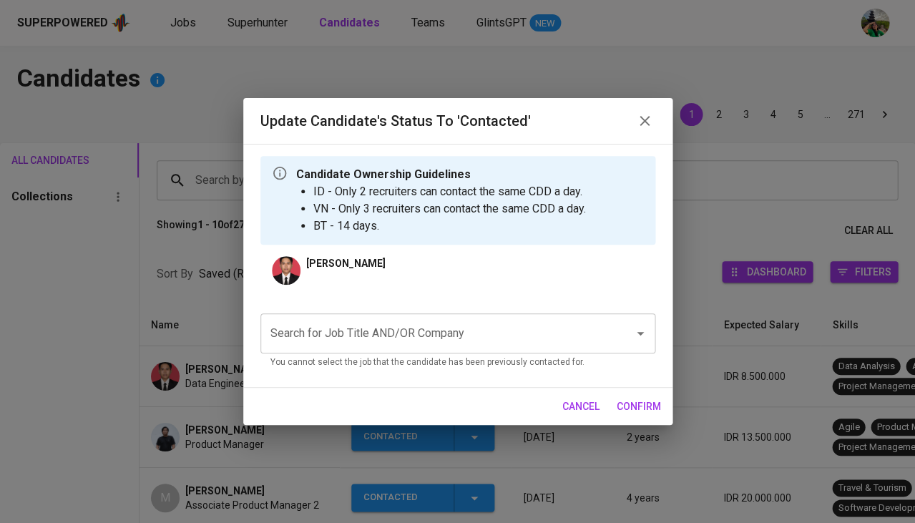
click at [407, 434] on div "Update Candidate's Status to 'Contacted' Candidate Ownership Guidelines ID - On…" at bounding box center [457, 261] width 915 height 523
click at [381, 330] on input "Search for Job Title AND/OR Company" at bounding box center [438, 333] width 342 height 27
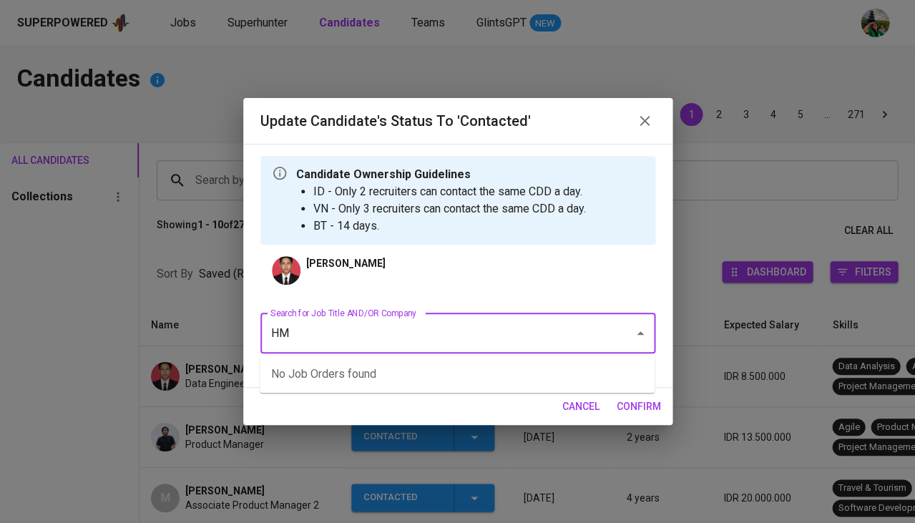
type input "HMI"
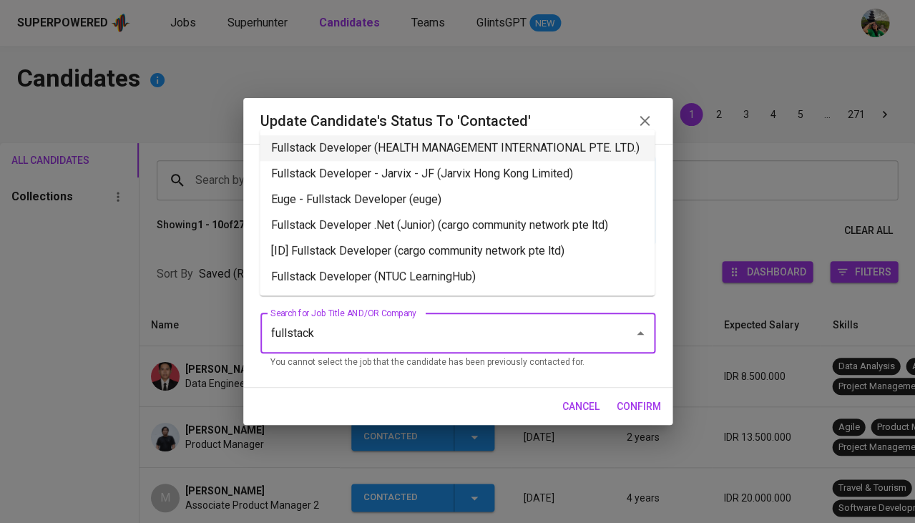
click at [391, 160] on li "Fullstack Developer (HEALTH MANAGEMENT INTERNATIONAL PTE. LTD.)" at bounding box center [457, 148] width 395 height 26
type input "fullstack"
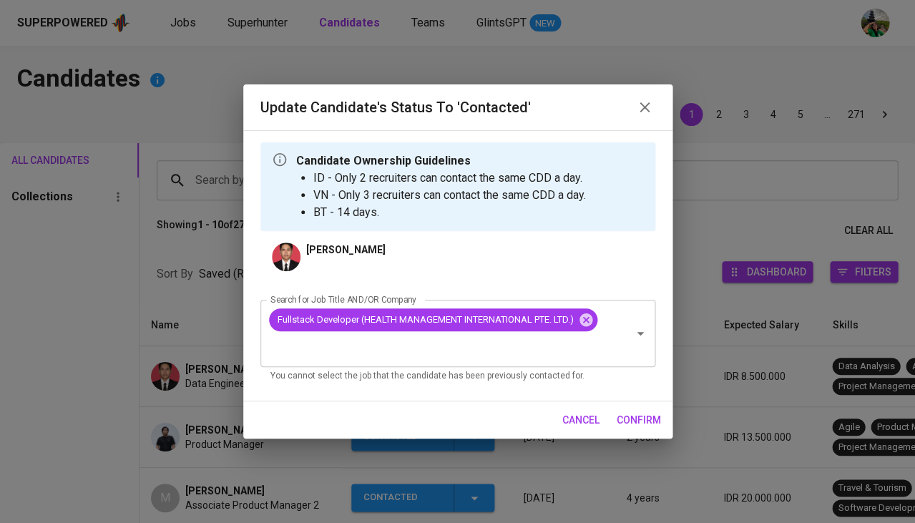
click at [617, 411] on span "confirm" at bounding box center [639, 420] width 44 height 18
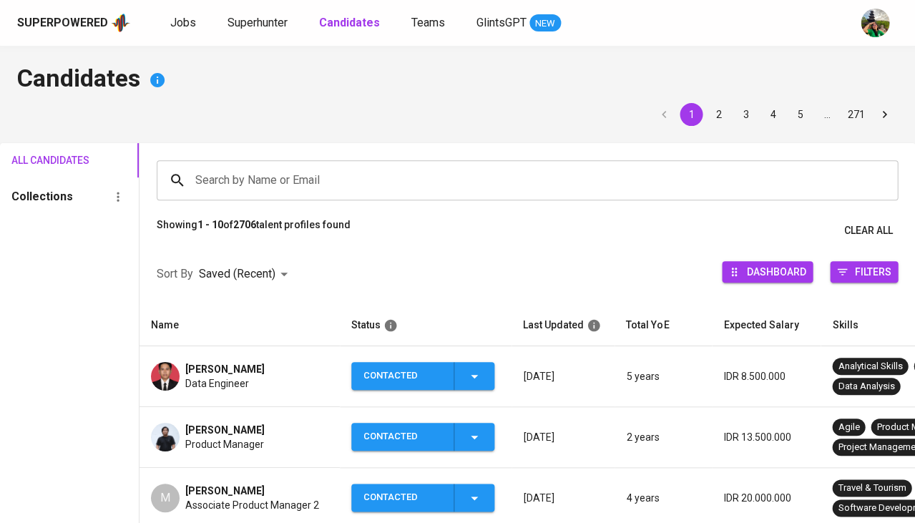
click at [215, 364] on span "[PERSON_NAME]" at bounding box center [224, 369] width 79 height 14
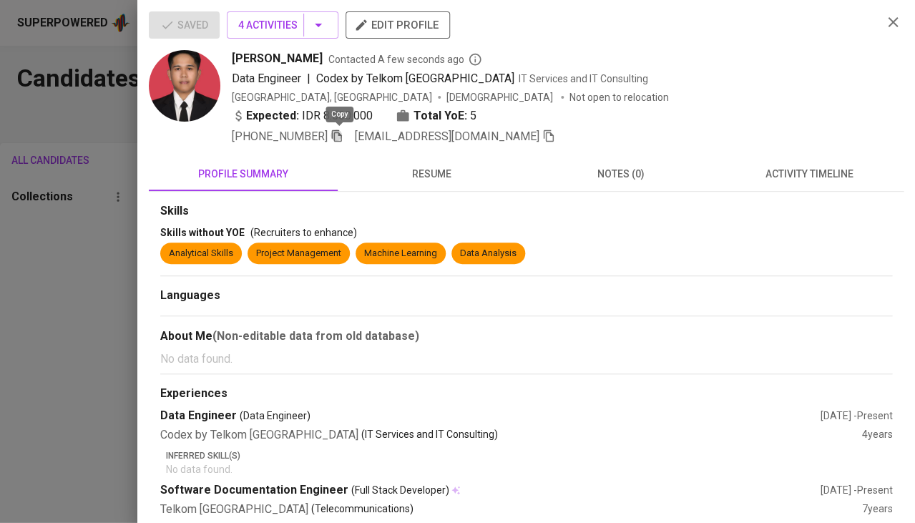
click at [343, 132] on icon "button" at bounding box center [336, 135] width 13 height 13
